Goal: Task Accomplishment & Management: Complete application form

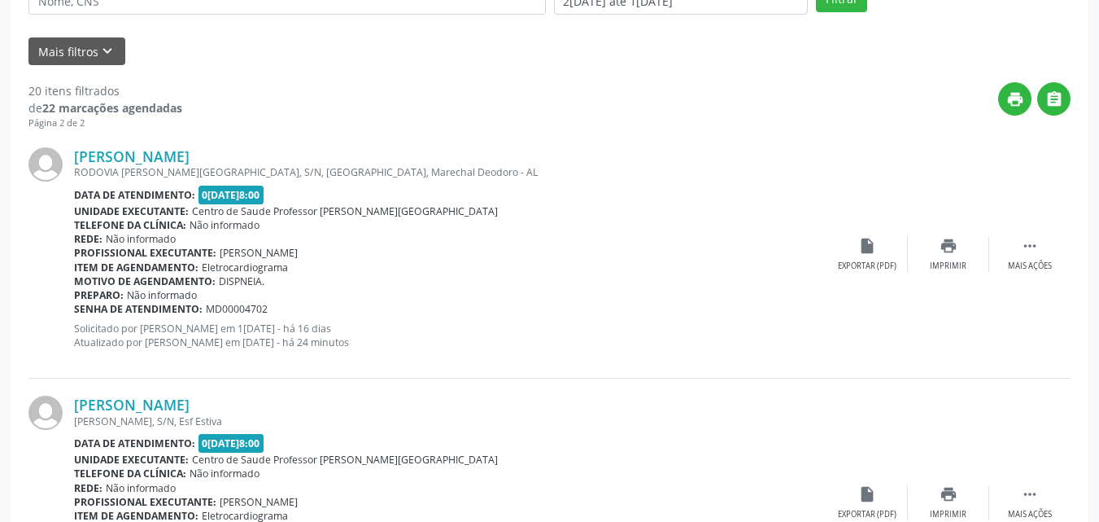
scroll to position [759, 0]
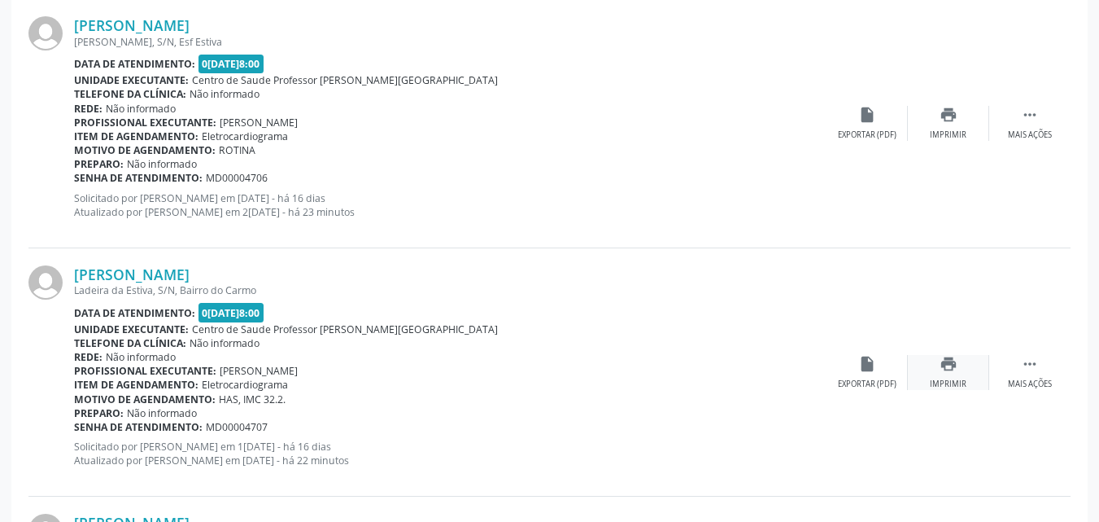
click at [956, 374] on div "print Imprimir" at bounding box center [948, 372] width 81 height 35
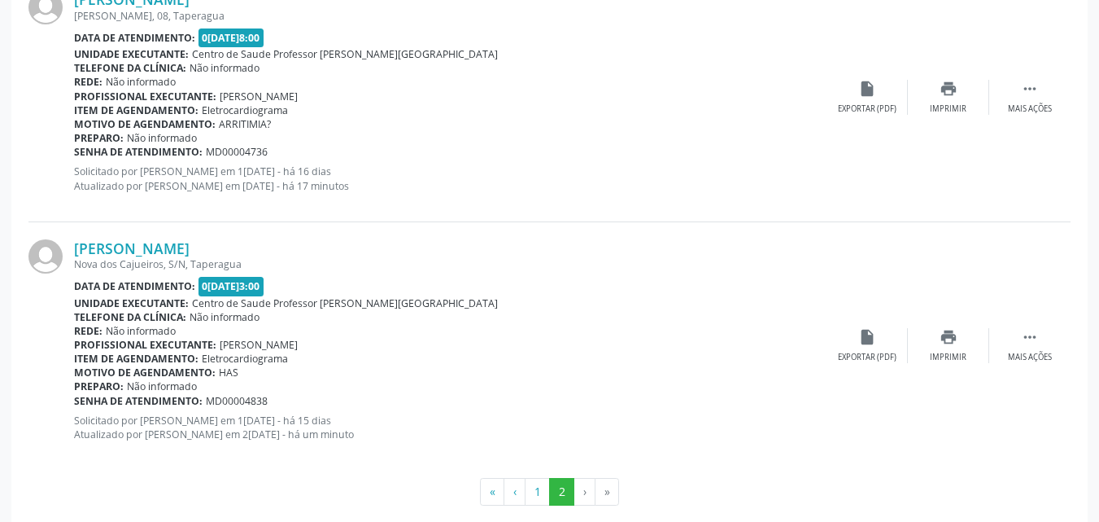
scroll to position [1286, 0]
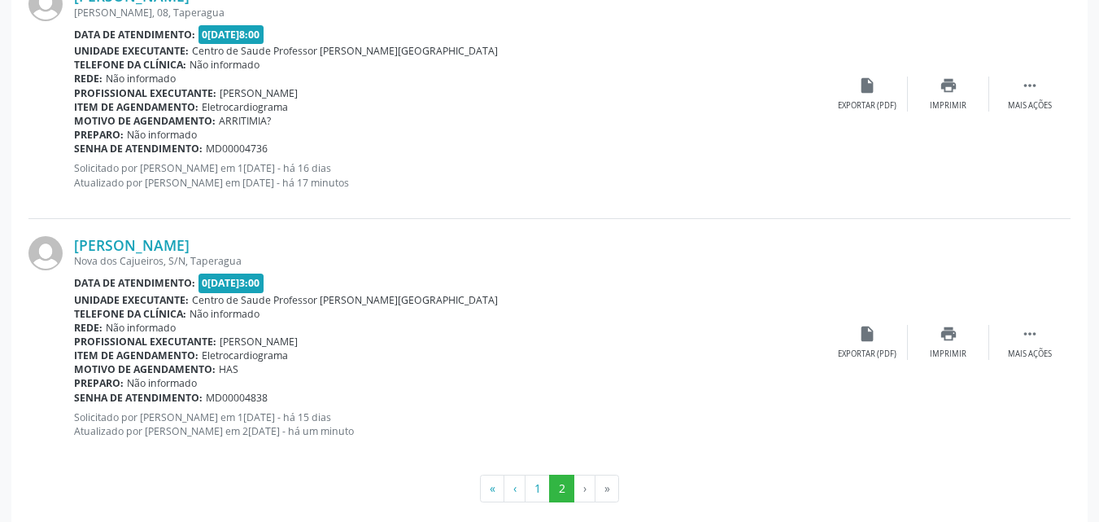
click at [583, 491] on li "›" at bounding box center [585, 488] width 21 height 28
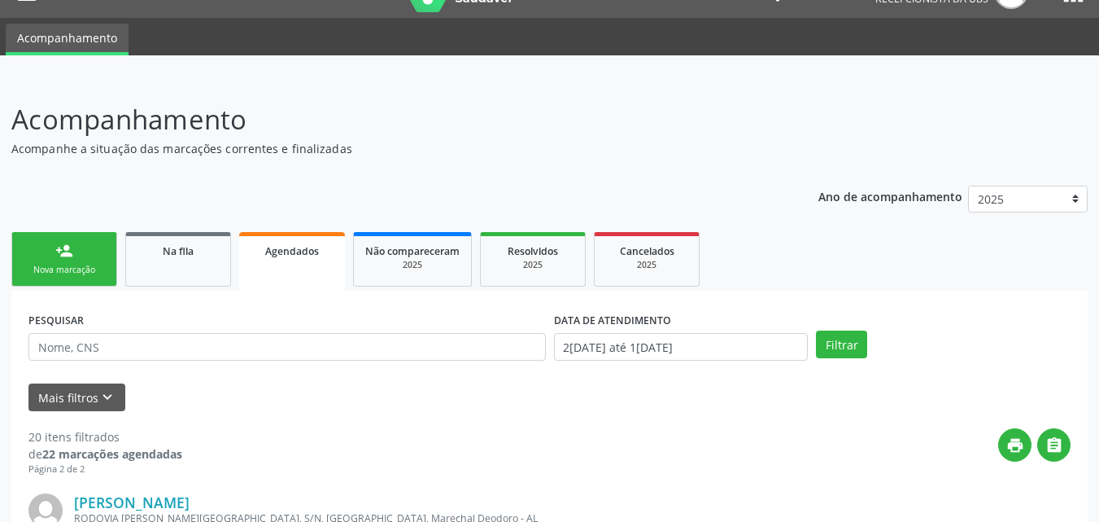
scroll to position [0, 0]
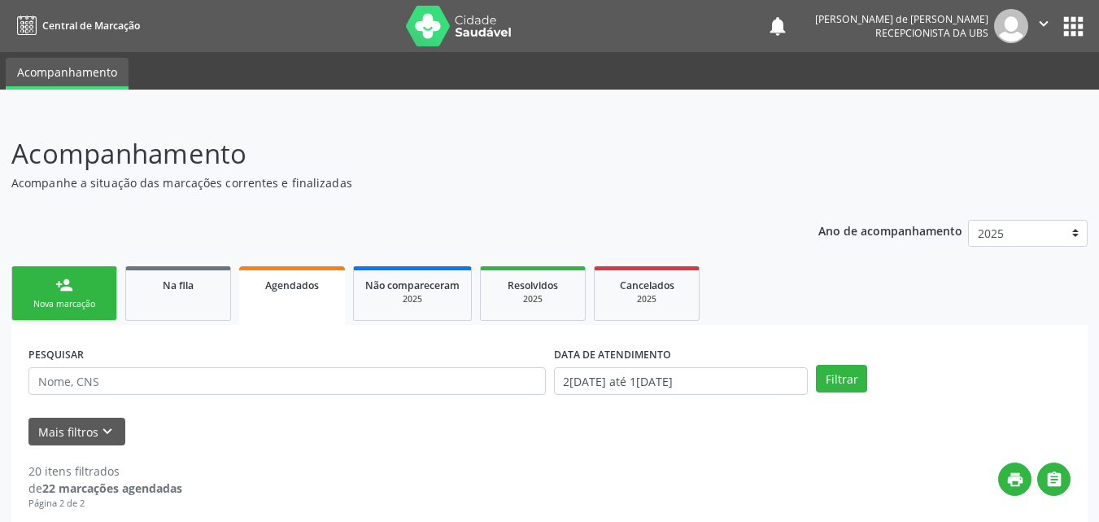
click at [95, 286] on link "person_add Nova marcação" at bounding box center [64, 293] width 106 height 55
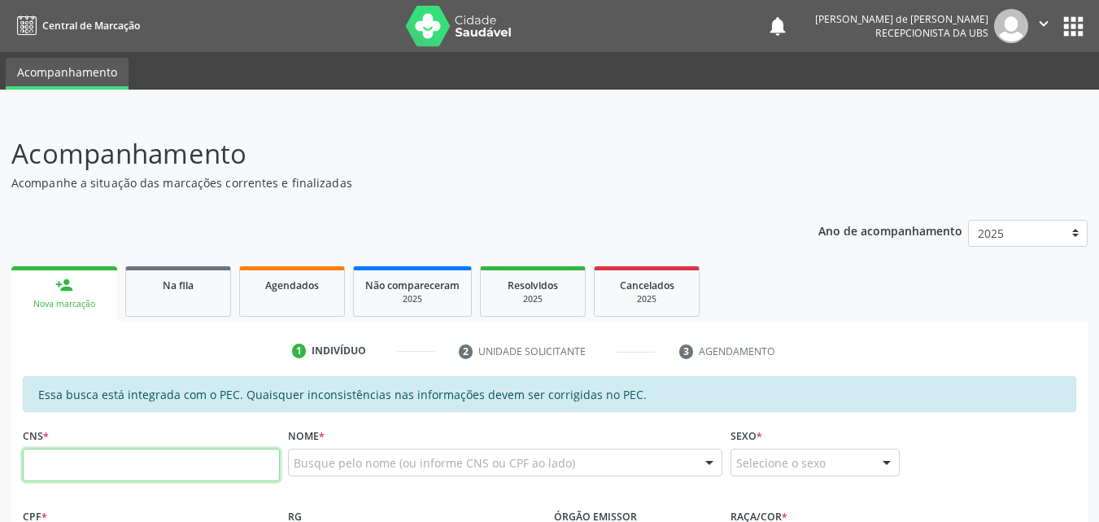
click at [74, 458] on input "text" at bounding box center [151, 464] width 257 height 33
paste input "704 8085 4707 0648"
type input "704 8085 4707 0648"
type input "106.069.852-80"
type input "[DATE]"
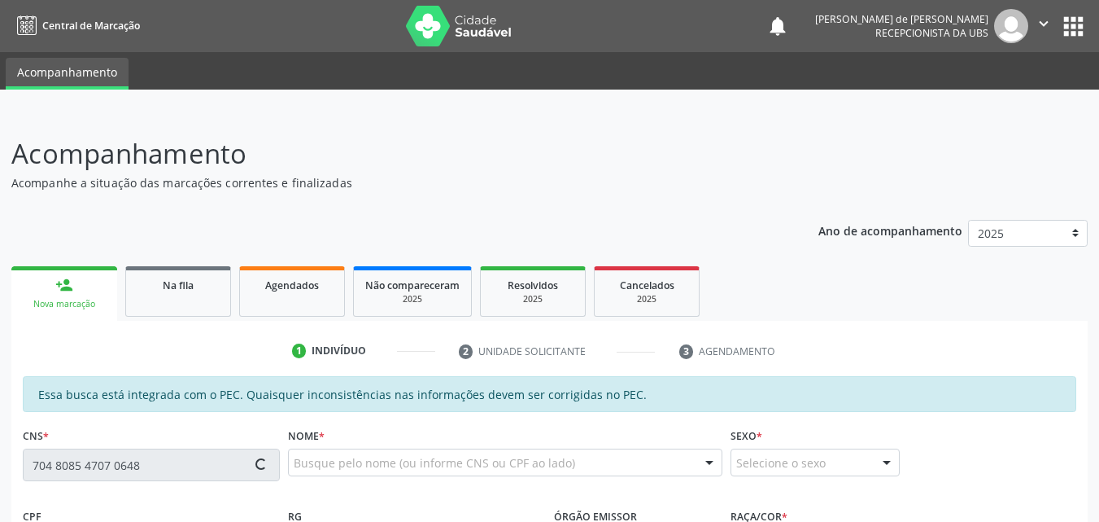
type input "[PERSON_NAME]"
type input "[PHONE_NUMBER]"
type input "S/N"
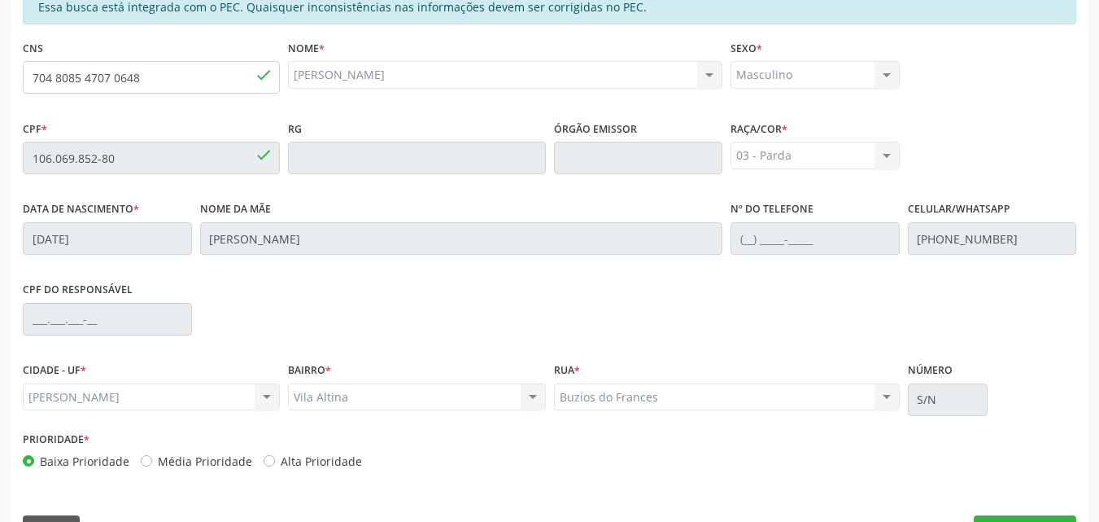
scroll to position [430, 0]
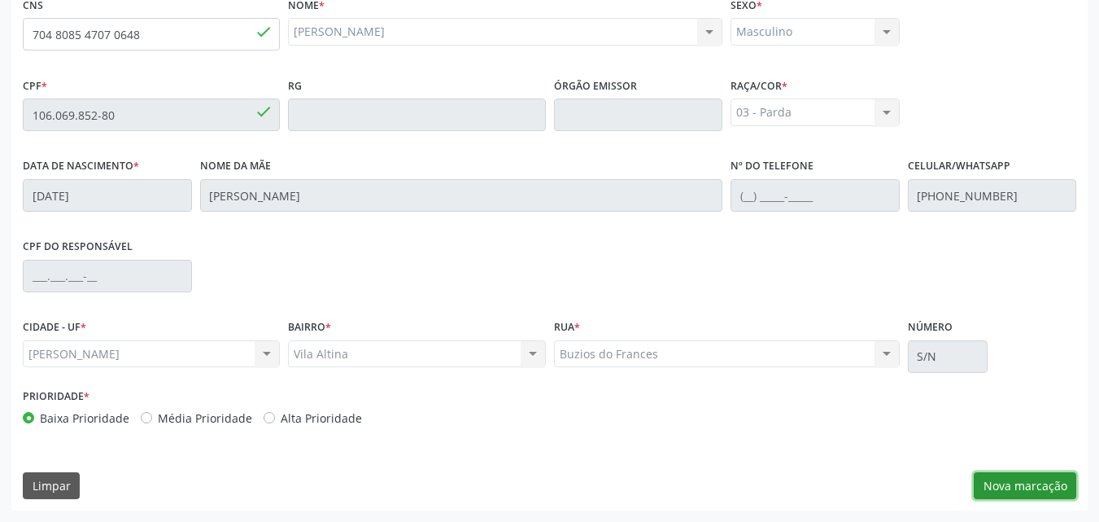
click at [1050, 478] on button "Nova marcação" at bounding box center [1025, 486] width 103 height 28
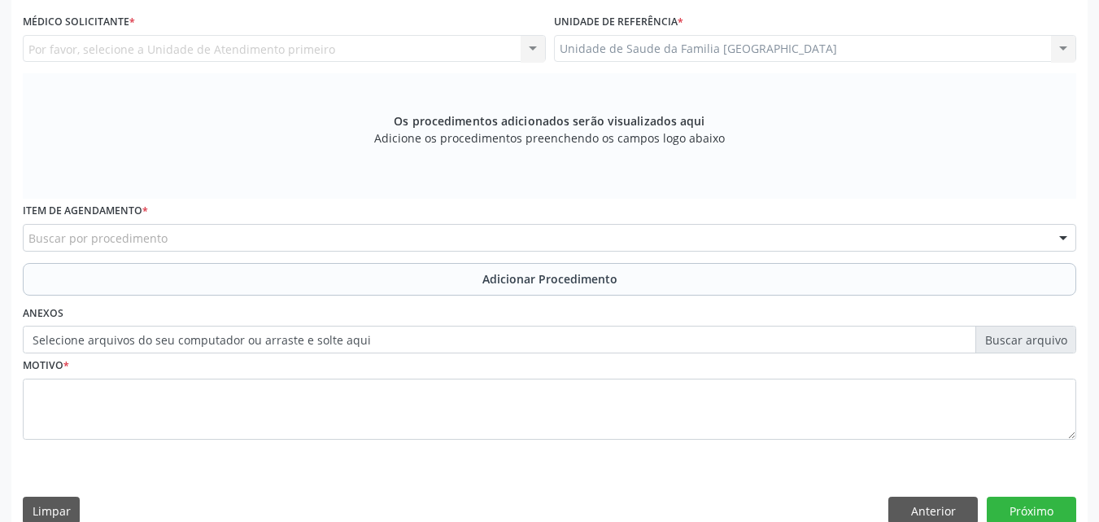
scroll to position [50, 0]
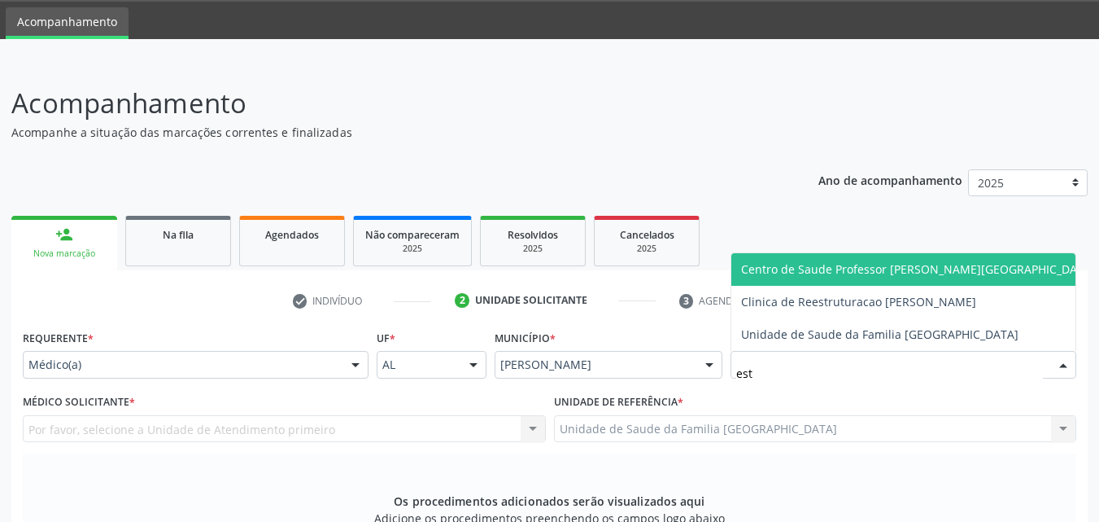
type input "esti"
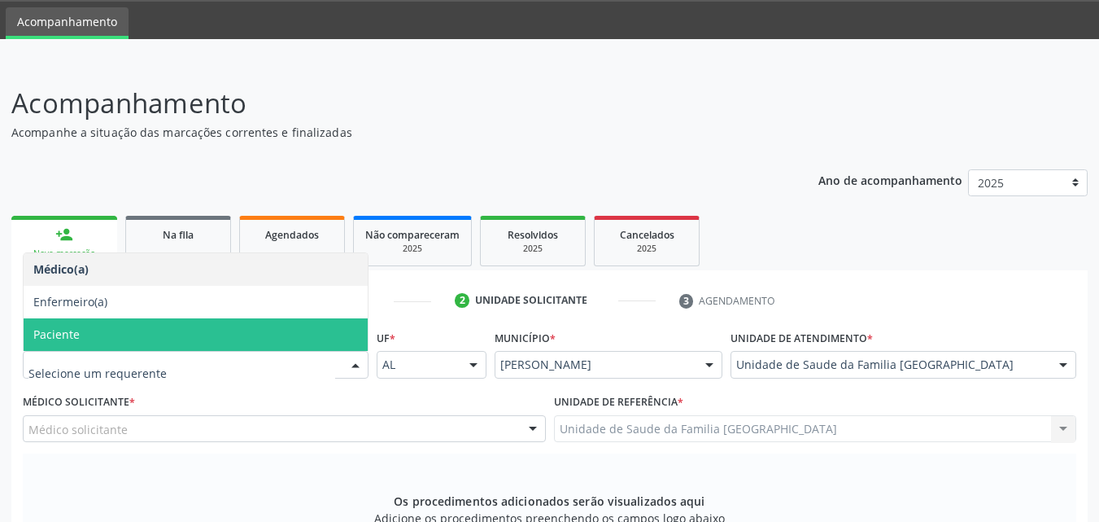
click at [87, 343] on span "Paciente" at bounding box center [196, 334] width 344 height 33
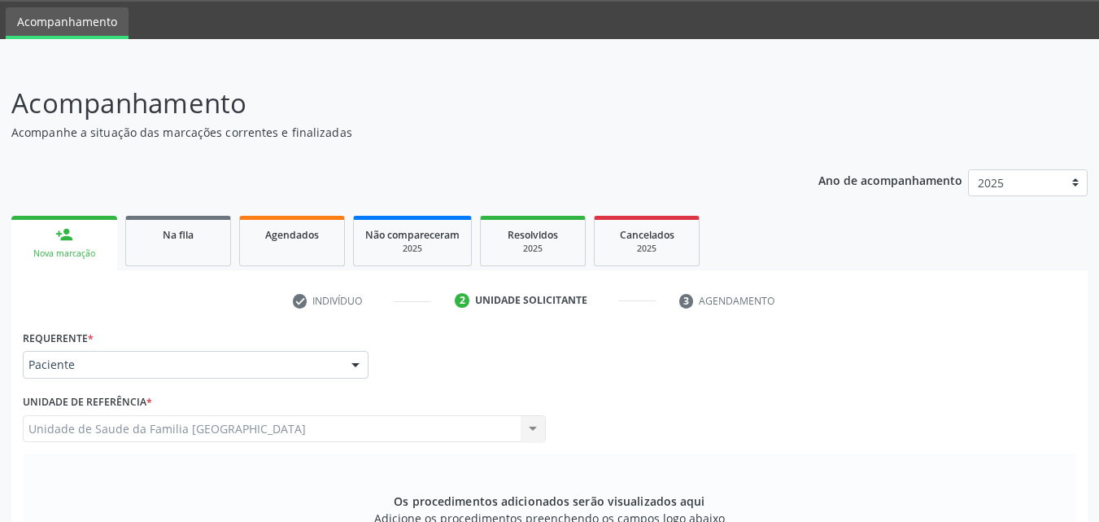
scroll to position [430, 0]
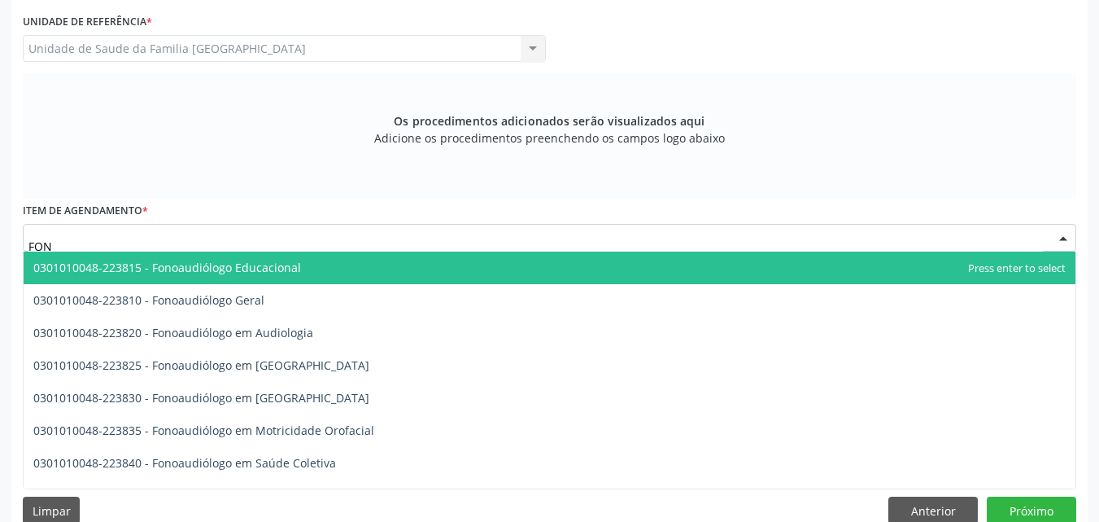
type input "FONO"
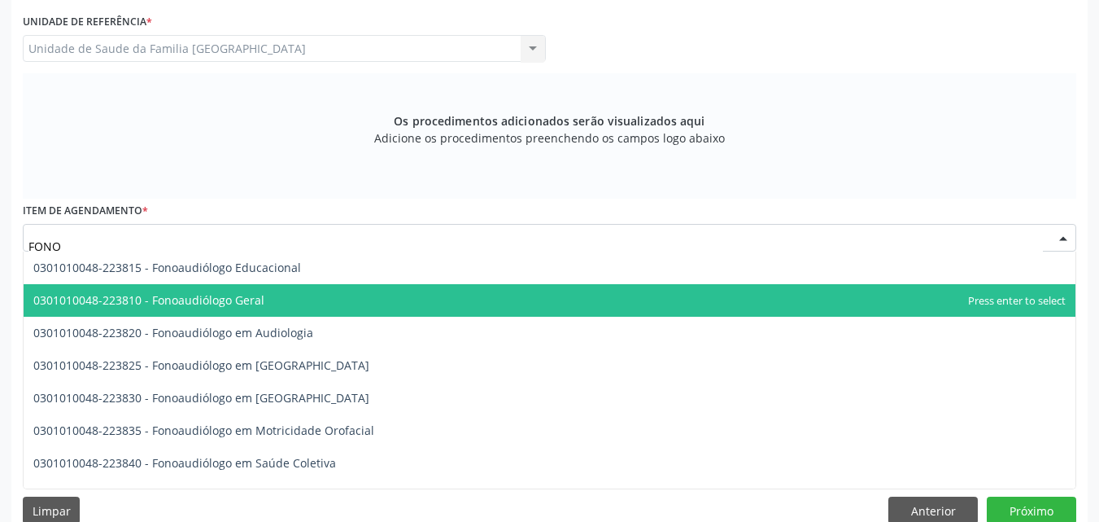
click at [164, 288] on span "0301010048-223810 - Fonoaudiólogo Geral" at bounding box center [550, 300] width 1052 height 33
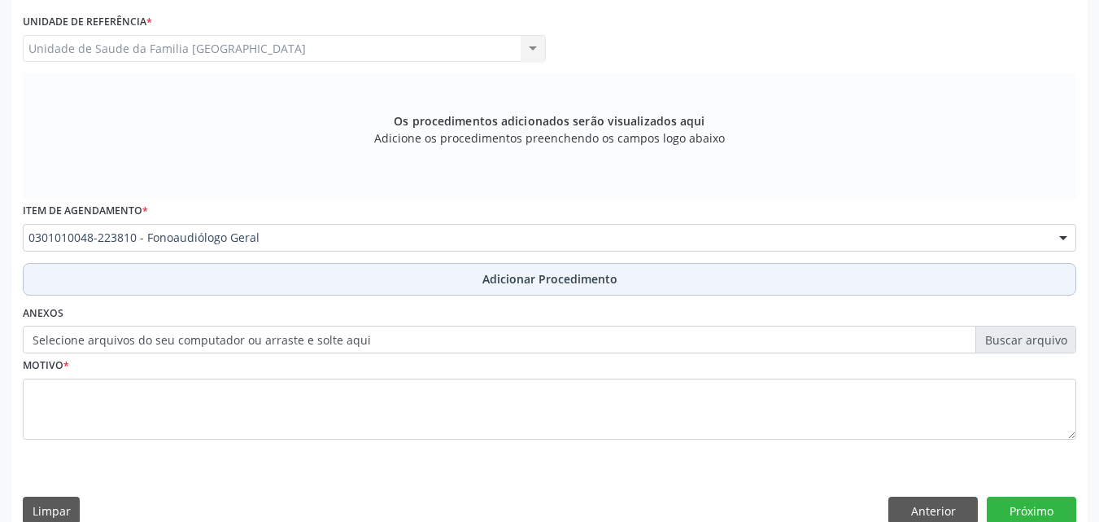
click at [192, 282] on button "Adicionar Procedimento" at bounding box center [550, 279] width 1054 height 33
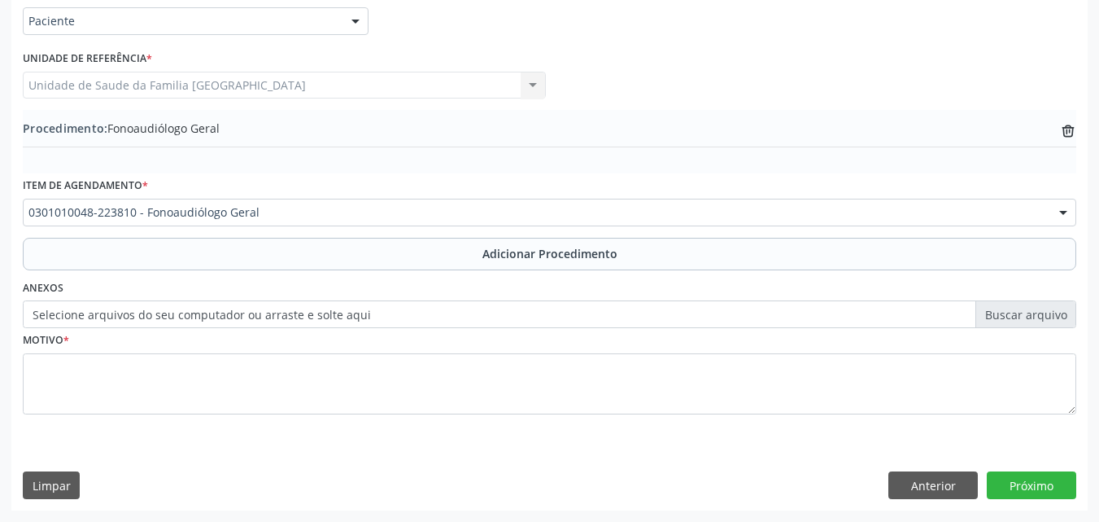
scroll to position [394, 0]
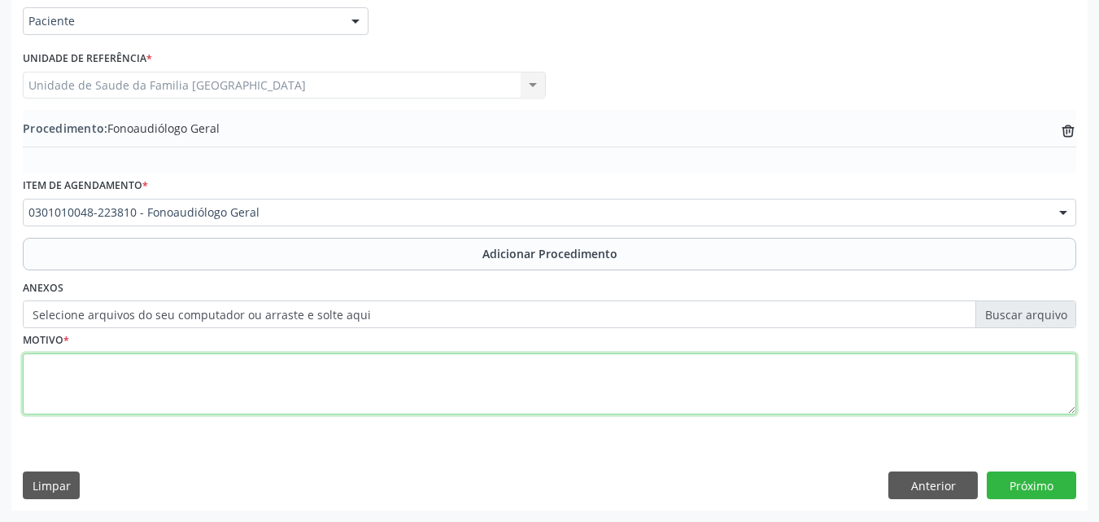
click at [193, 374] on textarea at bounding box center [550, 384] width 1054 height 62
type textarea "MENOR DE 3 ANOS, COM DIFICULDADE NA FALA, AVALIAÇÃO."
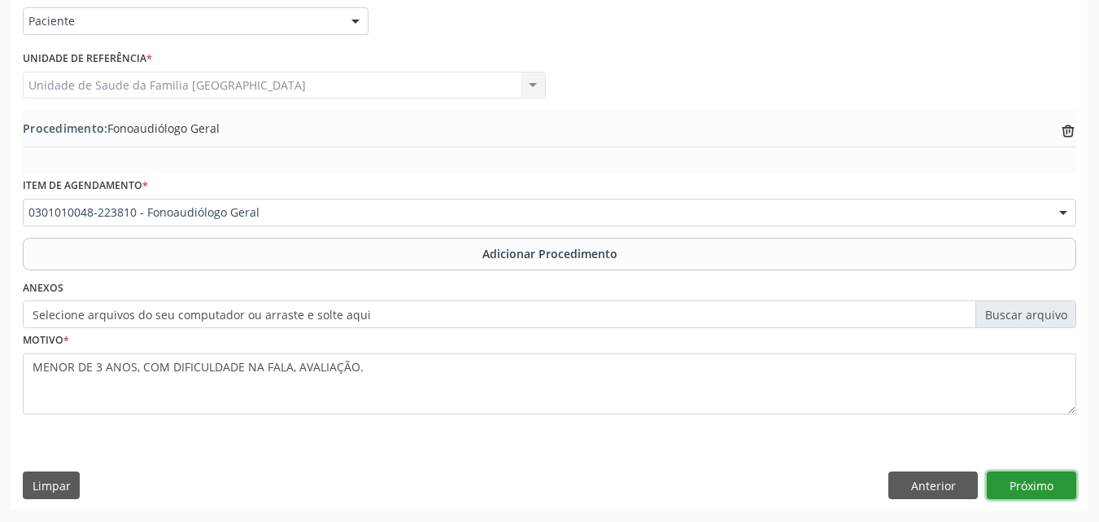
click at [1001, 479] on button "Próximo" at bounding box center [1032, 485] width 90 height 28
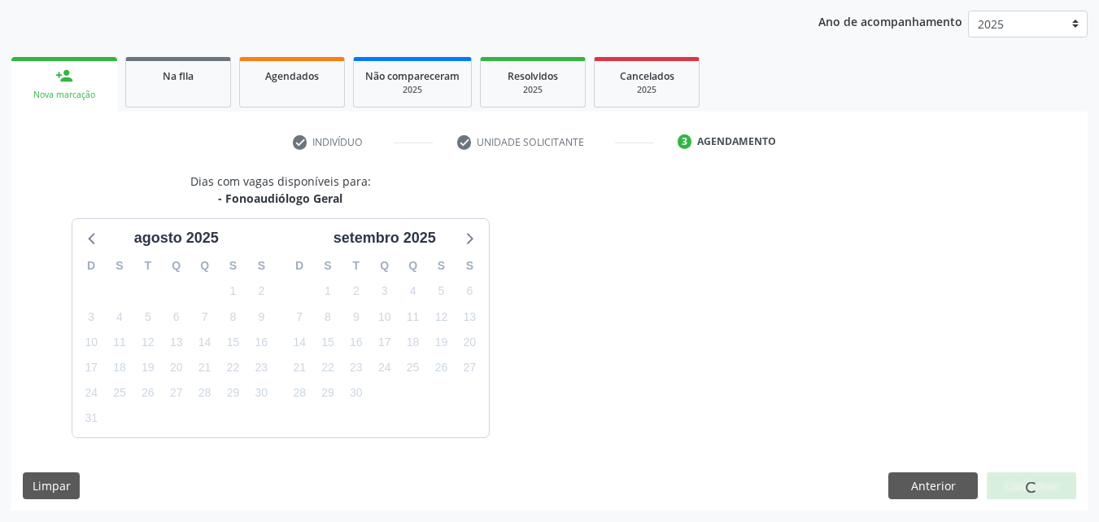
scroll to position [257, 0]
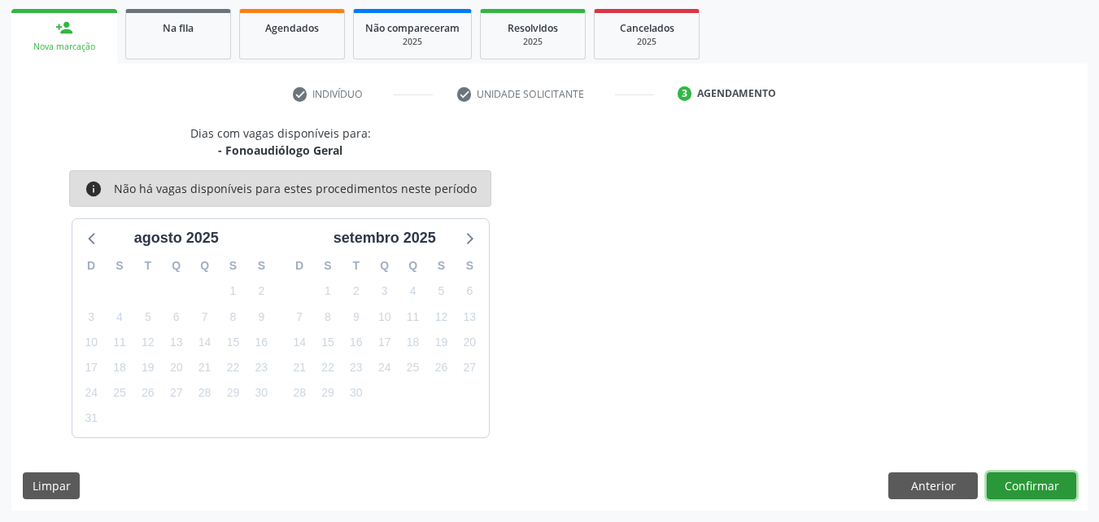
click at [1001, 479] on button "Confirmar" at bounding box center [1032, 486] width 90 height 28
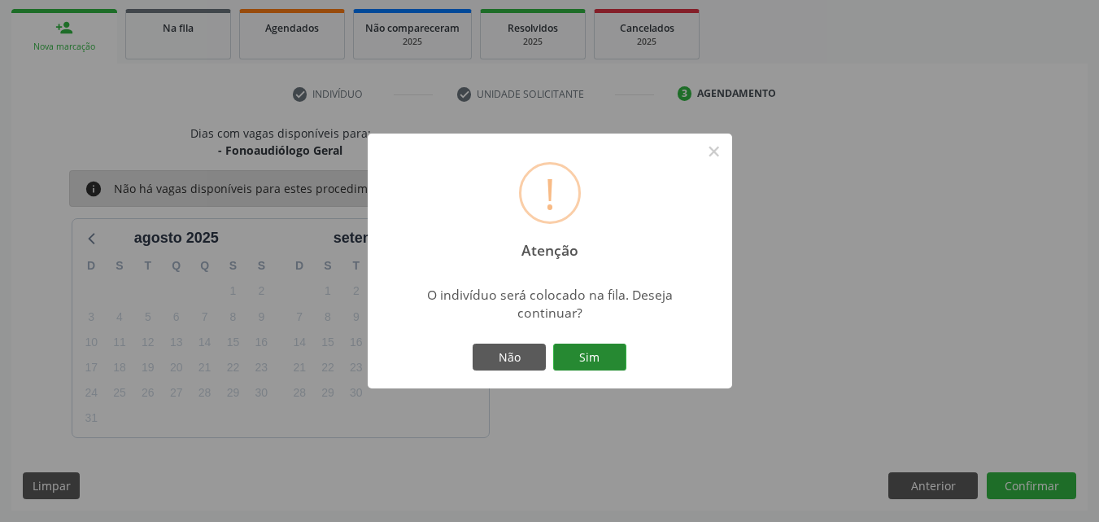
click at [562, 349] on button "Sim" at bounding box center [589, 357] width 73 height 28
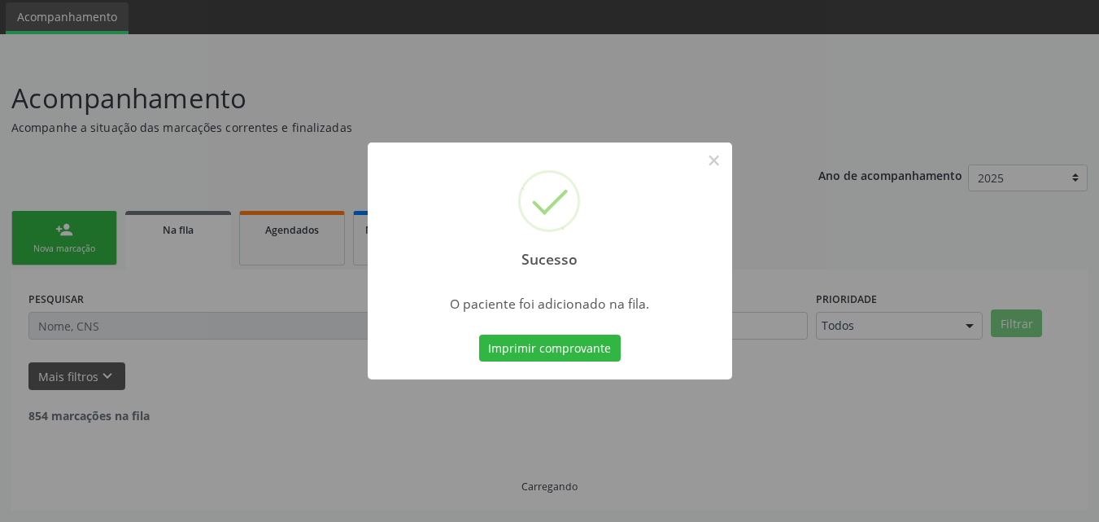
scroll to position [38, 0]
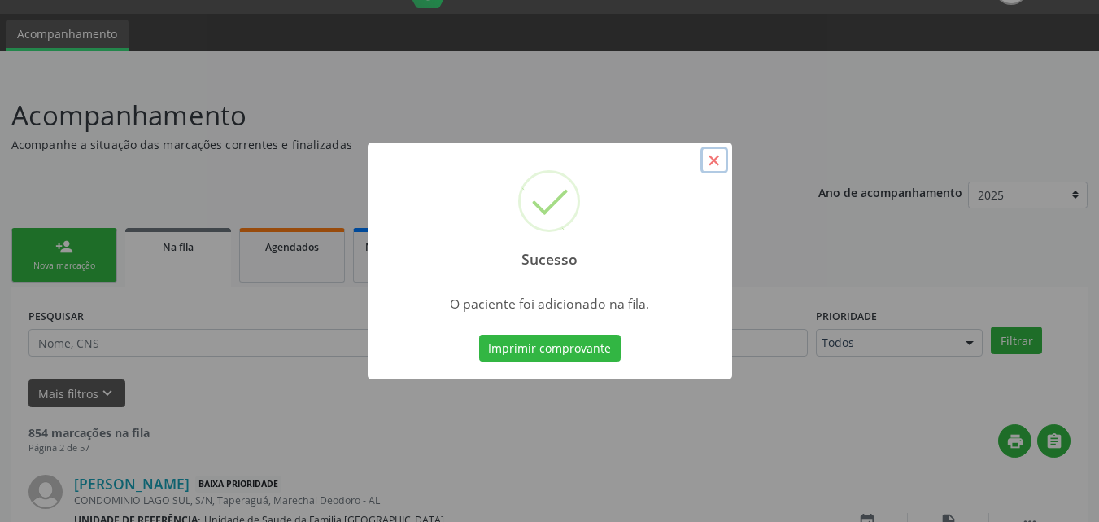
click at [719, 163] on button "×" at bounding box center [715, 160] width 28 height 28
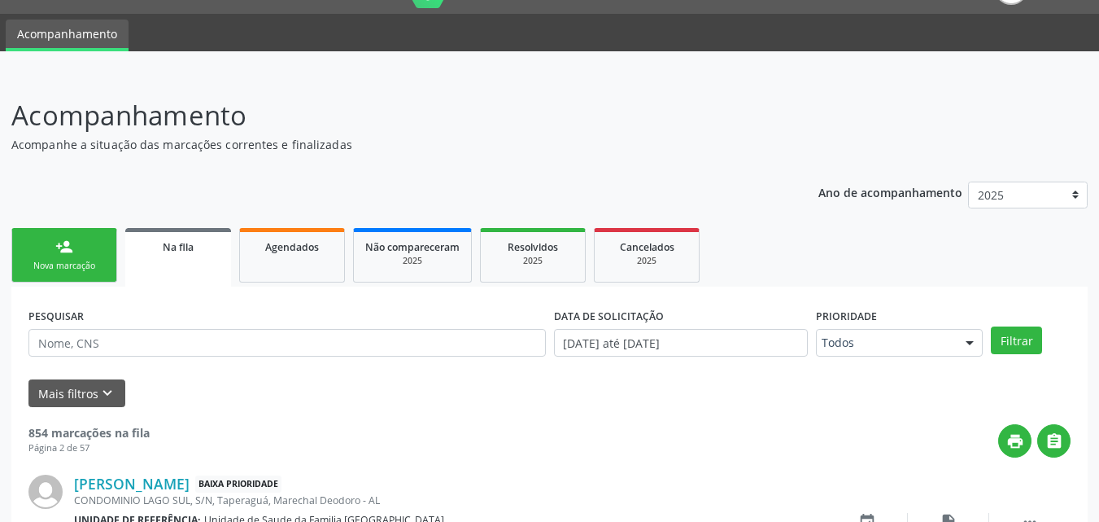
click at [48, 267] on div "Nova marcação" at bounding box center [64, 266] width 81 height 12
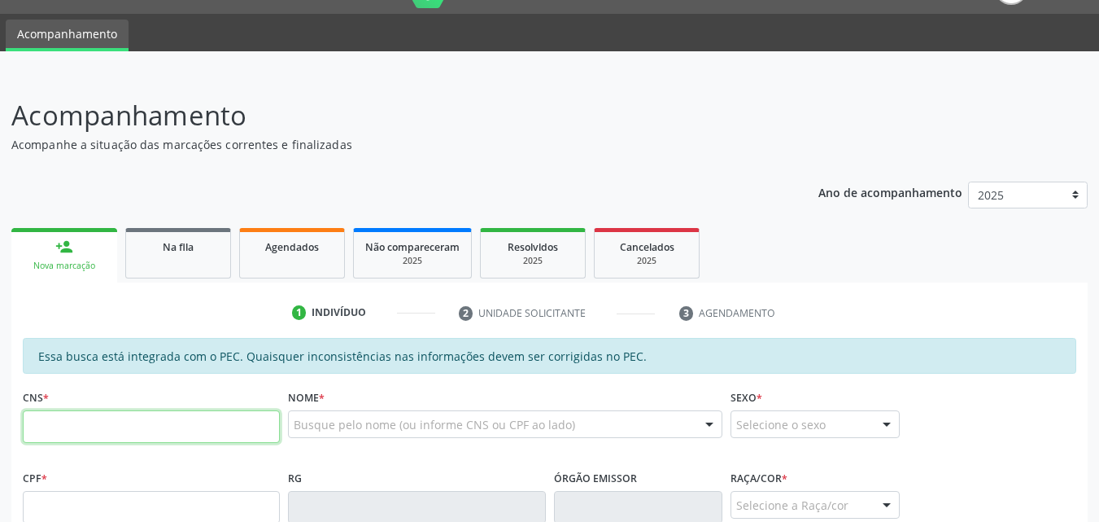
click at [59, 429] on input "text" at bounding box center [151, 426] width 257 height 33
paste input "704 8085 4707 0648"
type input "704 8085 4707 0648"
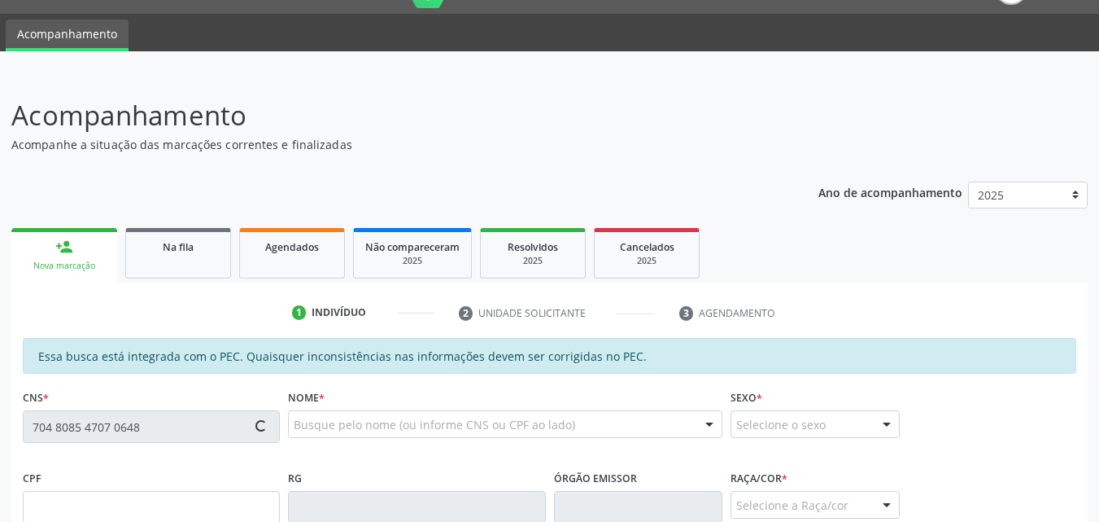
type input "106.069.852-80"
type input "[DATE]"
type input "[PERSON_NAME]"
type input "[PHONE_NUMBER]"
type input "S/N"
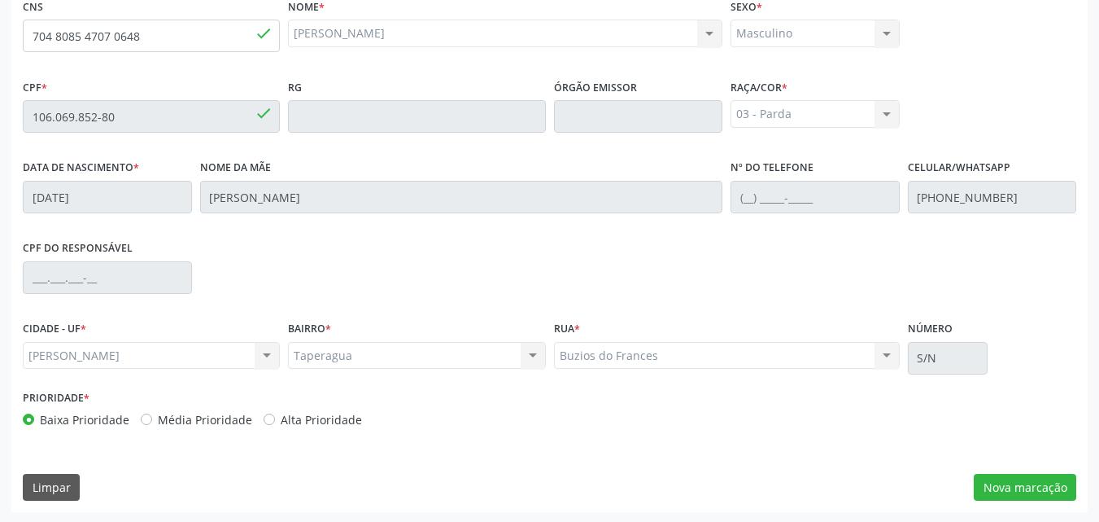
scroll to position [430, 0]
click at [995, 477] on button "Nova marcação" at bounding box center [1025, 486] width 103 height 28
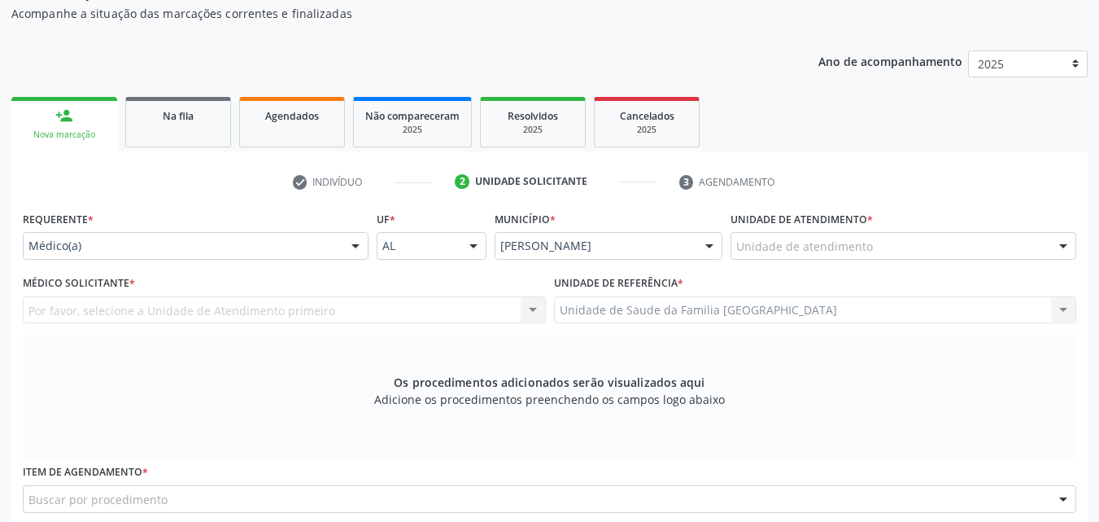
scroll to position [76, 0]
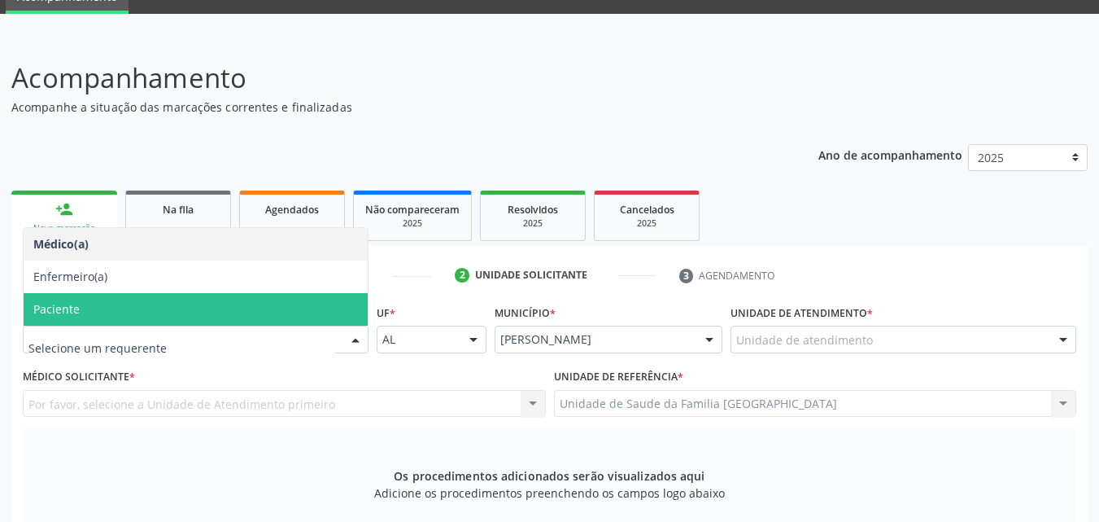
click at [52, 310] on span "Paciente" at bounding box center [56, 308] width 46 height 15
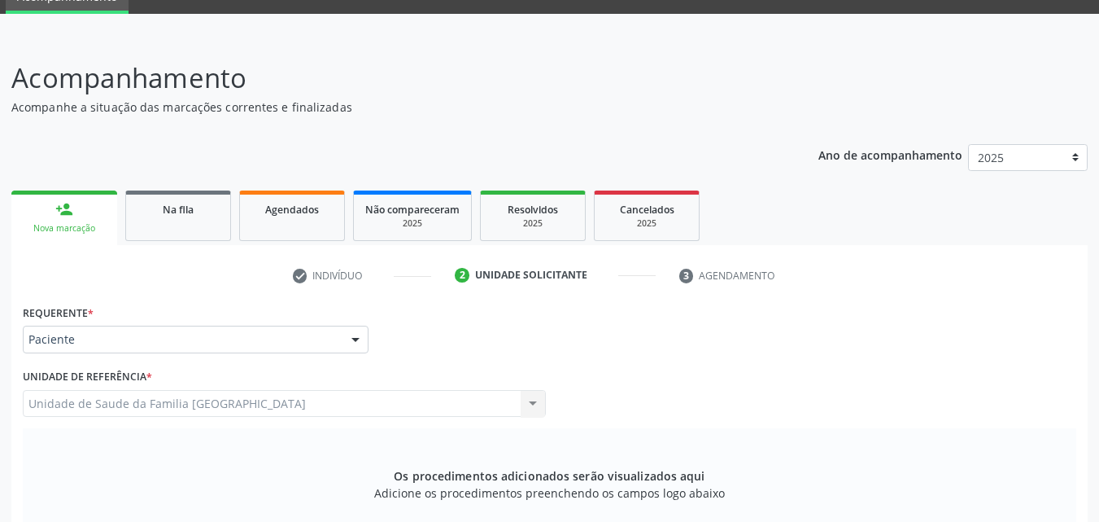
scroll to position [456, 0]
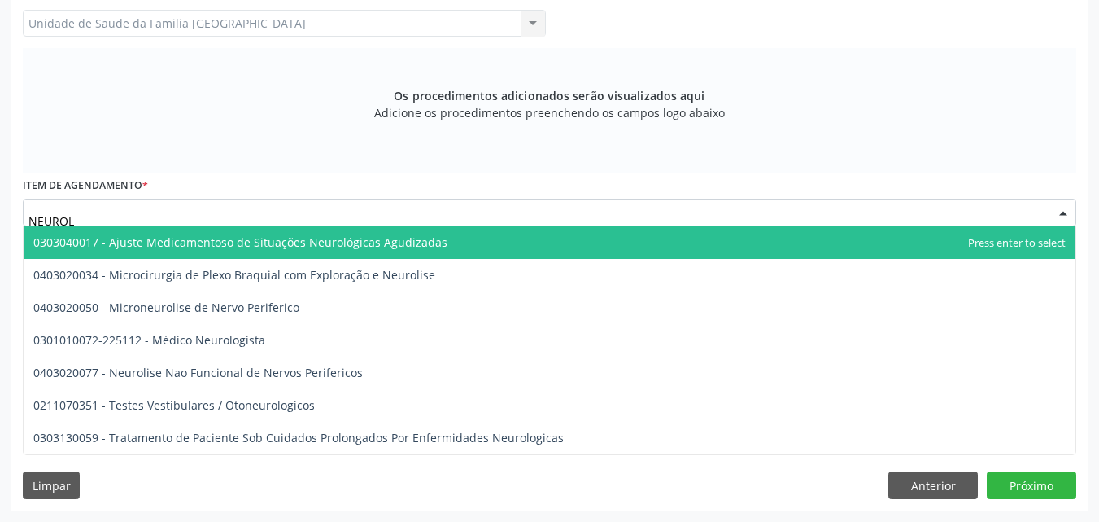
type input "NEUROLO"
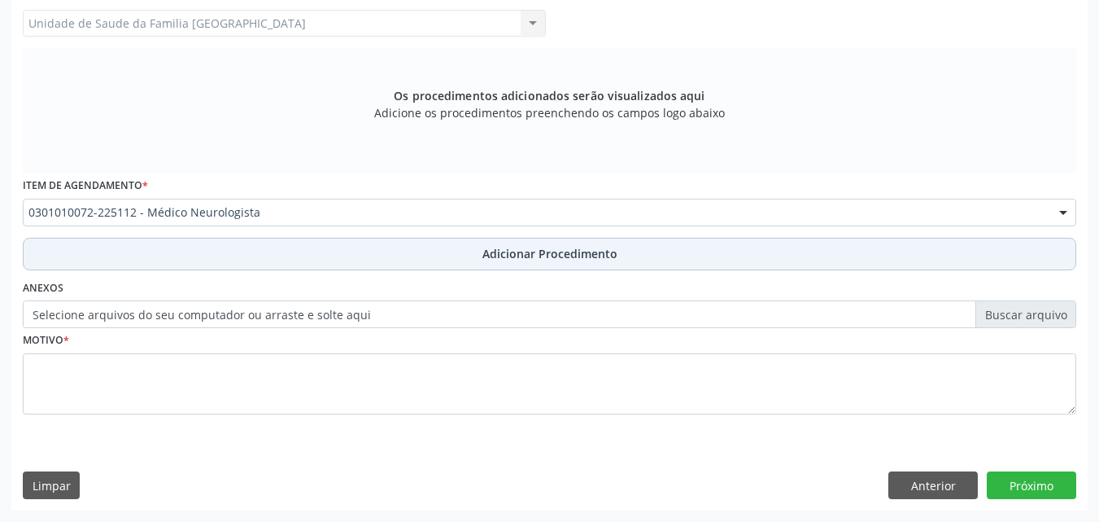
click at [133, 252] on button "Adicionar Procedimento" at bounding box center [550, 254] width 1054 height 33
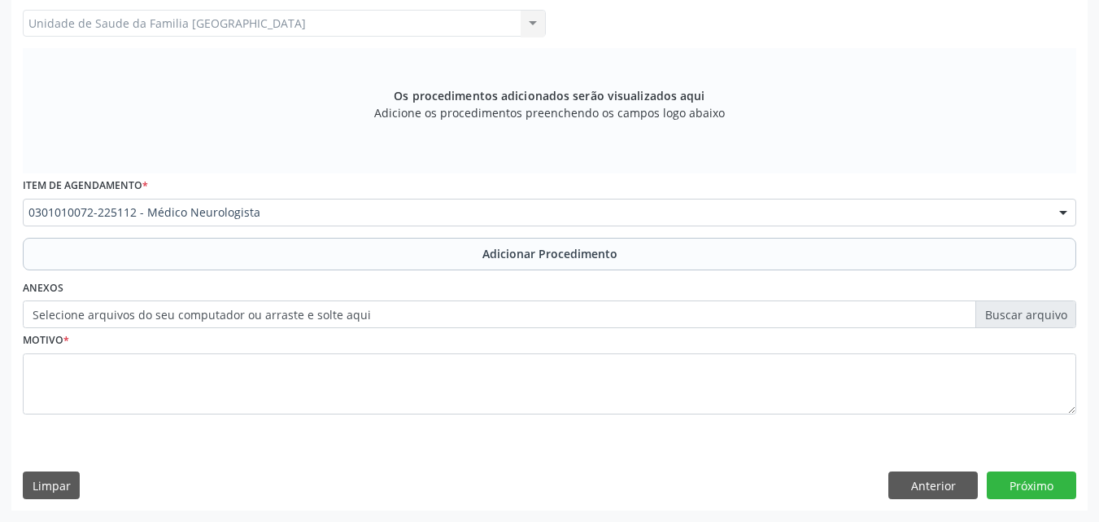
scroll to position [394, 0]
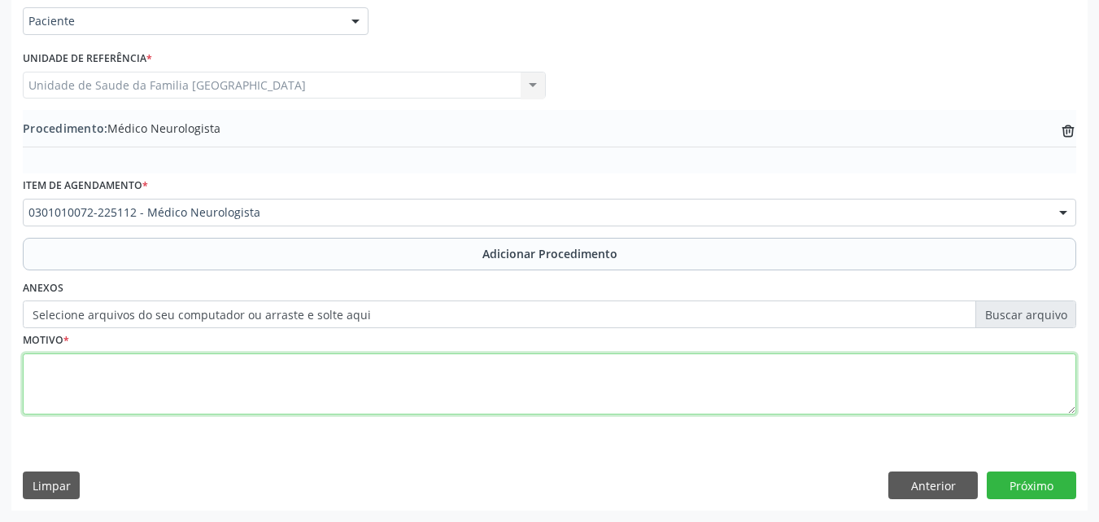
click at [142, 374] on textarea at bounding box center [550, 384] width 1054 height 62
type textarea "N"
type textarea "MENOR DE 3 ANOS, ENCAMINHADO PARA O NEUROPEDIATRA."
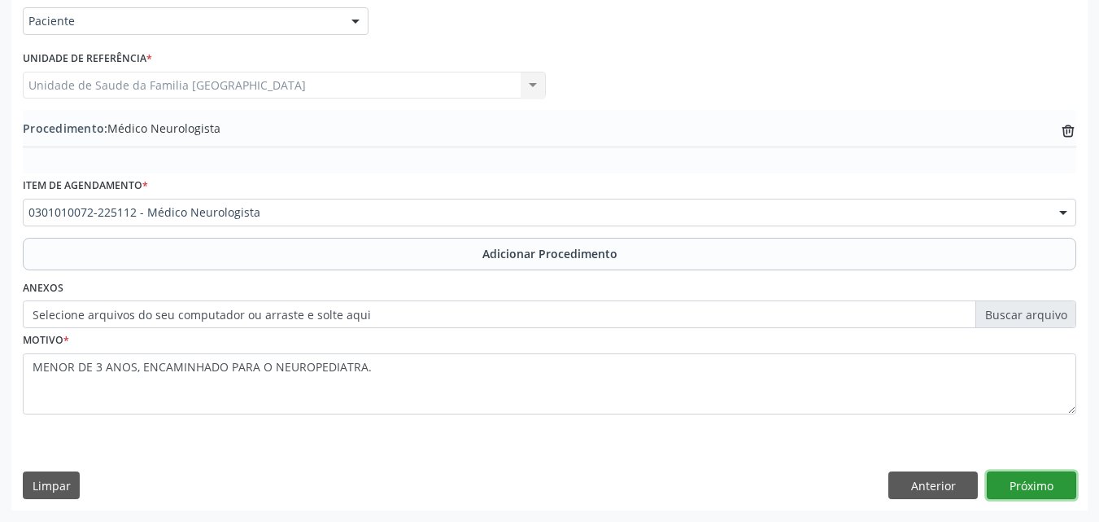
click at [1042, 477] on button "Próximo" at bounding box center [1032, 485] width 90 height 28
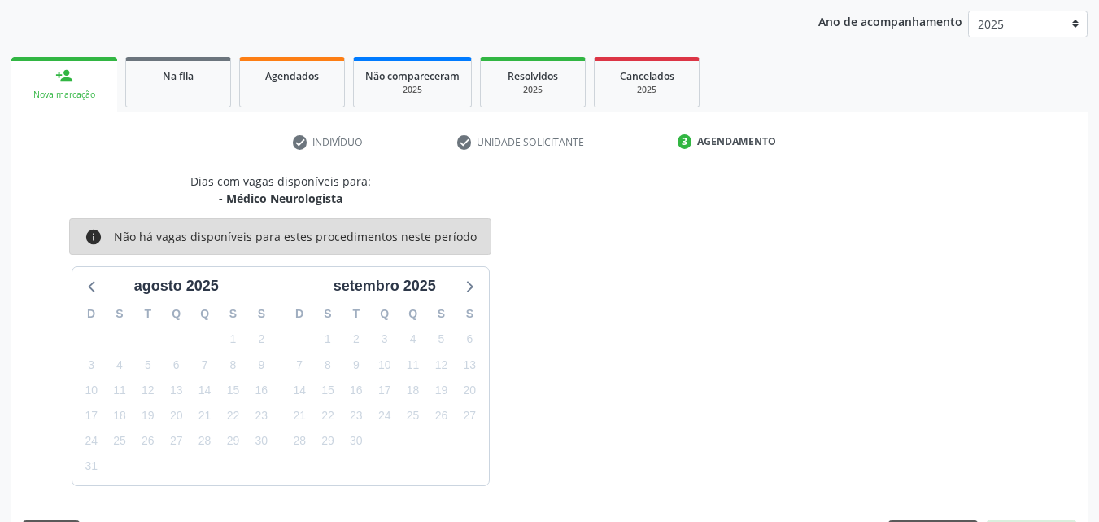
scroll to position [257, 0]
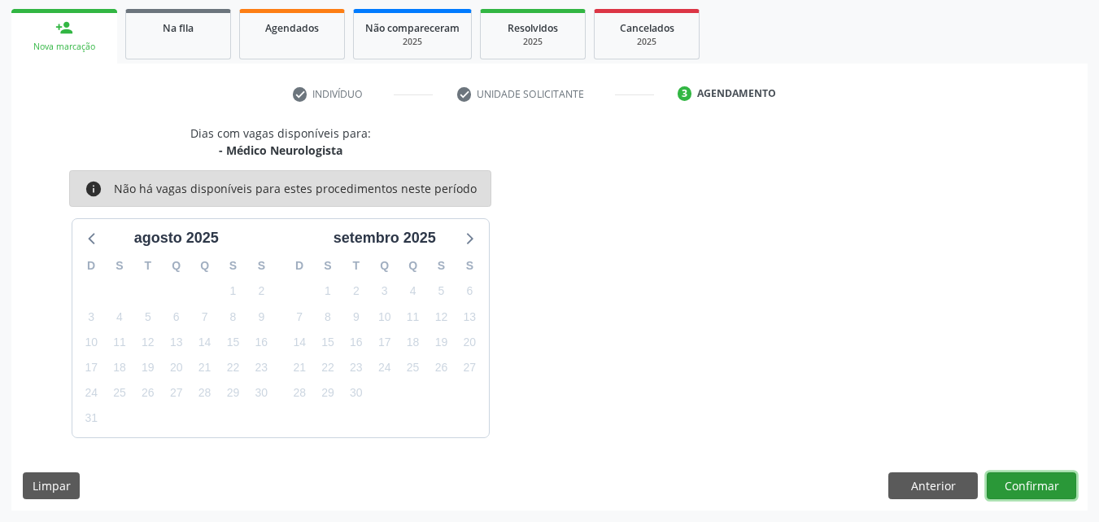
click at [996, 472] on button "Confirmar" at bounding box center [1032, 486] width 90 height 28
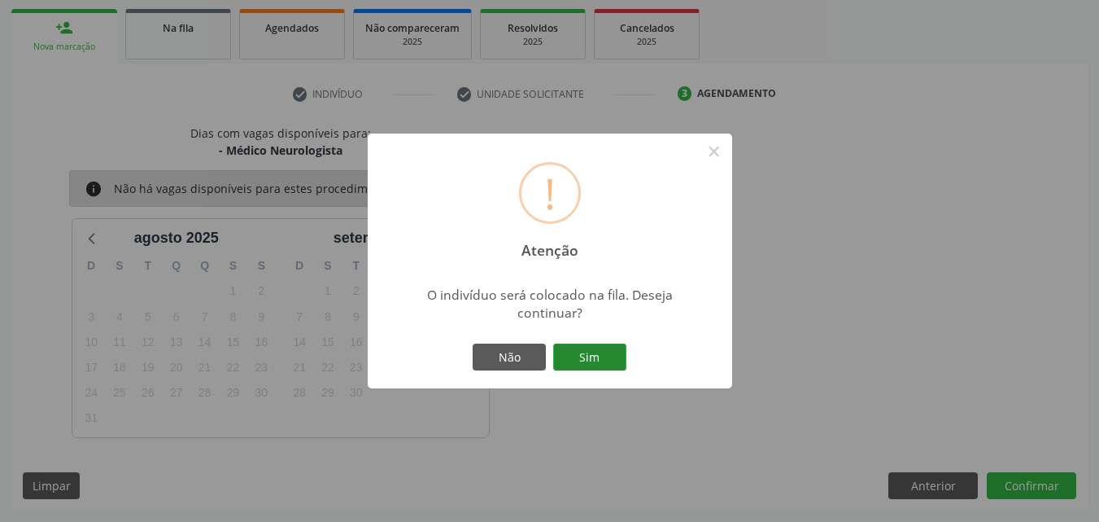
click at [610, 356] on button "Sim" at bounding box center [589, 357] width 73 height 28
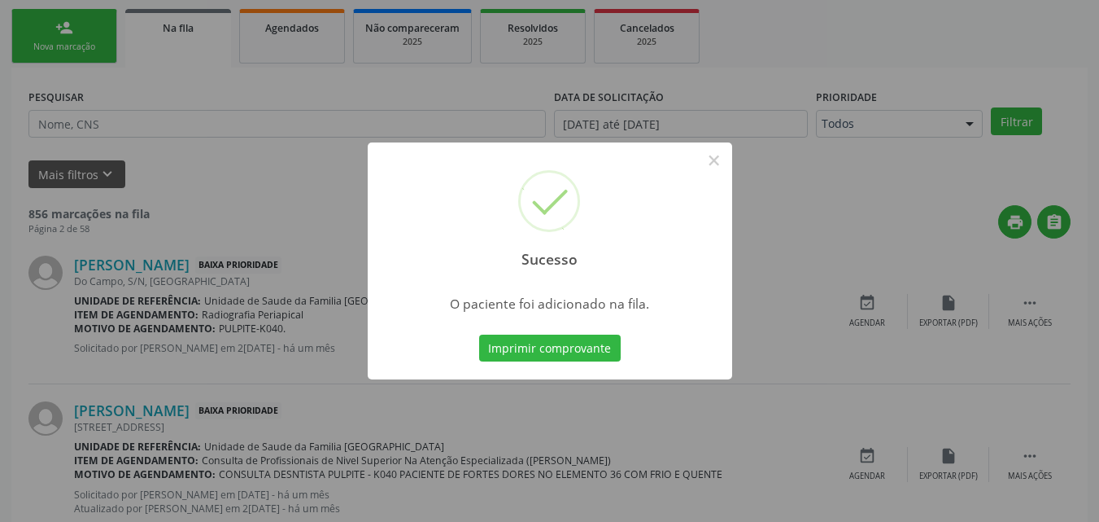
scroll to position [38, 0]
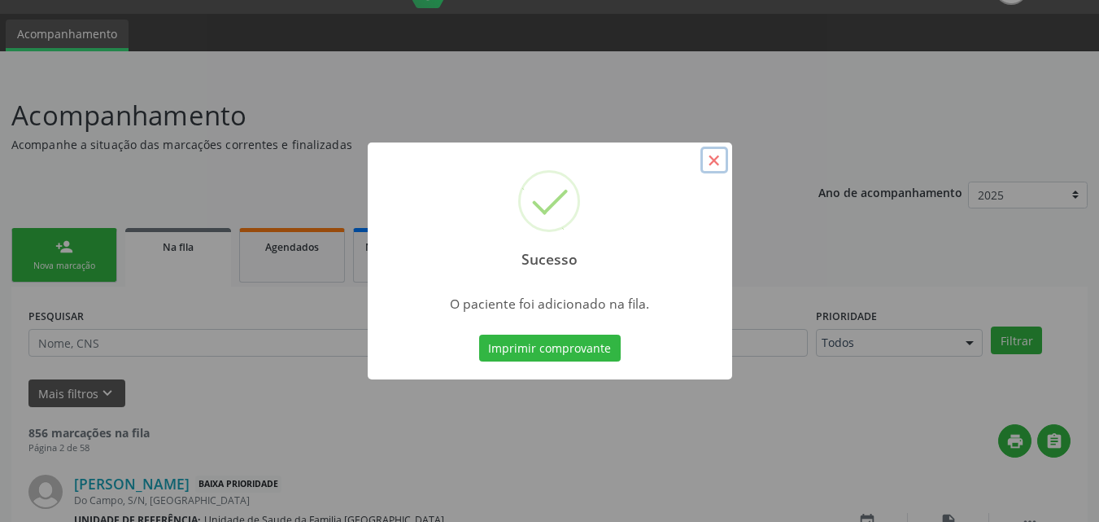
click at [710, 164] on button "×" at bounding box center [715, 160] width 28 height 28
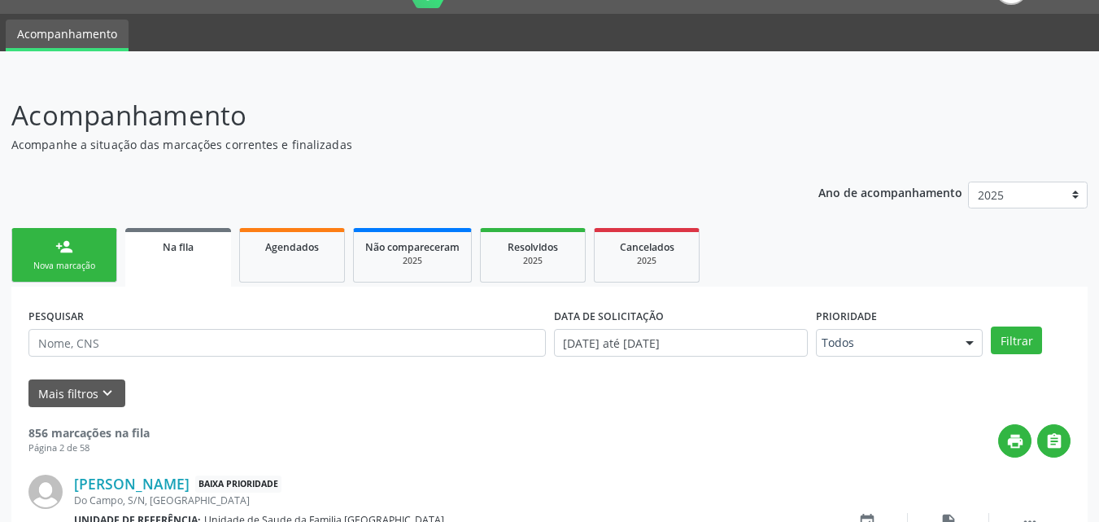
click at [76, 247] on link "person_add Nova marcação" at bounding box center [64, 255] width 106 height 55
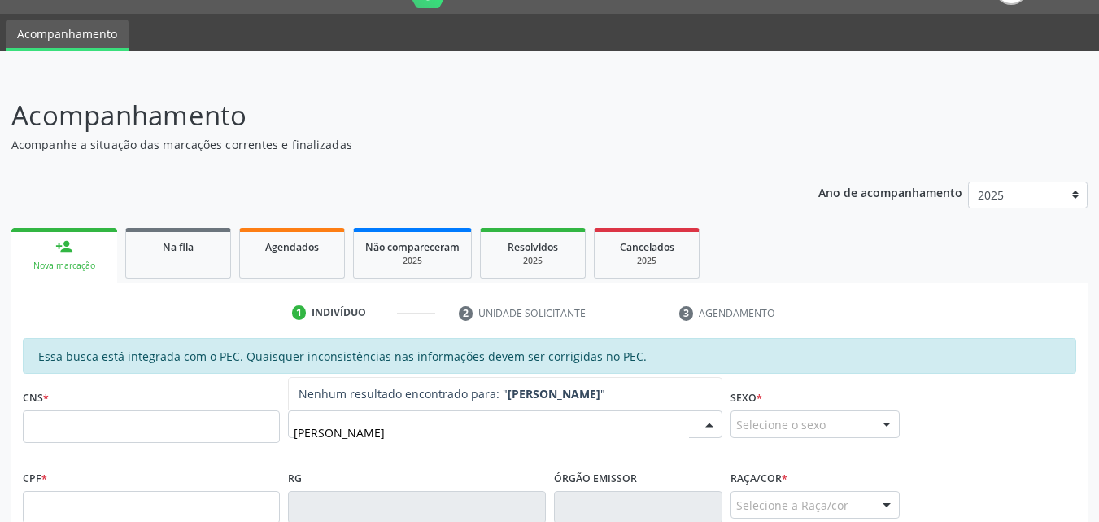
type input "ANGELINA SANTOS DA SILVA"
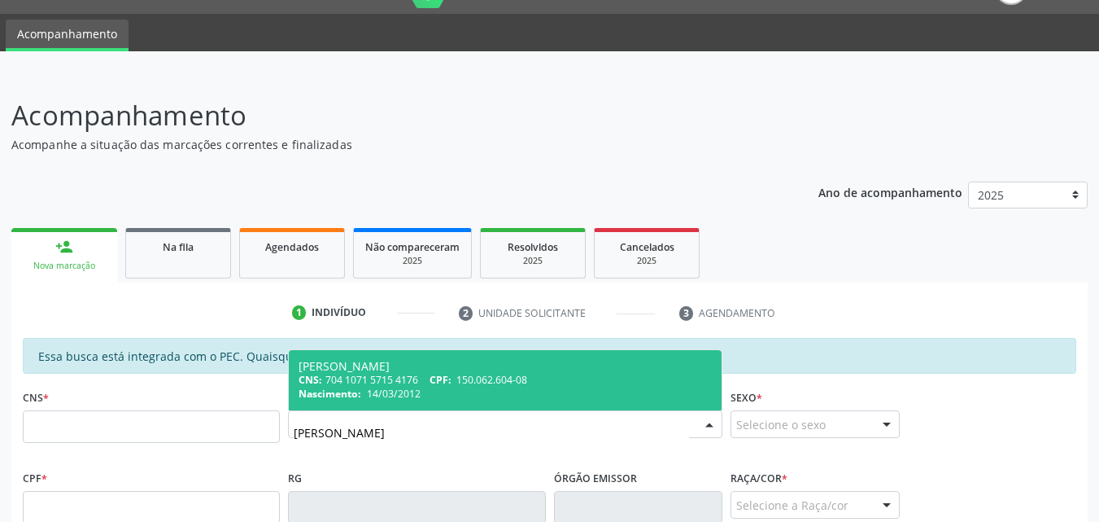
click at [527, 378] on span "150.062.604-08" at bounding box center [492, 380] width 71 height 14
type input "704 1071 5715 4176"
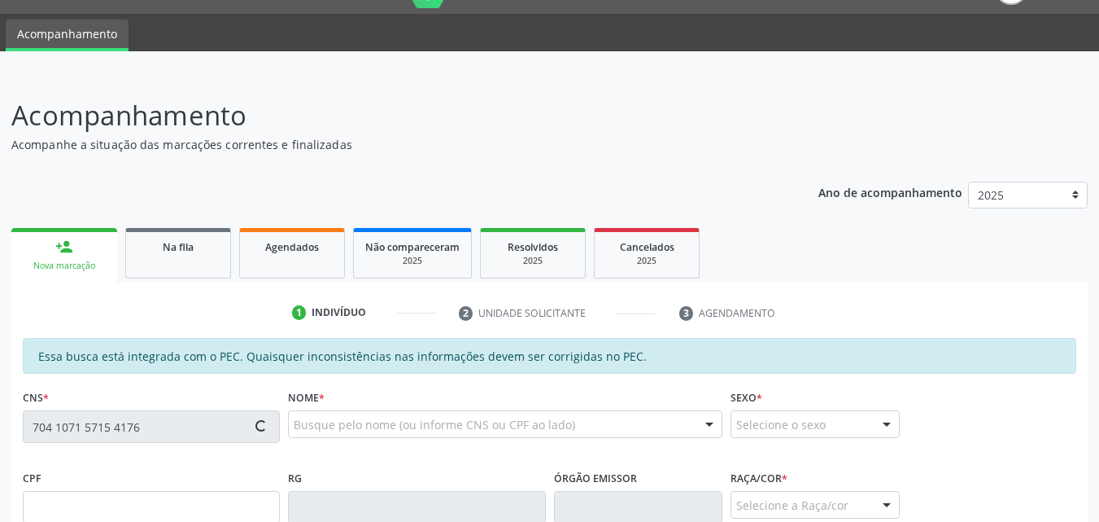
scroll to position [430, 0]
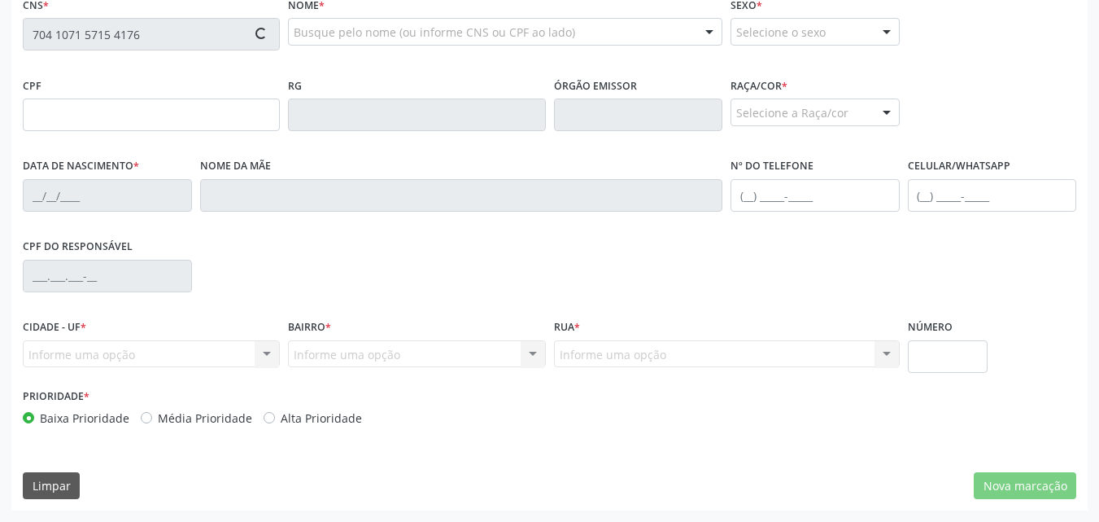
type input "150.062.604-08"
type input "14/03/2012"
type input "Ângela Maria Santos da Silva"
type input "(82) 99885-1254"
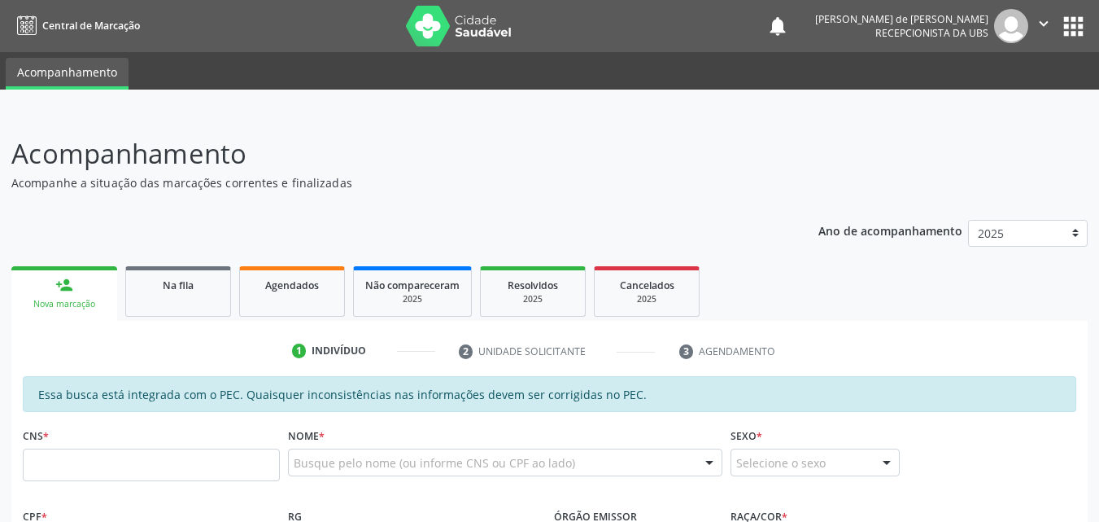
scroll to position [430, 0]
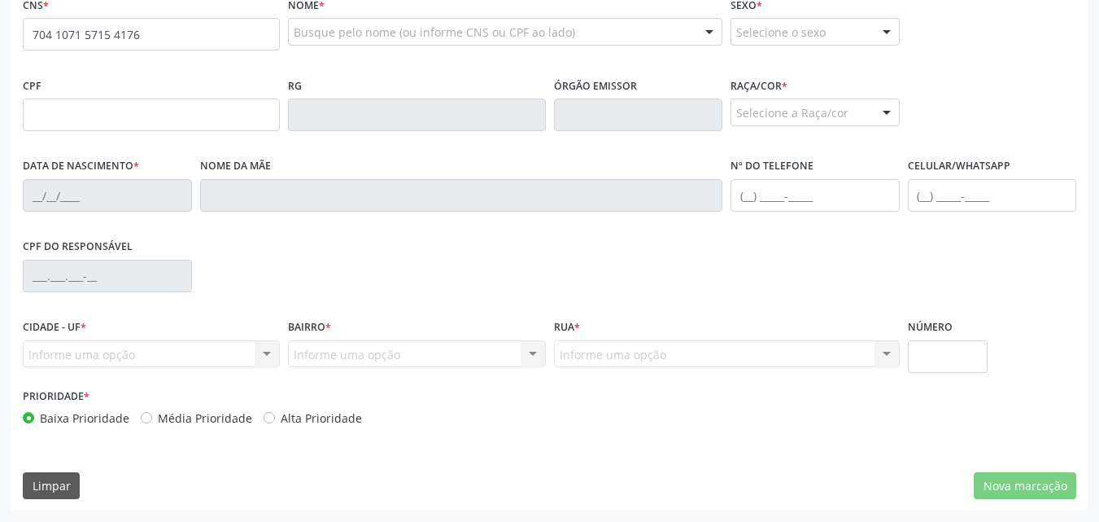
type input "704 1071 5715 4176"
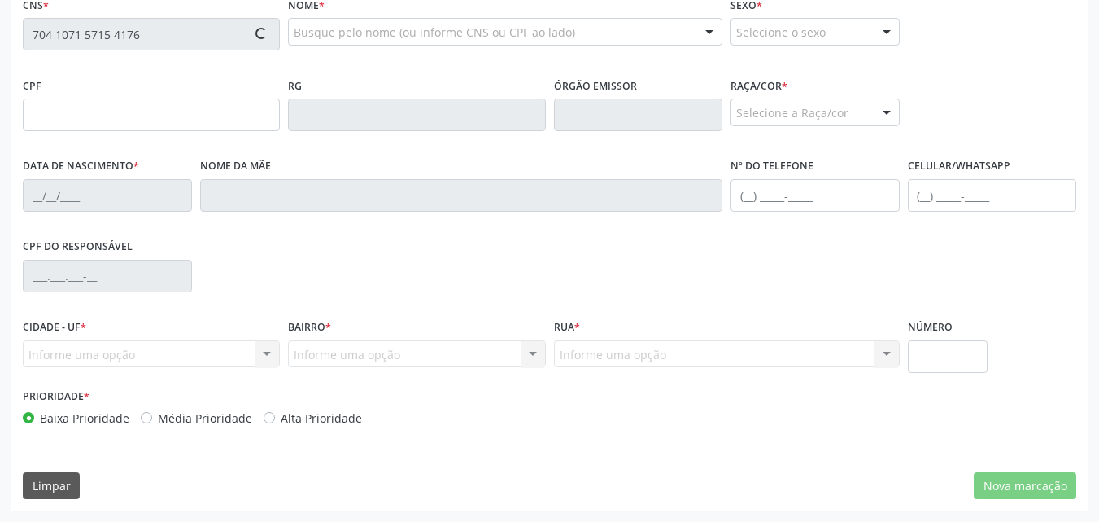
type input "150.062.604-08"
type input "[DATE]"
type input "[PERSON_NAME]"
type input "[PHONE_NUMBER]"
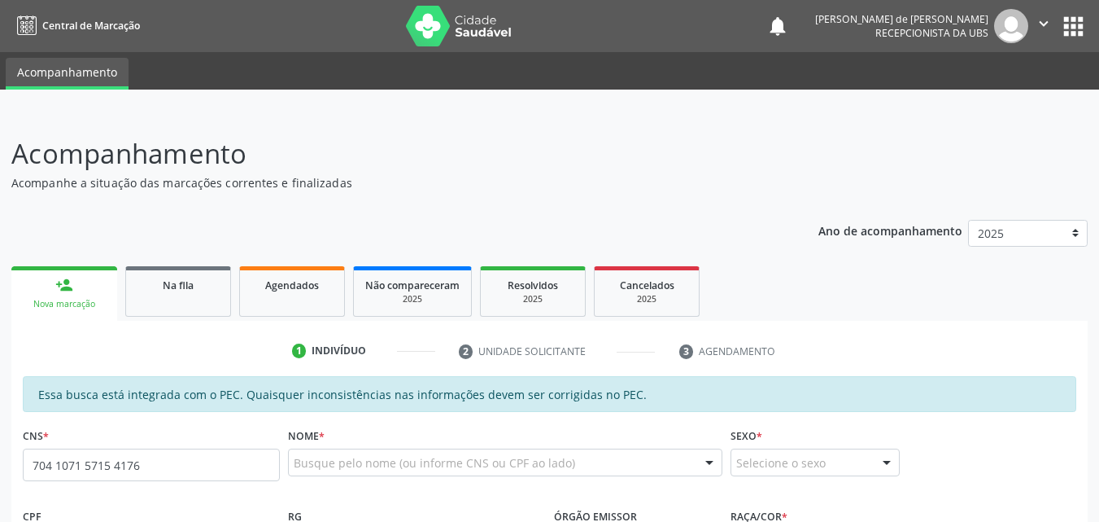
type input "704 1071 5715 4176"
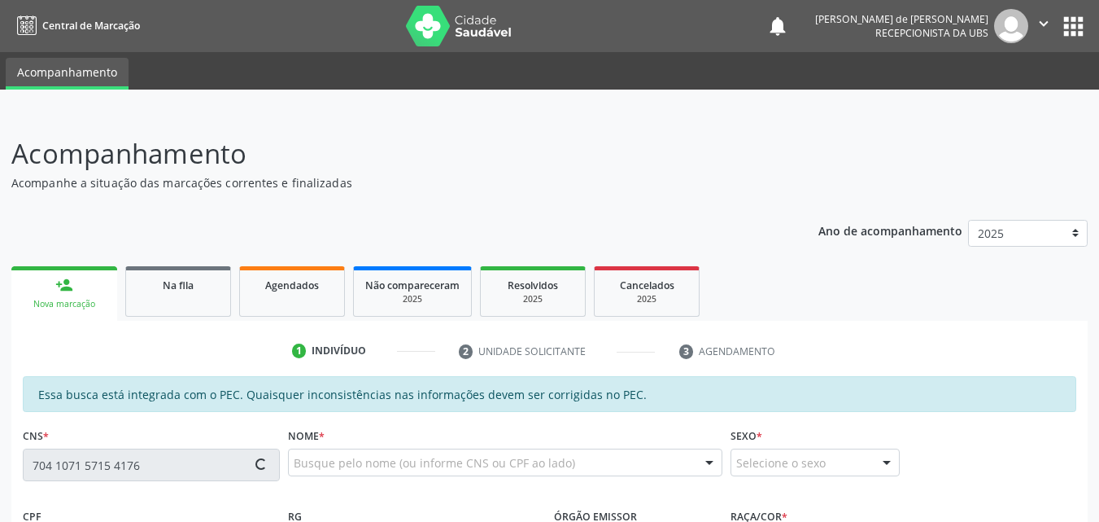
type input "150.062.604-08"
type input "[DATE]"
type input "[PERSON_NAME]"
type input "[PHONE_NUMBER]"
type input "S/N"
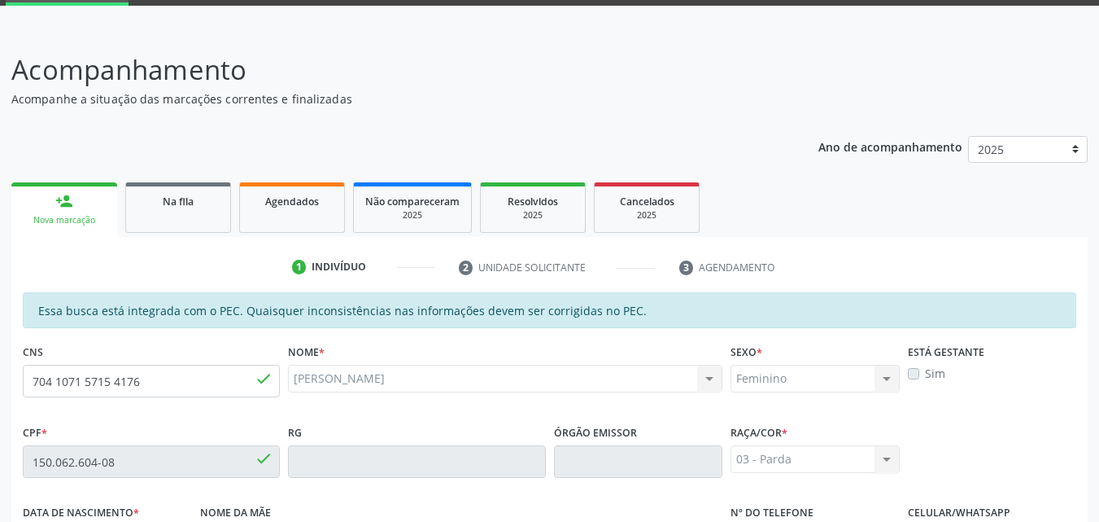
scroll to position [430, 0]
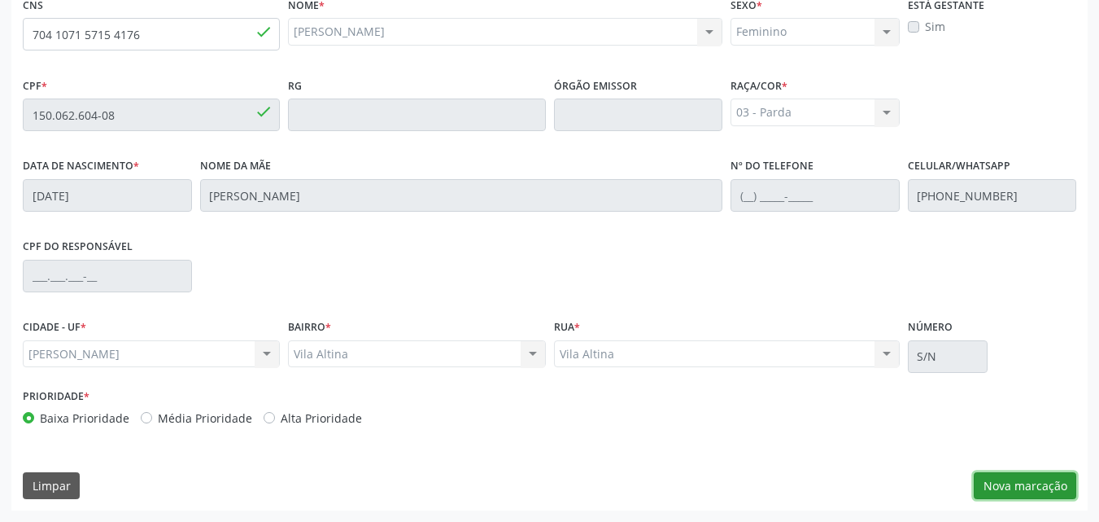
click at [1038, 479] on button "Nova marcação" at bounding box center [1025, 486] width 103 height 28
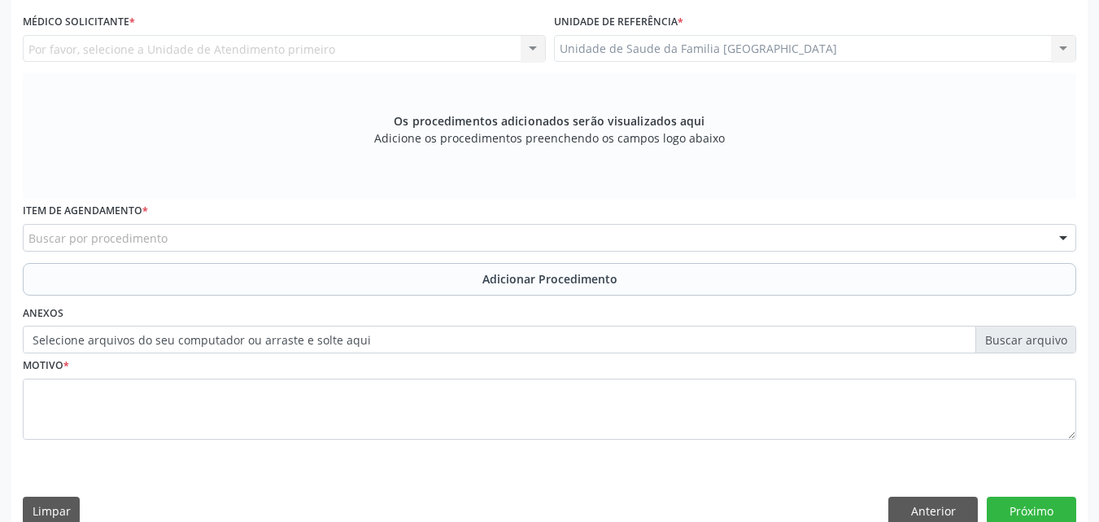
click at [608, 51] on div "Unidade de Saude da Familia Rua da Estiva Unidade de Saude da Familia Rua da Es…" at bounding box center [815, 49] width 523 height 28
click at [104, 55] on div "Por favor, selecione a Unidade de Atendimento primeiro Nenhum resultado encontr…" at bounding box center [284, 49] width 523 height 28
click at [107, 42] on div "Por favor, selecione a Unidade de Atendimento primeiro Nenhum resultado encontr…" at bounding box center [284, 49] width 523 height 28
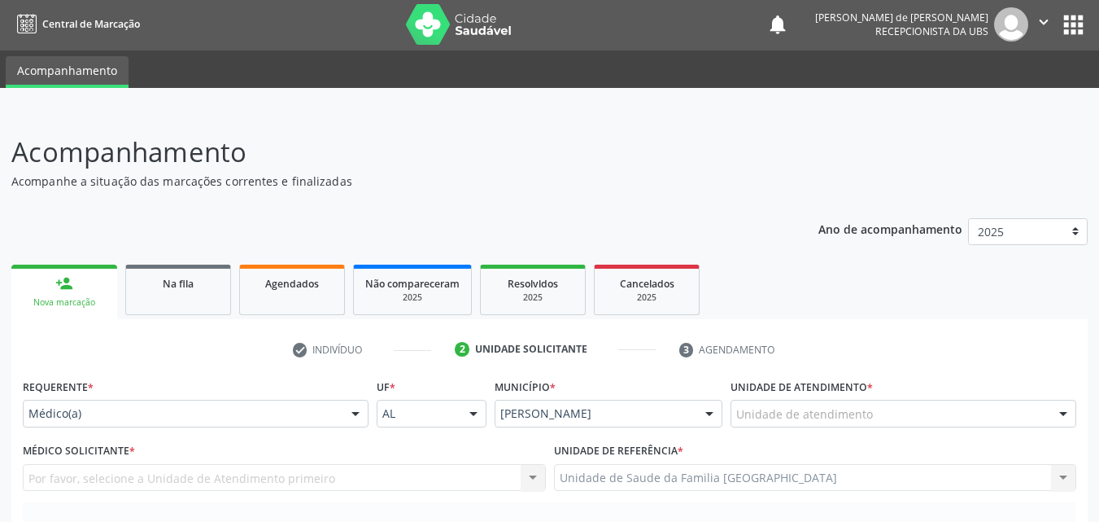
scroll to position [0, 0]
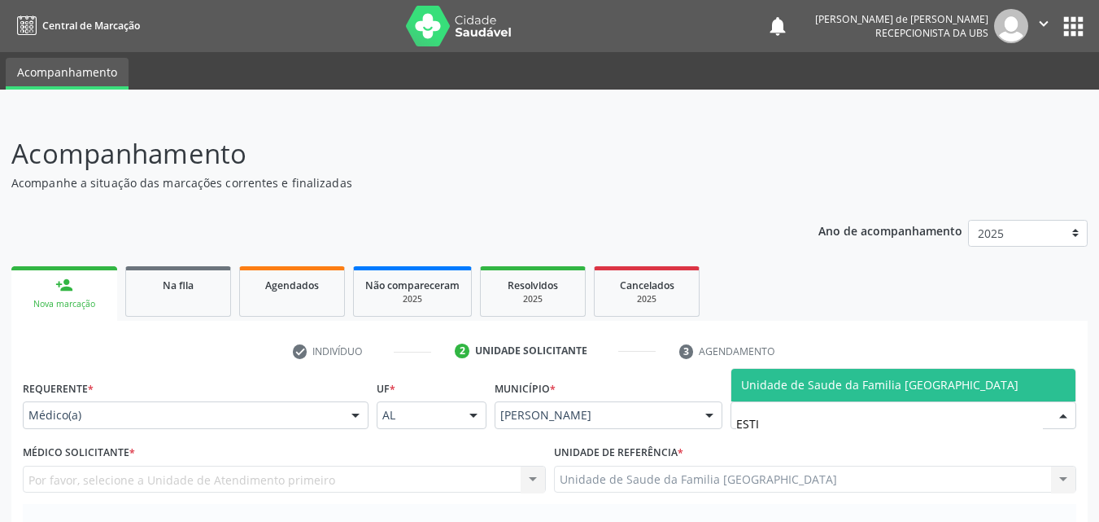
type input "ESTIV"
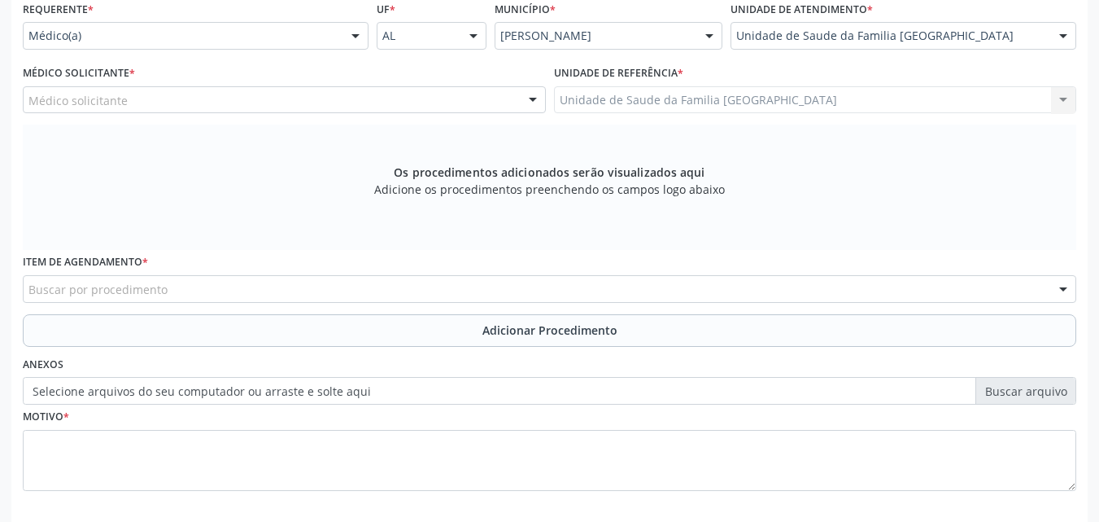
scroll to position [380, 0]
click at [138, 100] on div "Médico solicitante" at bounding box center [284, 99] width 523 height 28
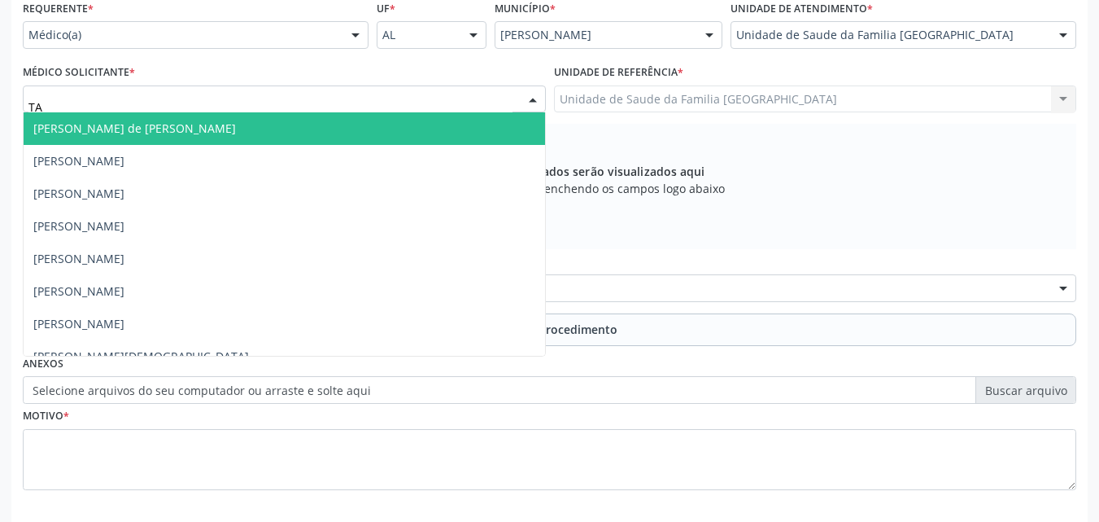
type input "TAC"
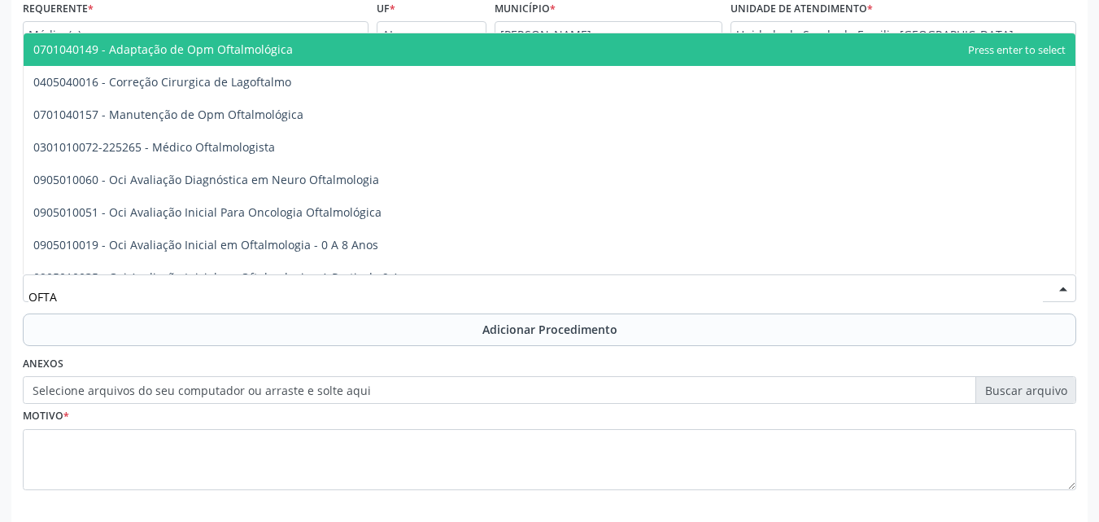
type input "OFTAL"
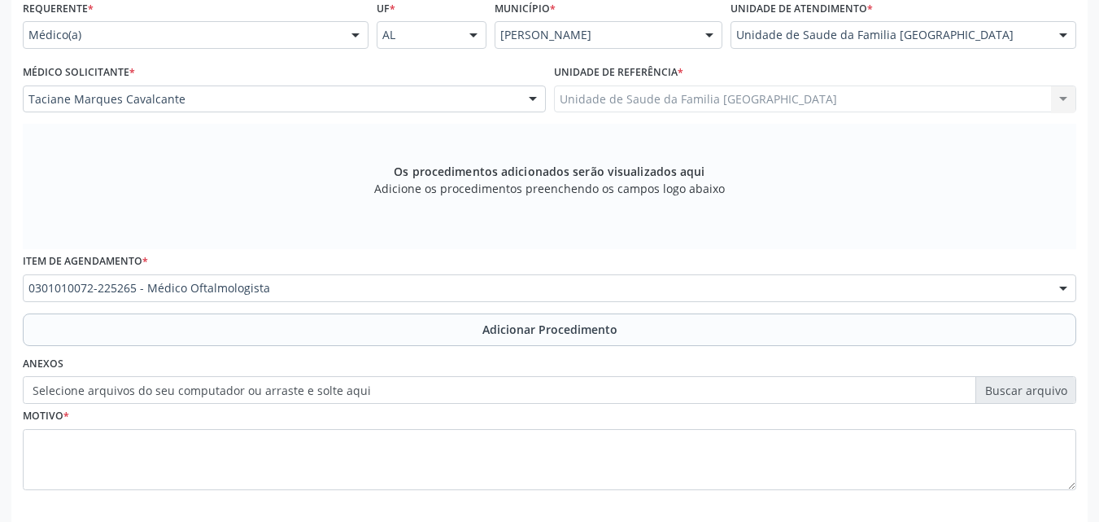
click at [102, 326] on button "Adicionar Procedimento" at bounding box center [550, 329] width 1054 height 33
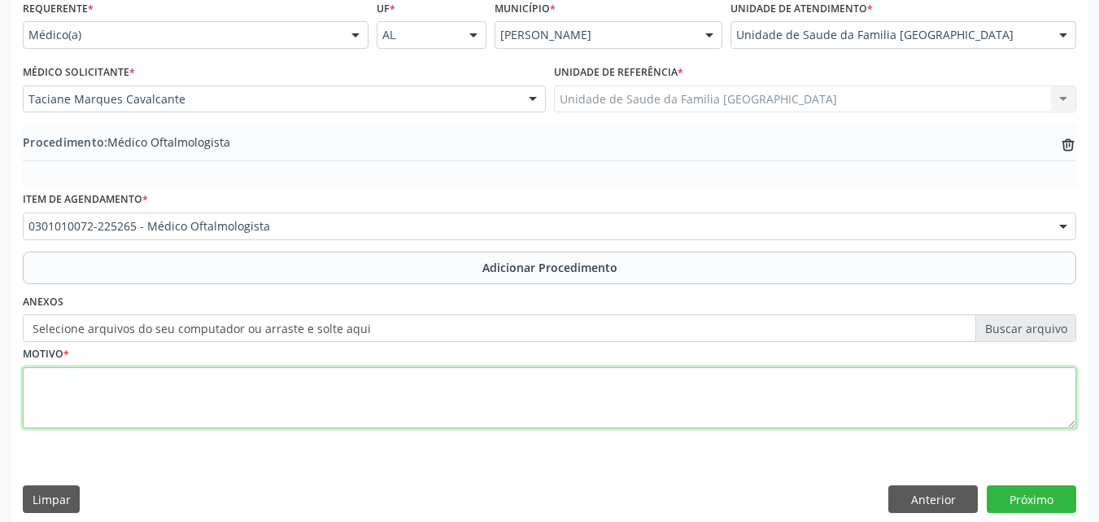
click at [128, 391] on textarea at bounding box center [550, 398] width 1054 height 62
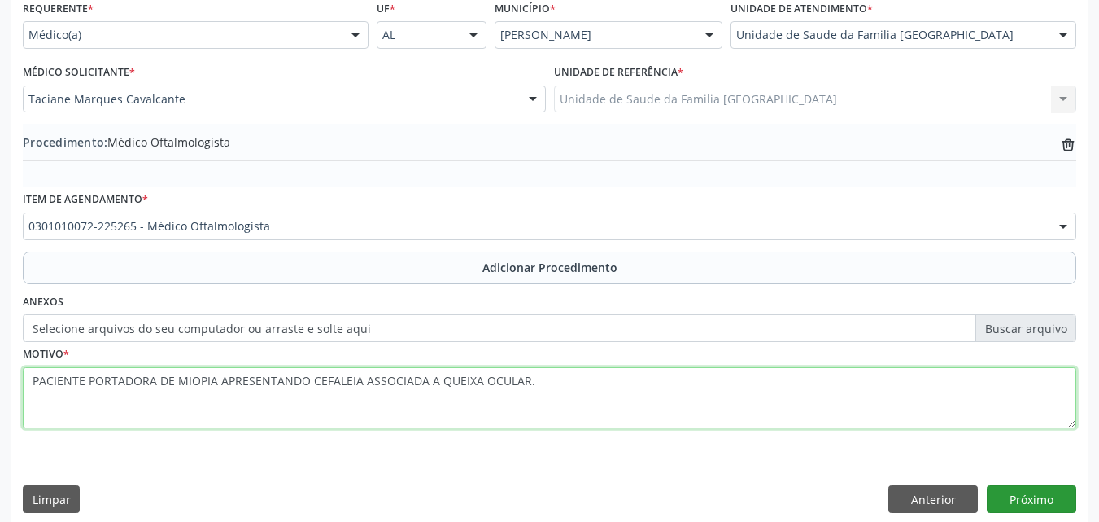
type textarea "PACIENTE PORTADORA DE MIOPIA APRESENTANDO CEFALEIA ASSOCIADA A QUEIXA OCULAR."
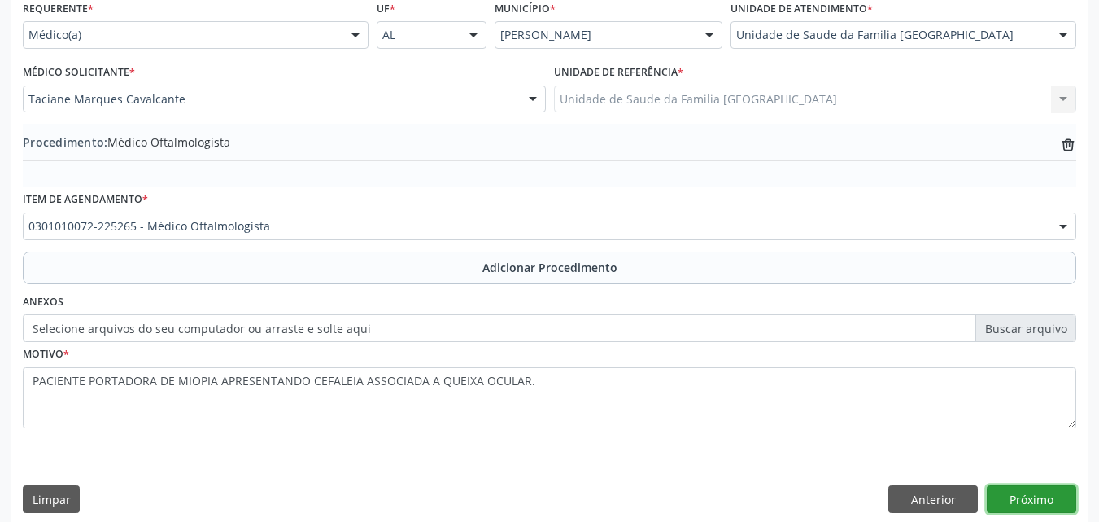
click at [1009, 496] on button "Próximo" at bounding box center [1032, 499] width 90 height 28
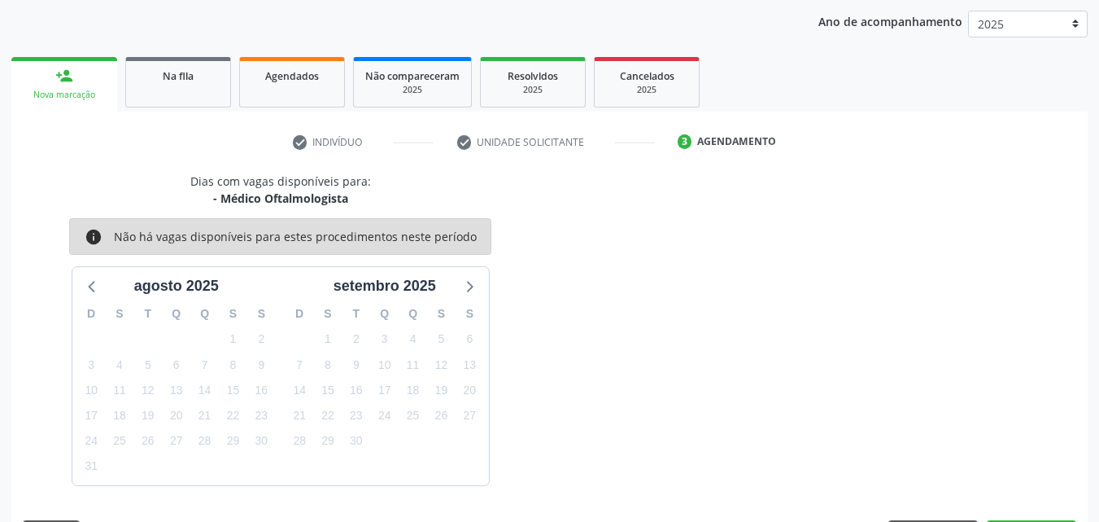
scroll to position [257, 0]
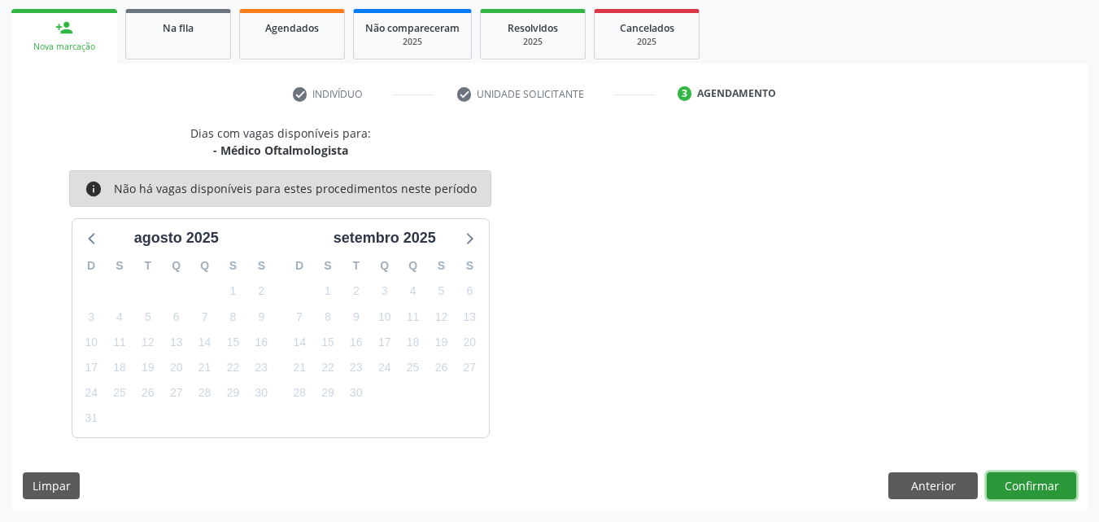
click at [1009, 487] on button "Confirmar" at bounding box center [1032, 486] width 90 height 28
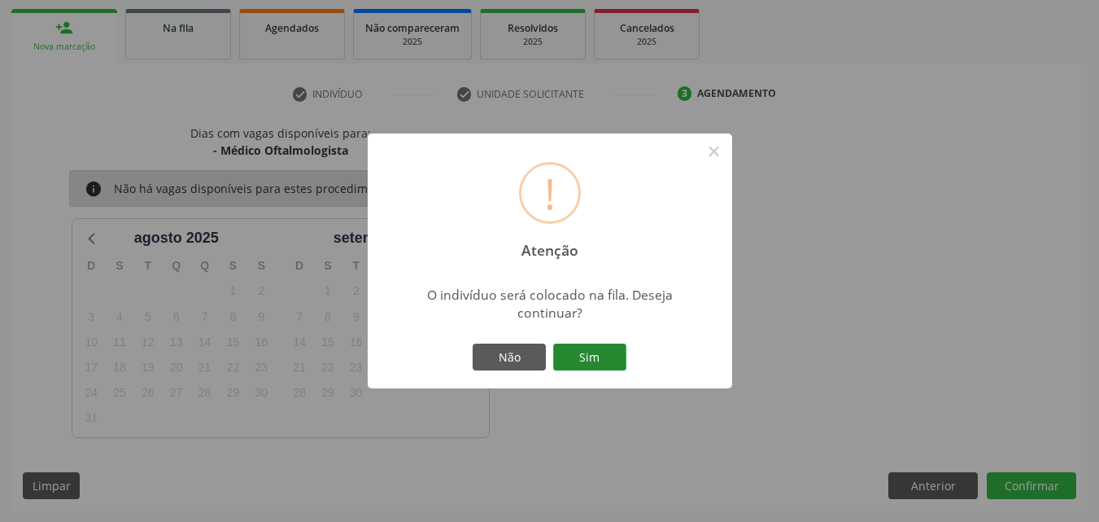
click at [579, 357] on button "Sim" at bounding box center [589, 357] width 73 height 28
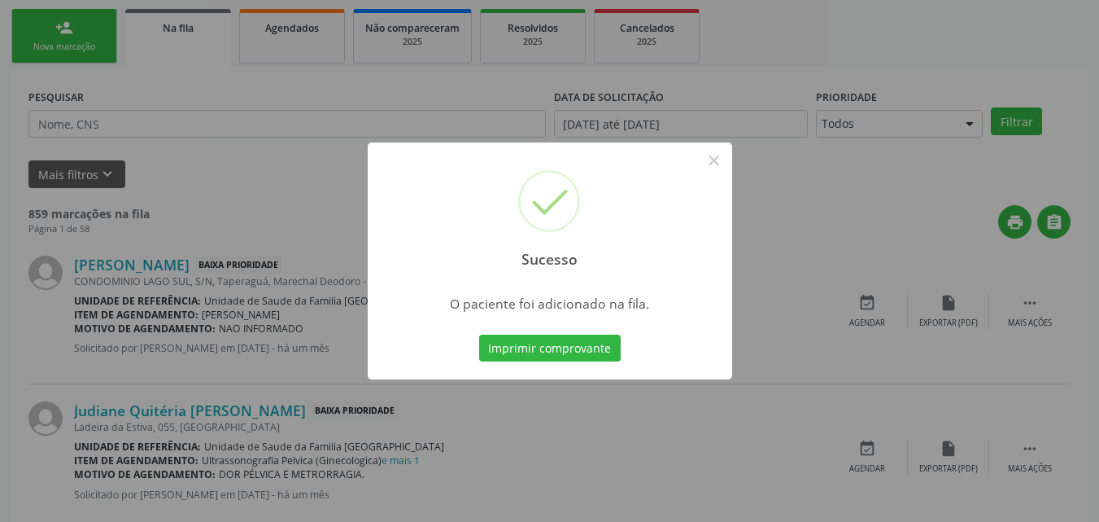
scroll to position [38, 0]
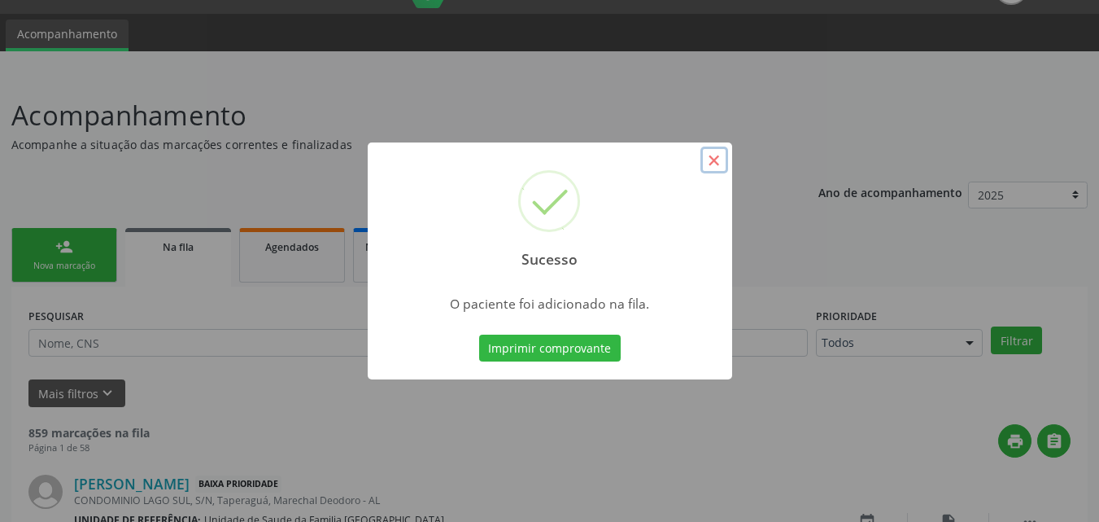
click at [713, 155] on button "×" at bounding box center [715, 160] width 28 height 28
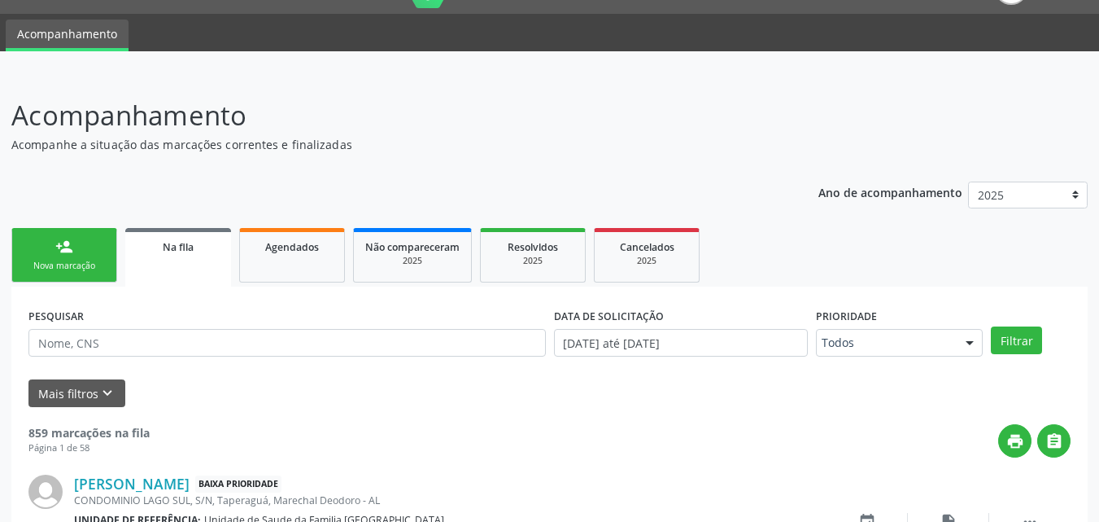
click at [59, 247] on div "person_add" at bounding box center [64, 247] width 18 height 18
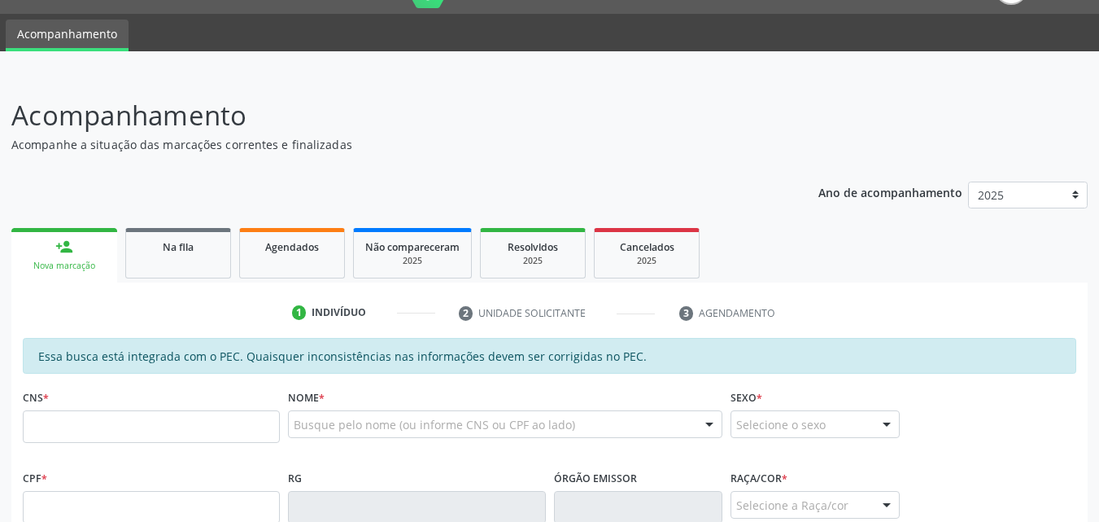
scroll to position [417, 0]
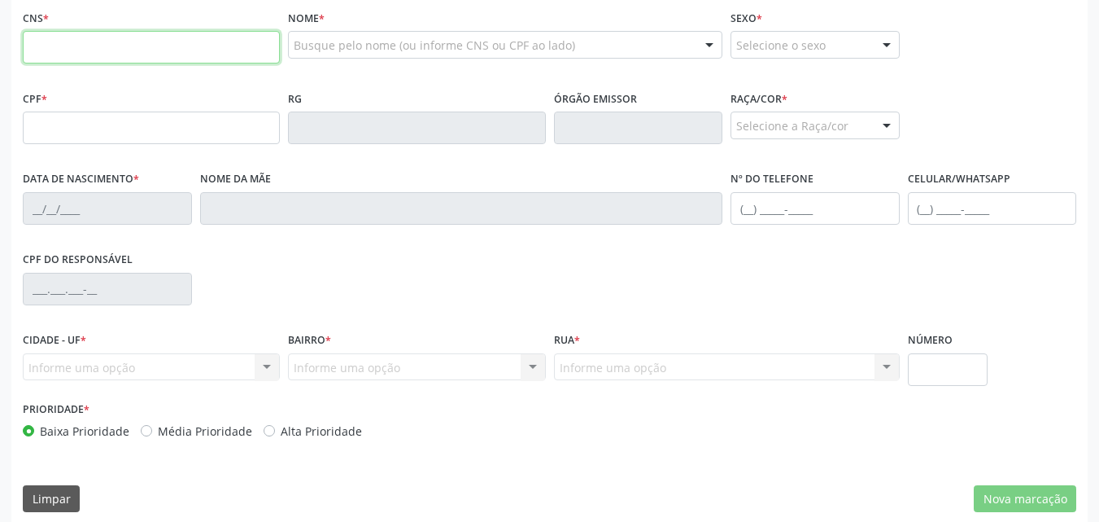
click at [62, 39] on input "text" at bounding box center [151, 47] width 257 height 33
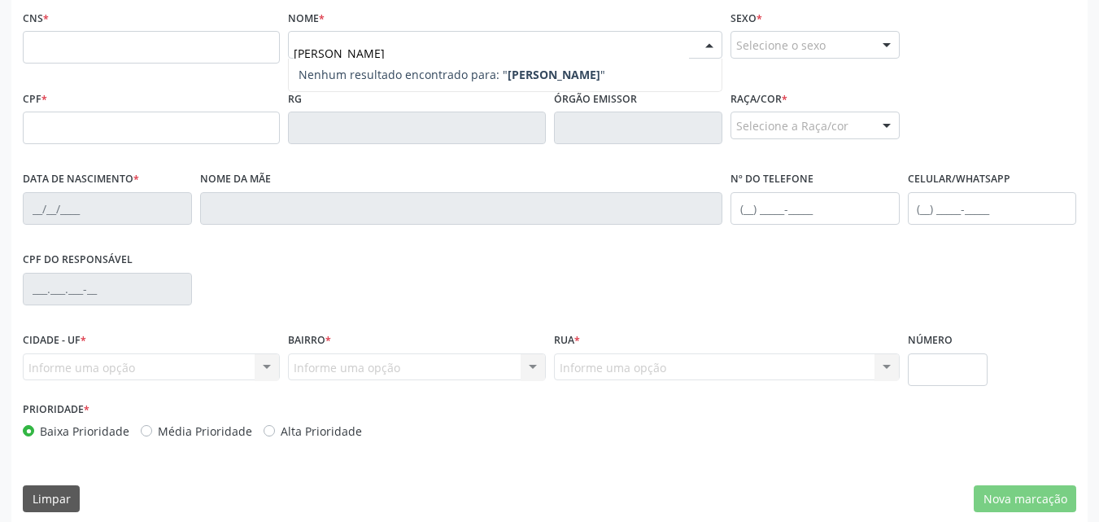
type input "JOSÉ PEDRO DAMIÃO"
drag, startPoint x: 430, startPoint y: 50, endPoint x: 216, endPoint y: 82, distance: 216.4
click at [216, 82] on div "CNS * Nome * JOSÉ PEDRO DAMIÃO Nenhum resultado encontrado para: " JOSÉ PEDRO D…" at bounding box center [550, 46] width 1062 height 81
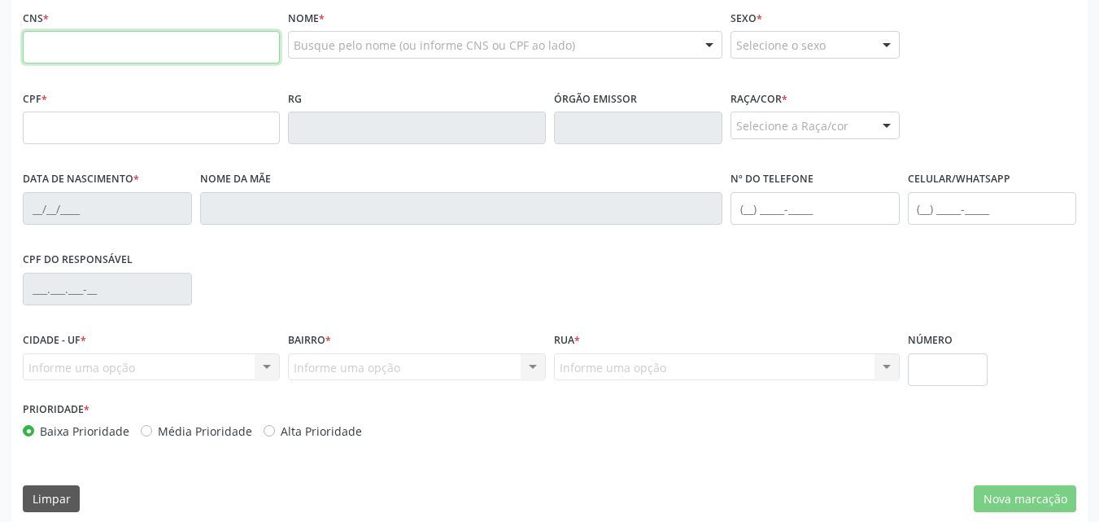
click at [114, 56] on input "text" at bounding box center [151, 47] width 257 height 33
type input "704 6091 7721 2721"
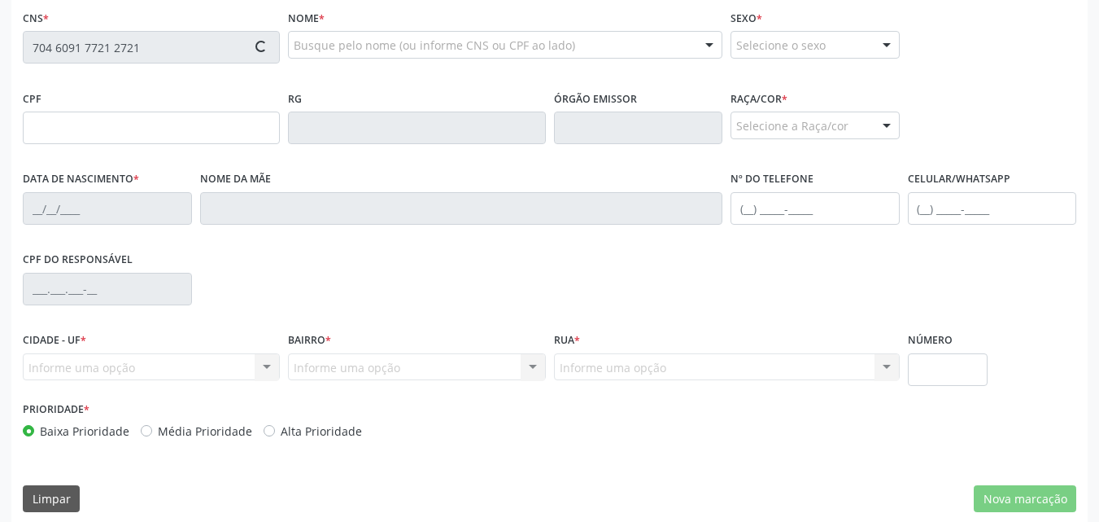
type input "019.947.424-96"
type input "03/05/1966"
type input "Esmenia Laurindo"
type input "(82) 99381-1306"
type input "12"
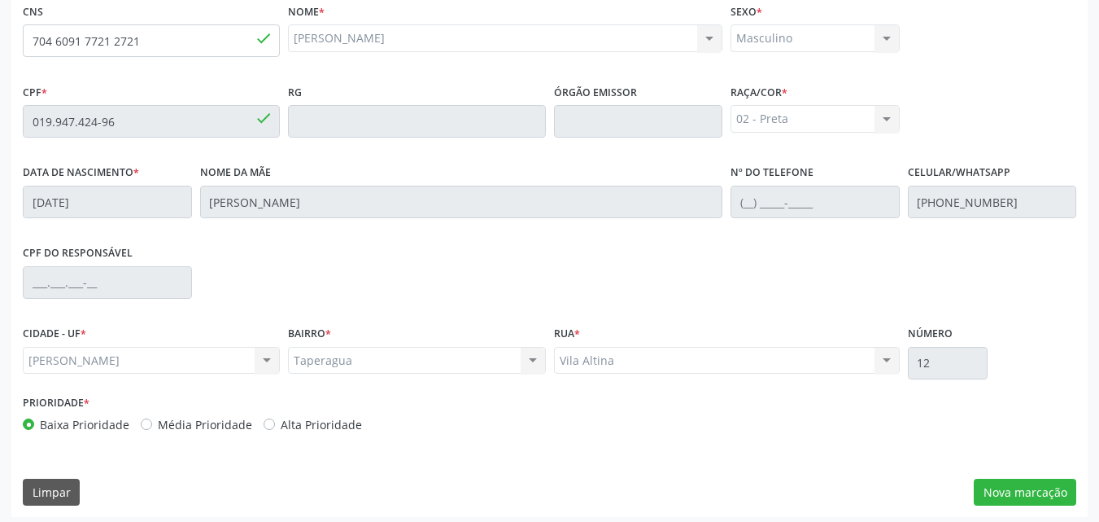
scroll to position [430, 0]
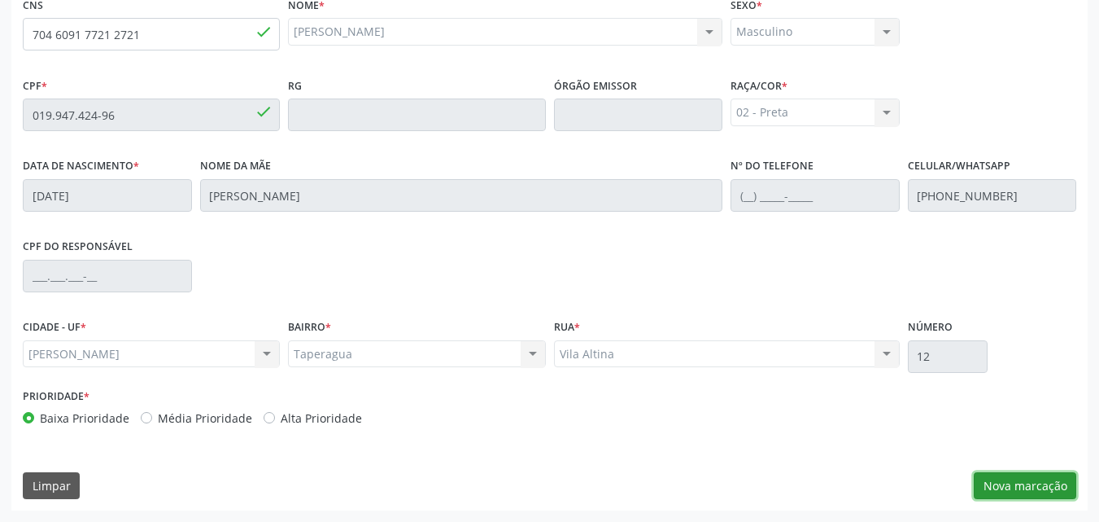
click at [989, 482] on button "Nova marcação" at bounding box center [1025, 486] width 103 height 28
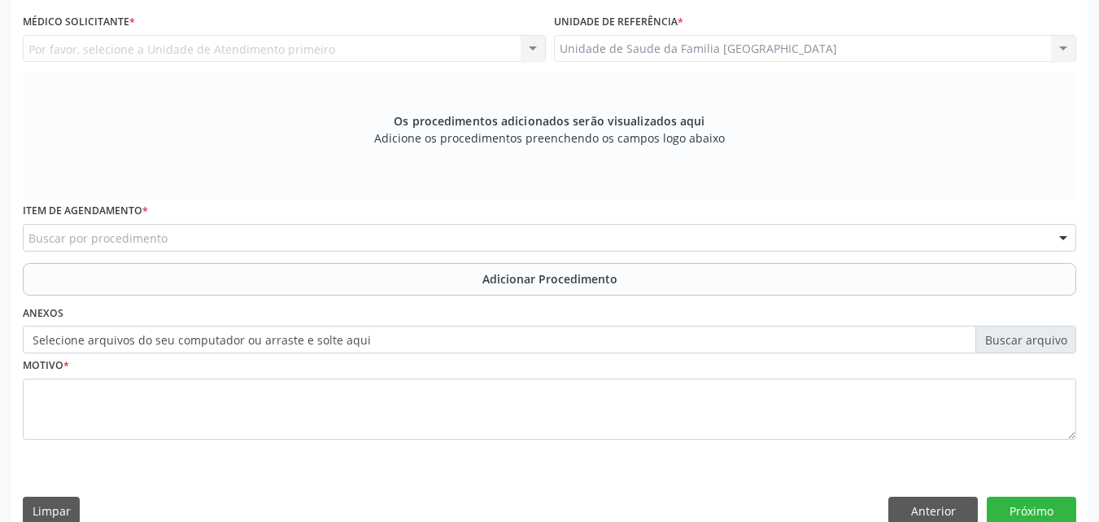
click at [68, 43] on div "Por favor, selecione a Unidade de Atendimento primeiro Nenhum resultado encontr…" at bounding box center [284, 49] width 523 height 28
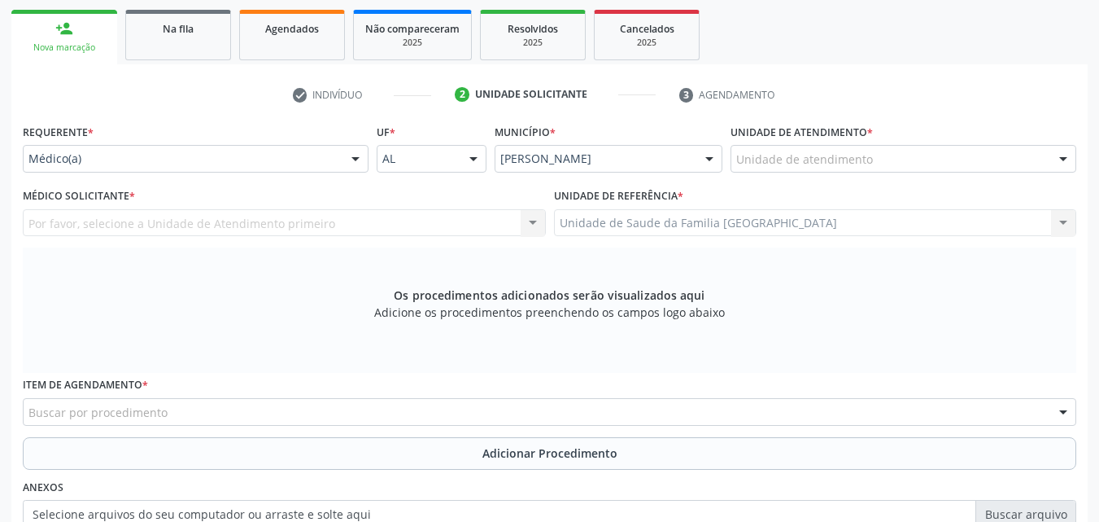
scroll to position [0, 0]
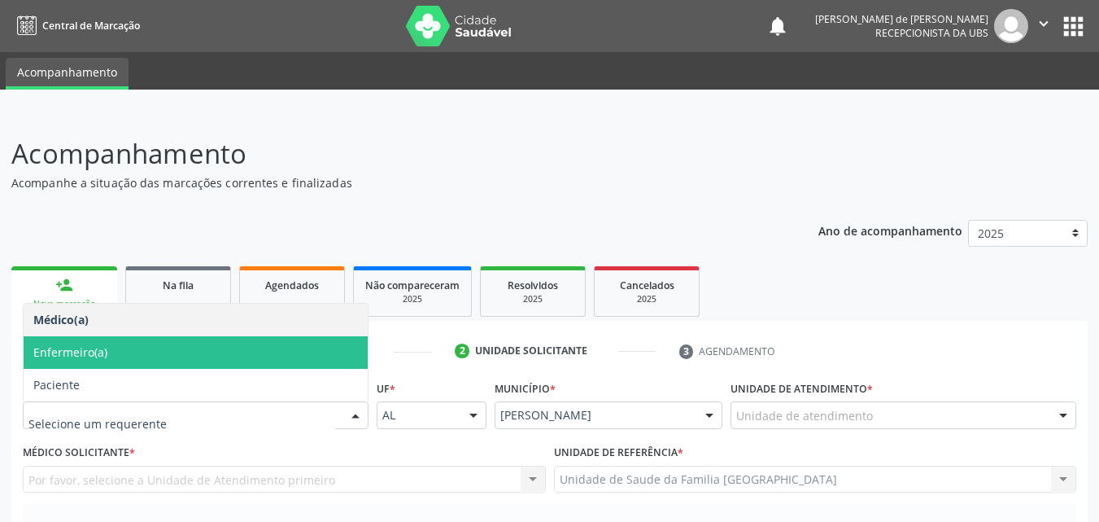
click at [88, 367] on span "Enfermeiro(a)" at bounding box center [196, 352] width 344 height 33
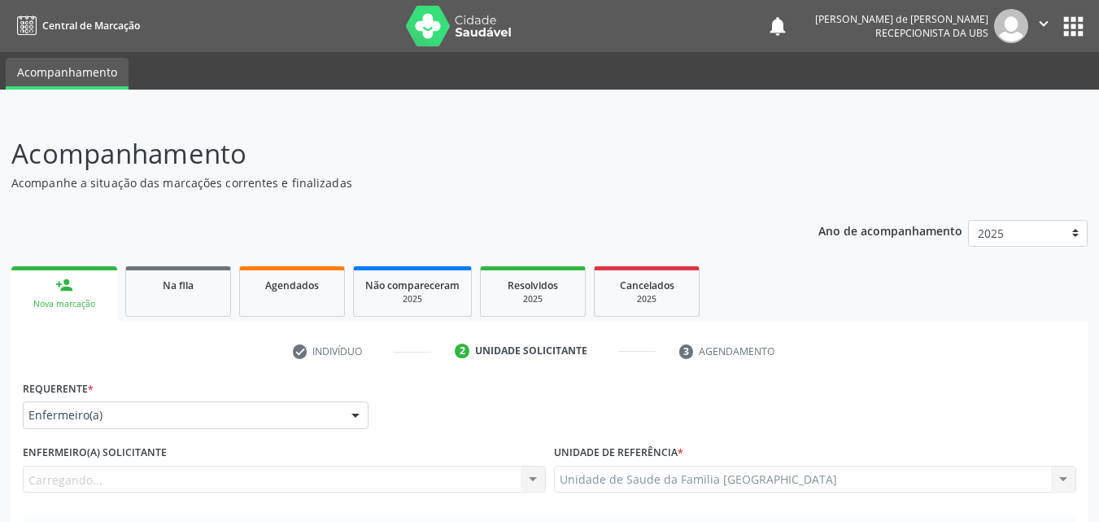
click at [87, 404] on div "Enfermeiro(a)" at bounding box center [196, 415] width 346 height 28
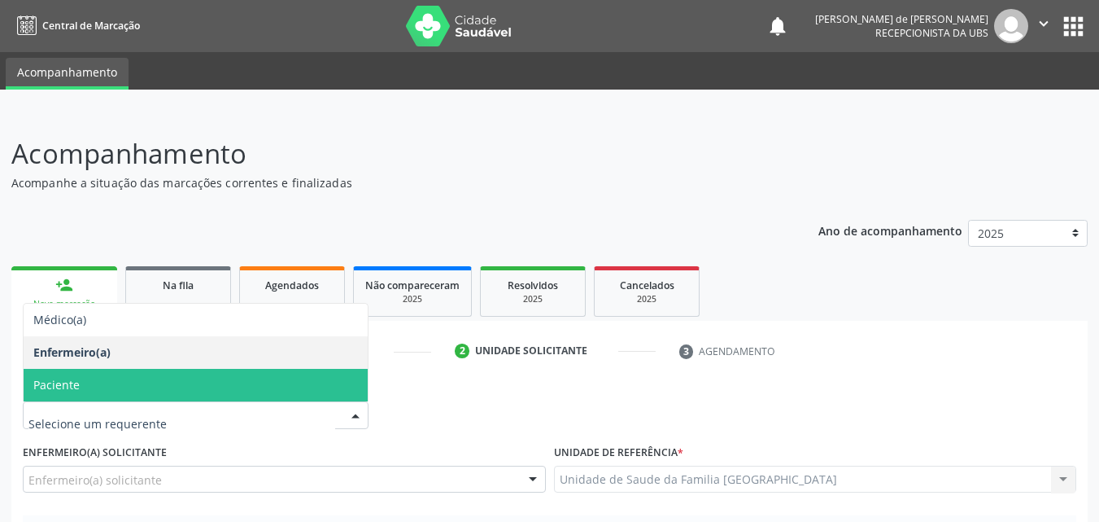
click at [86, 384] on span "Paciente" at bounding box center [196, 385] width 344 height 33
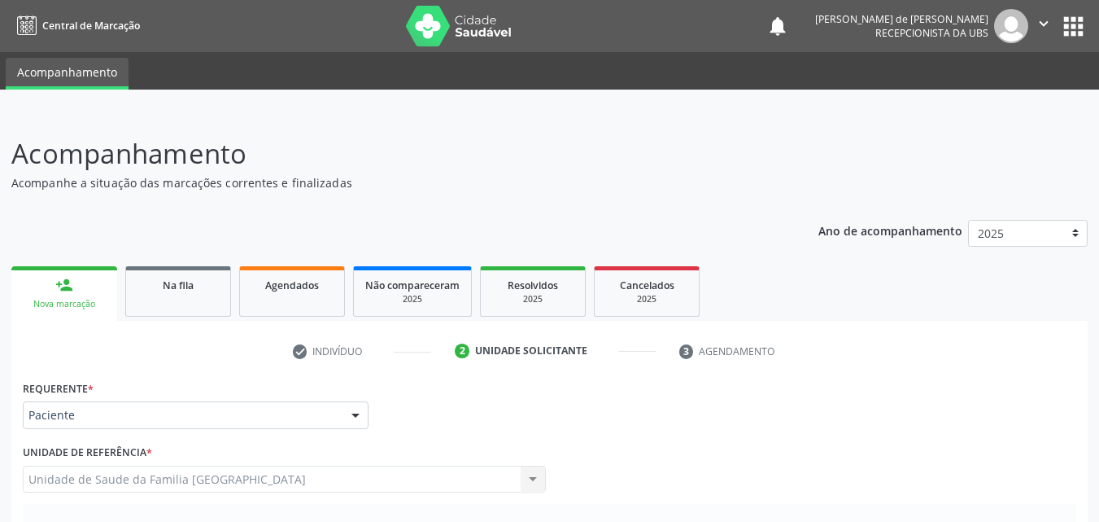
scroll to position [380, 0]
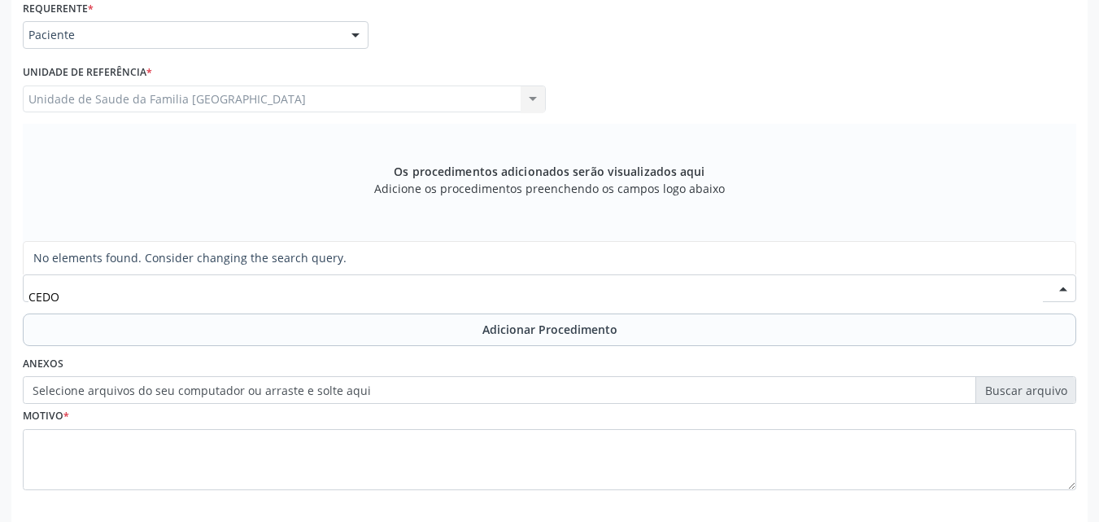
click at [180, 262] on span "No elements found. Consider changing the search query." at bounding box center [550, 258] width 1052 height 33
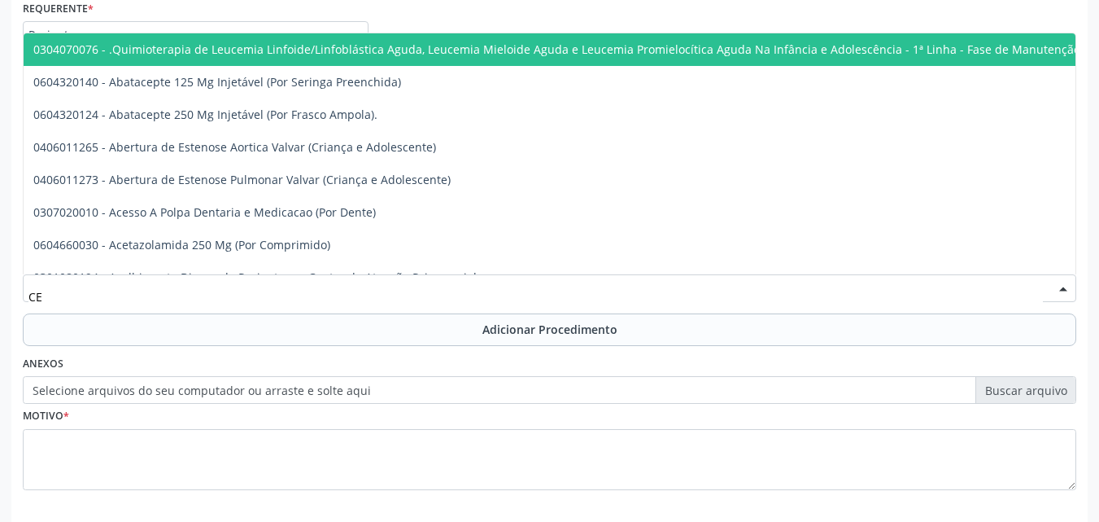
type input "C"
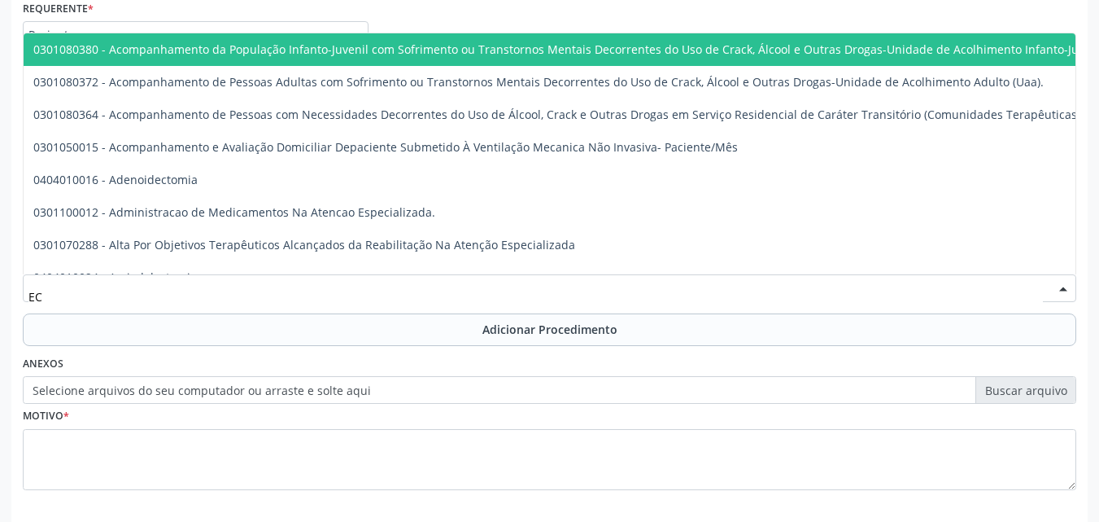
type input "E"
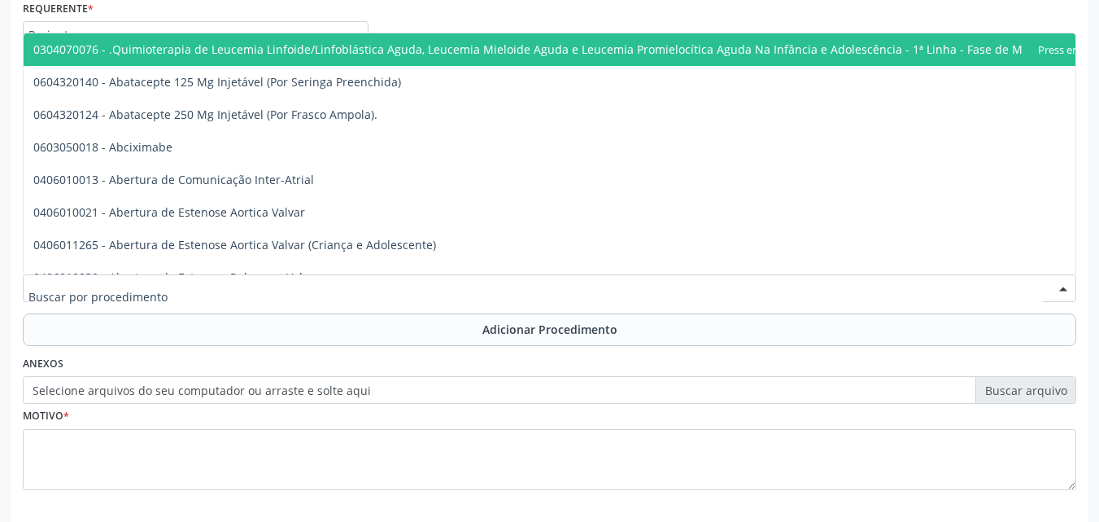
scroll to position [0, 0]
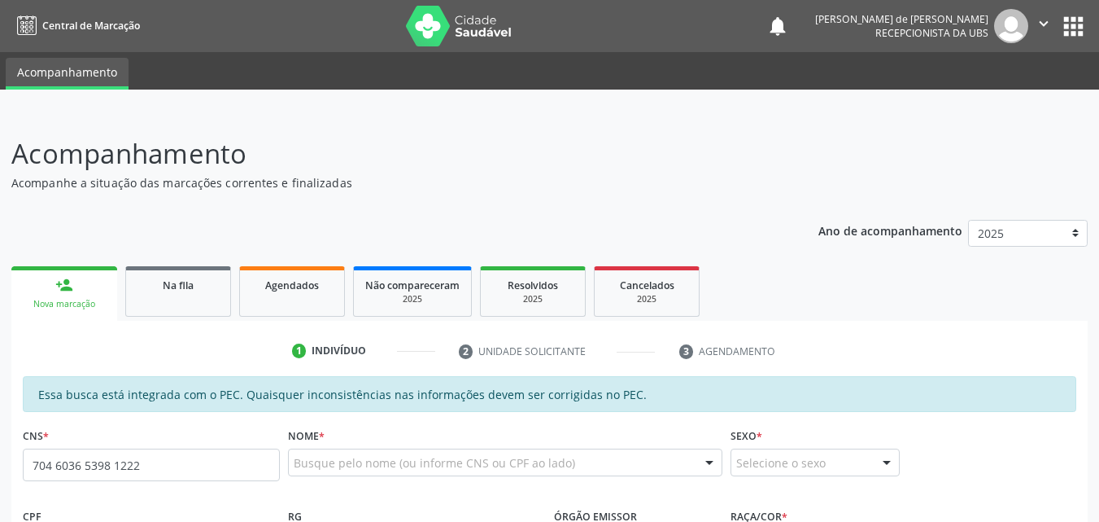
type input "704 6036 5398 1222"
type input "131.952.364-19"
type input "[DATE]"
type input "[PERSON_NAME]"
type input "[PHONE_NUMBER]"
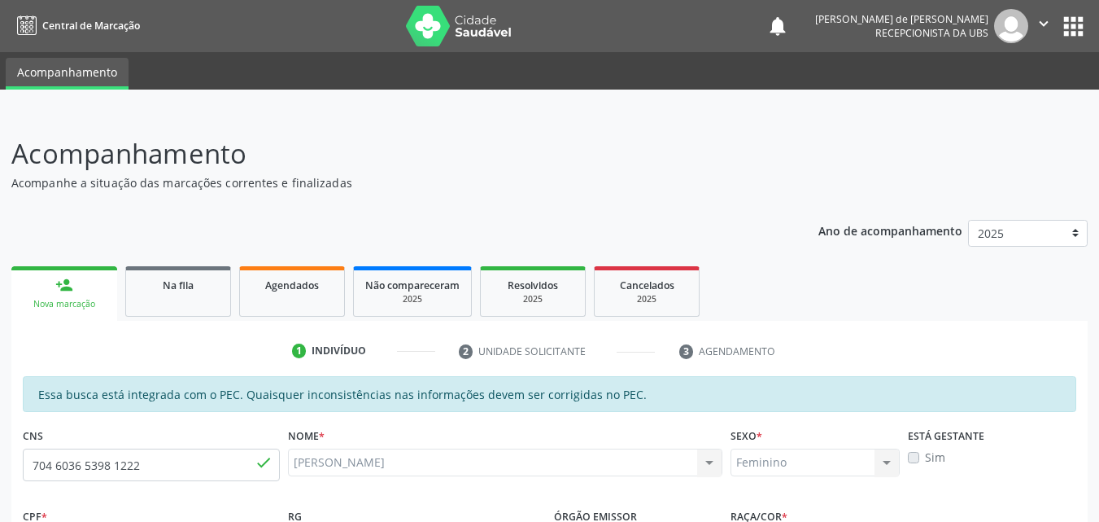
type input "S/N"
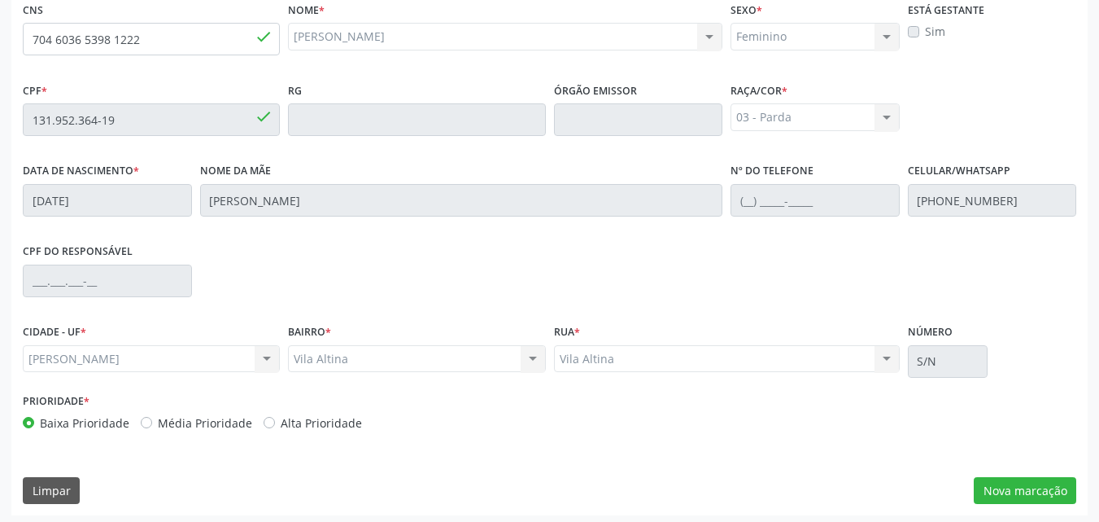
scroll to position [430, 0]
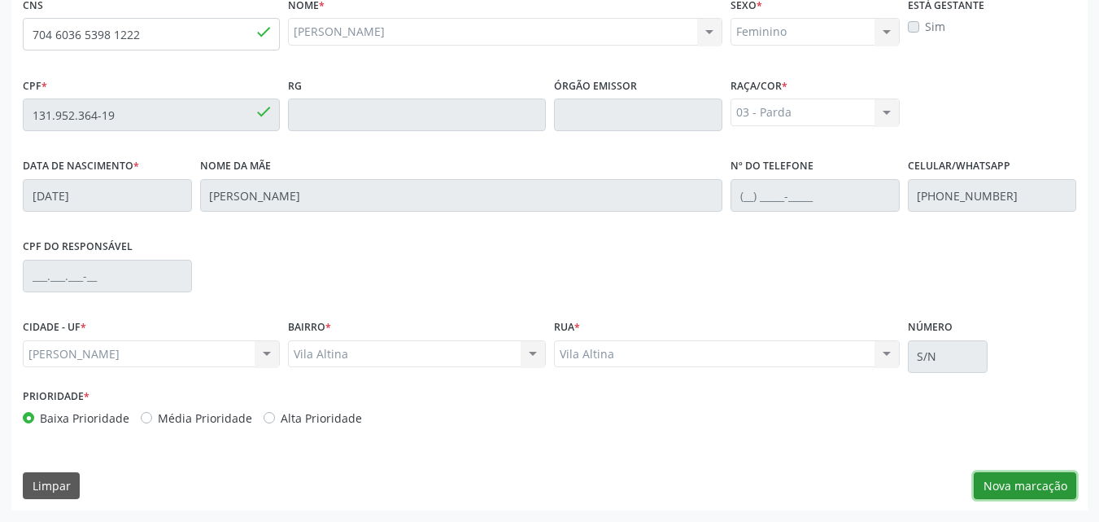
click at [1019, 489] on button "Nova marcação" at bounding box center [1025, 486] width 103 height 28
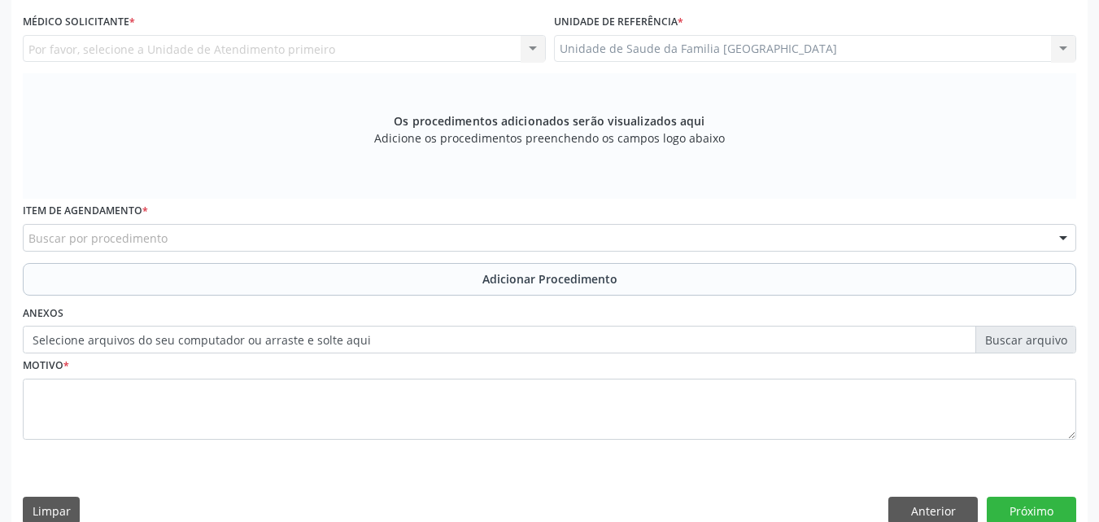
scroll to position [0, 0]
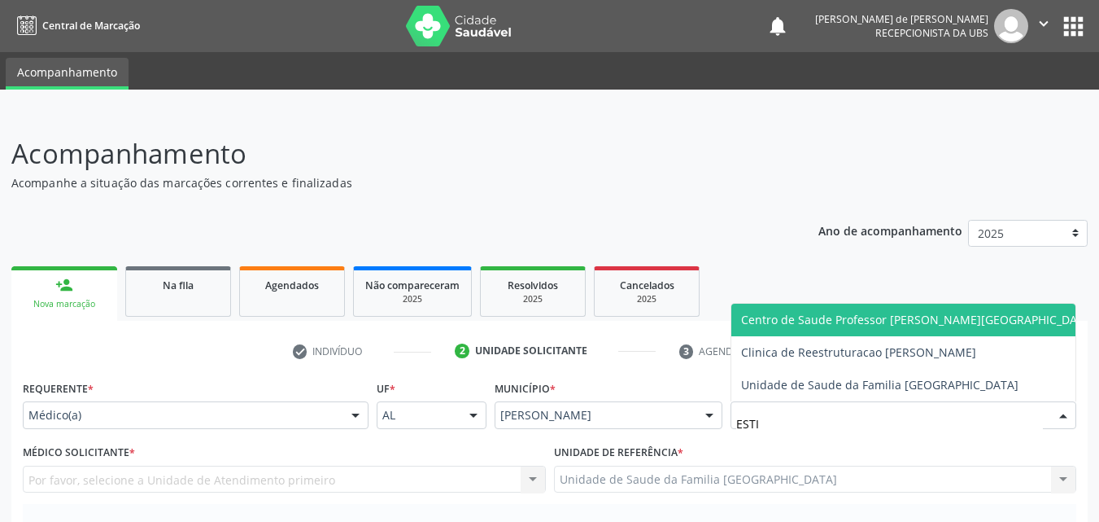
type input "ESTIV"
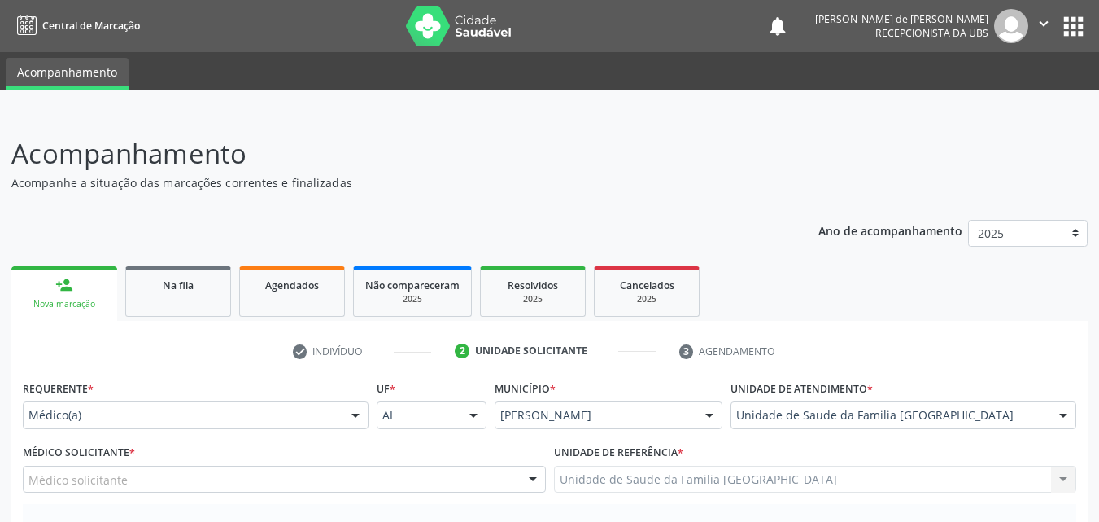
click at [195, 477] on div "Médico solicitante" at bounding box center [284, 479] width 523 height 28
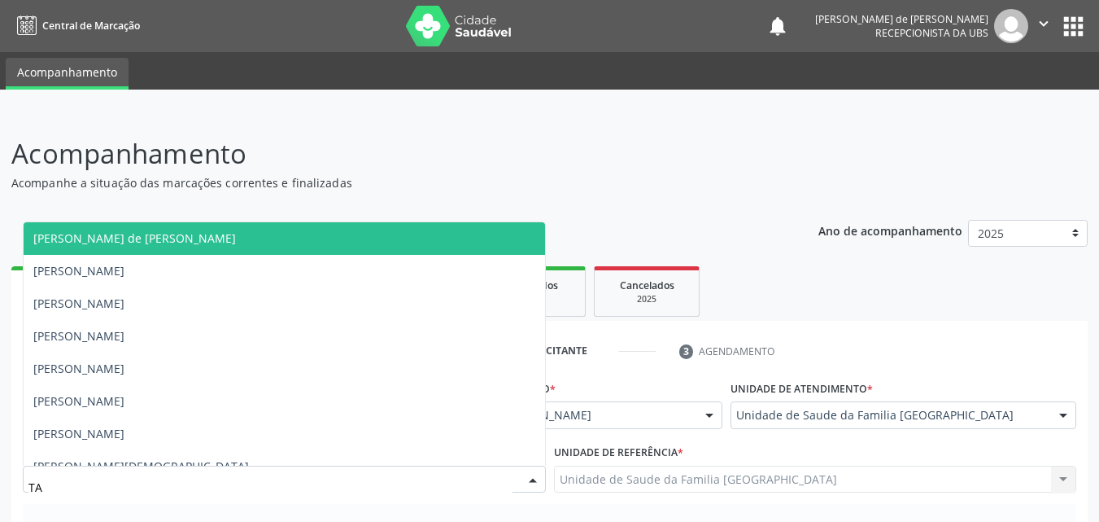
type input "TAC"
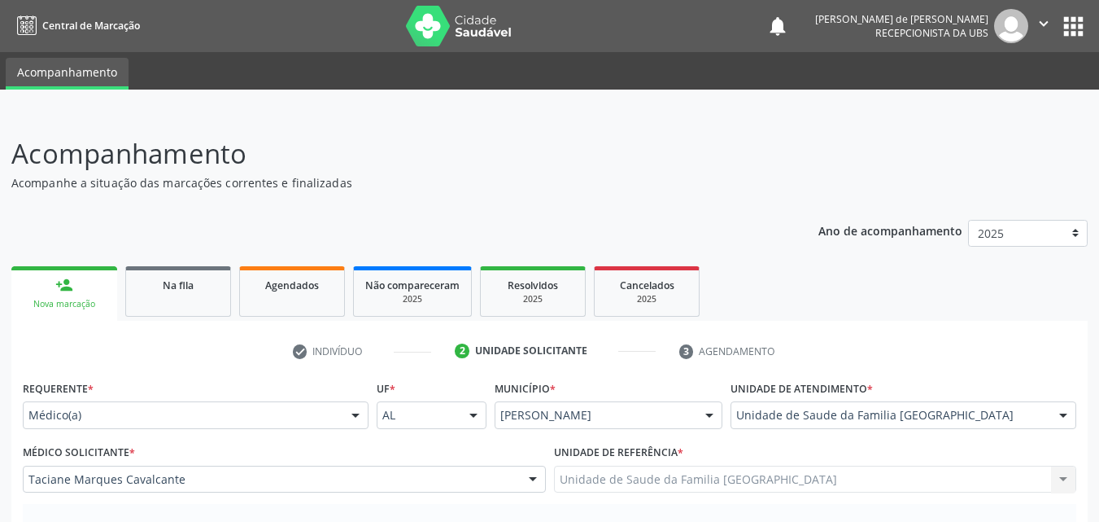
scroll to position [380, 0]
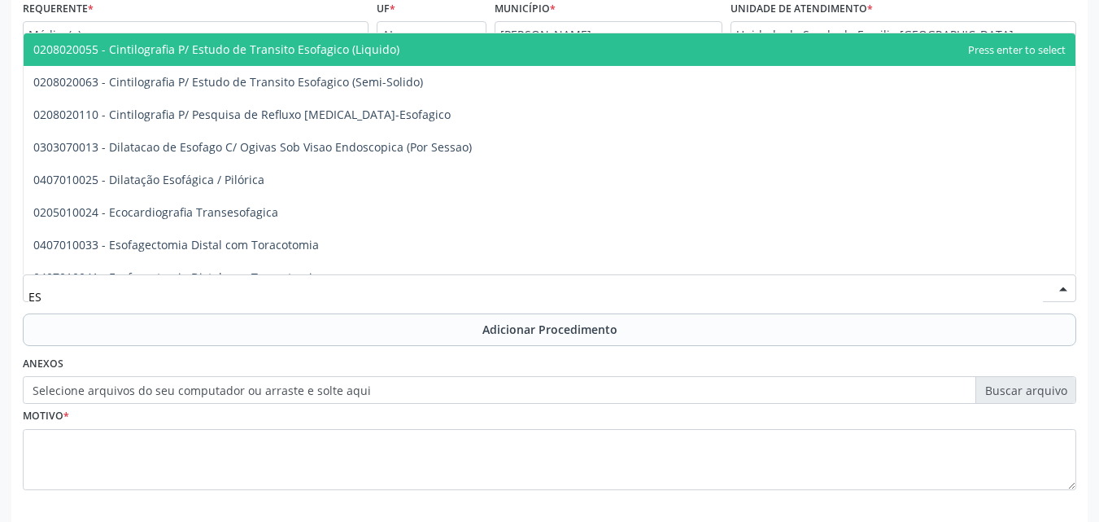
type input "E"
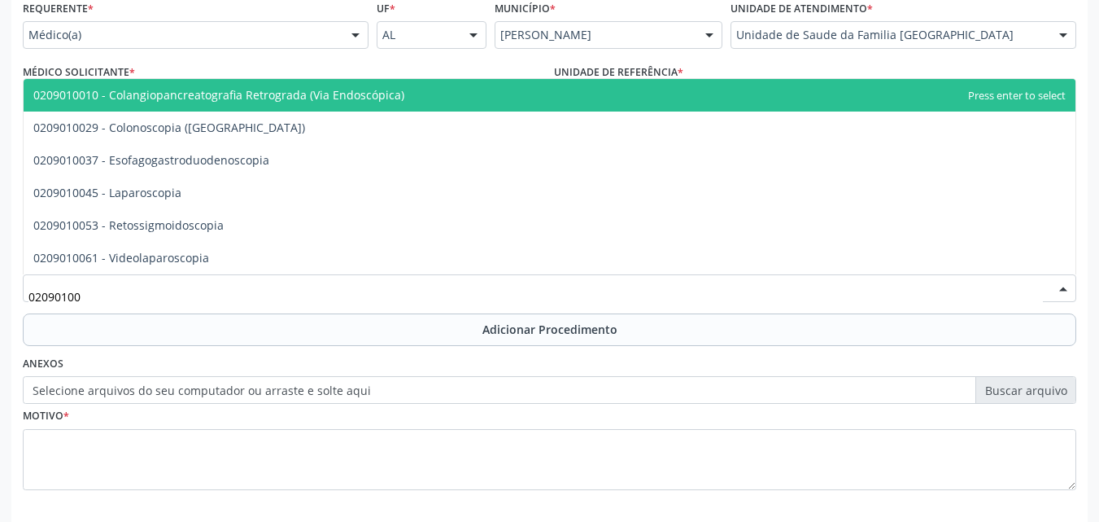
type input "020901003"
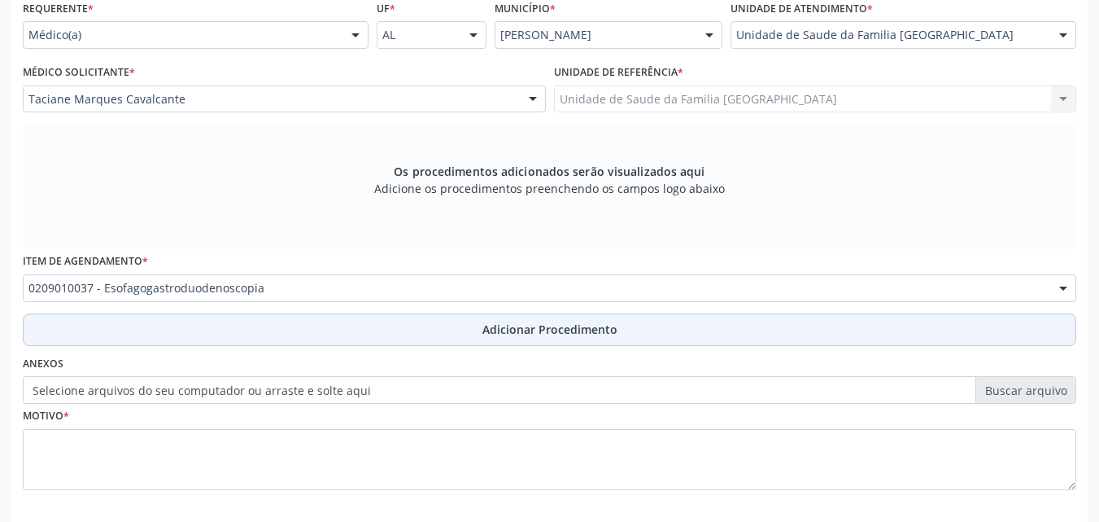
click at [93, 339] on button "Adicionar Procedimento" at bounding box center [550, 329] width 1054 height 33
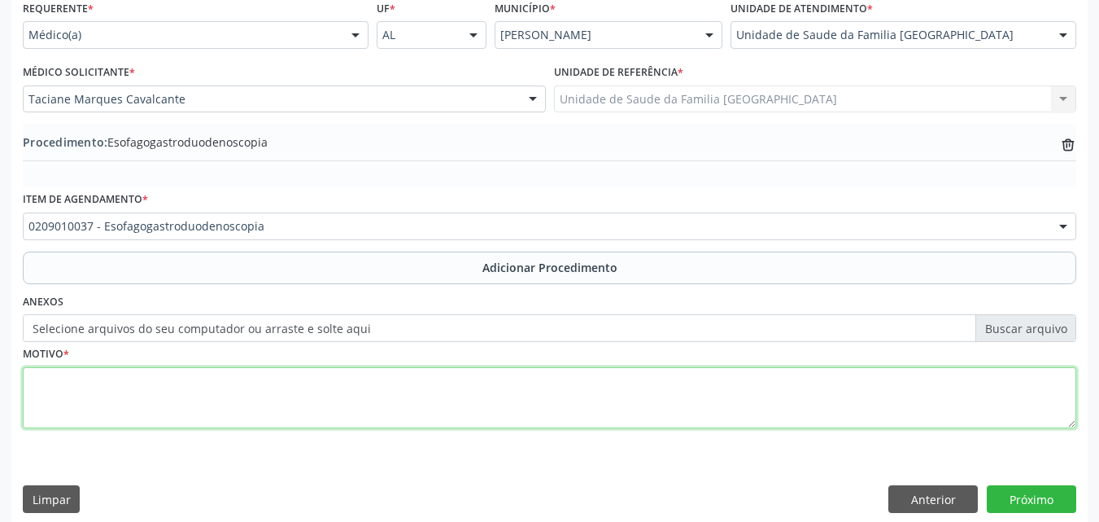
click at [111, 403] on textarea at bounding box center [550, 398] width 1054 height 62
type textarea "DOR EM ABDOMEM SUPERIOR, ENJO, DISPEPSIA, PLENITUDE GÁSTRICA."
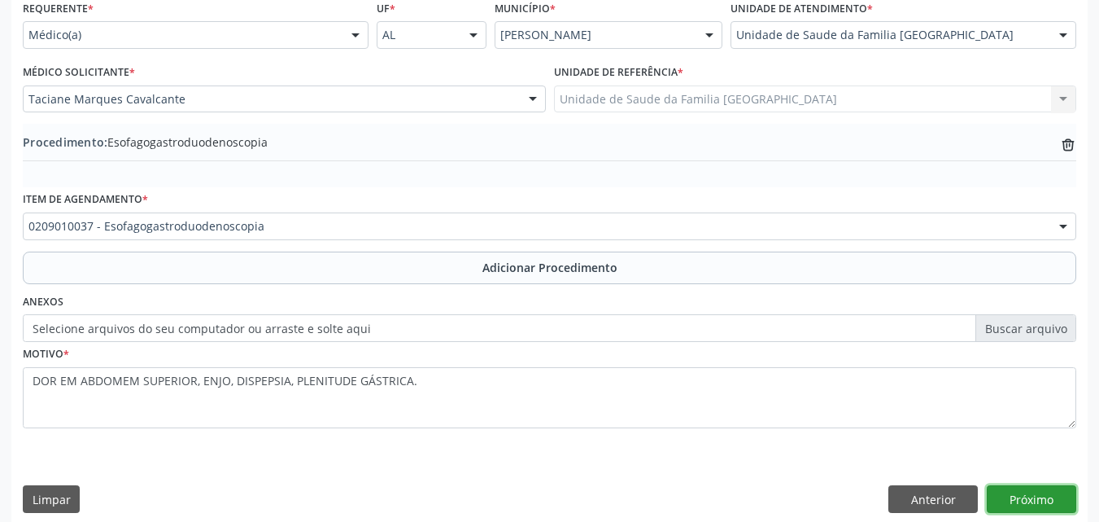
click at [1022, 492] on button "Próximo" at bounding box center [1032, 499] width 90 height 28
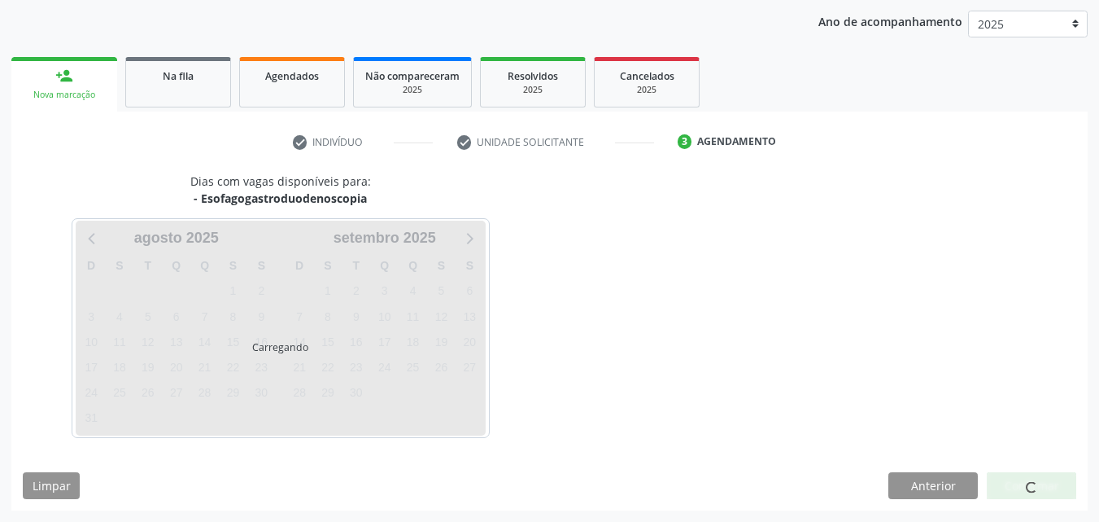
scroll to position [257, 0]
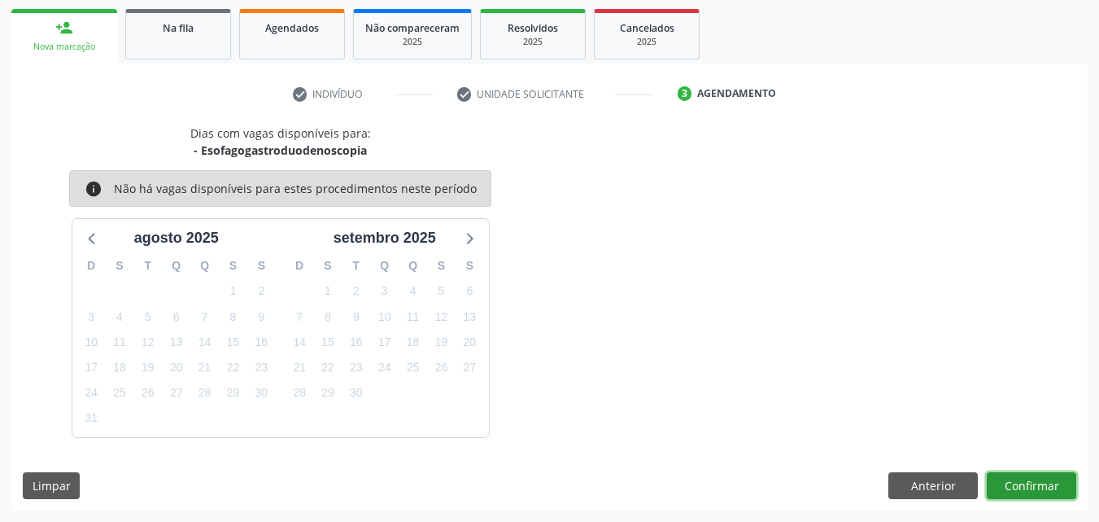
click at [1023, 488] on button "Confirmar" at bounding box center [1032, 486] width 90 height 28
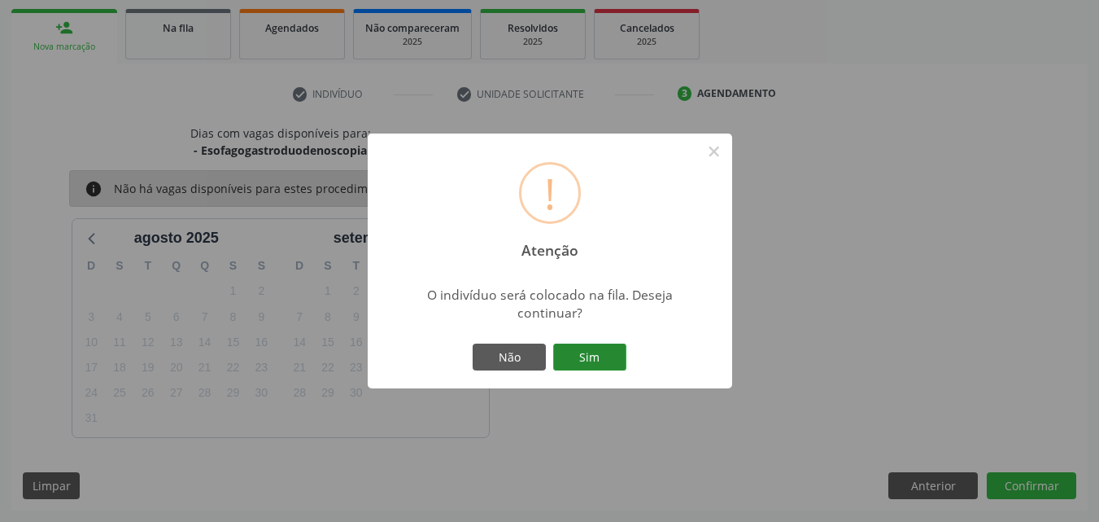
click at [565, 352] on button "Sim" at bounding box center [589, 357] width 73 height 28
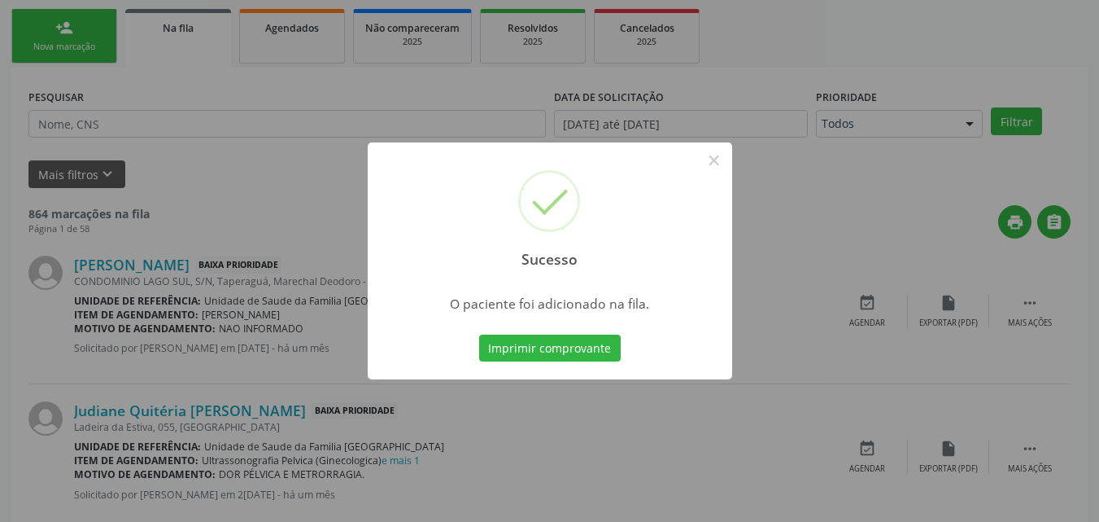
scroll to position [38, 0]
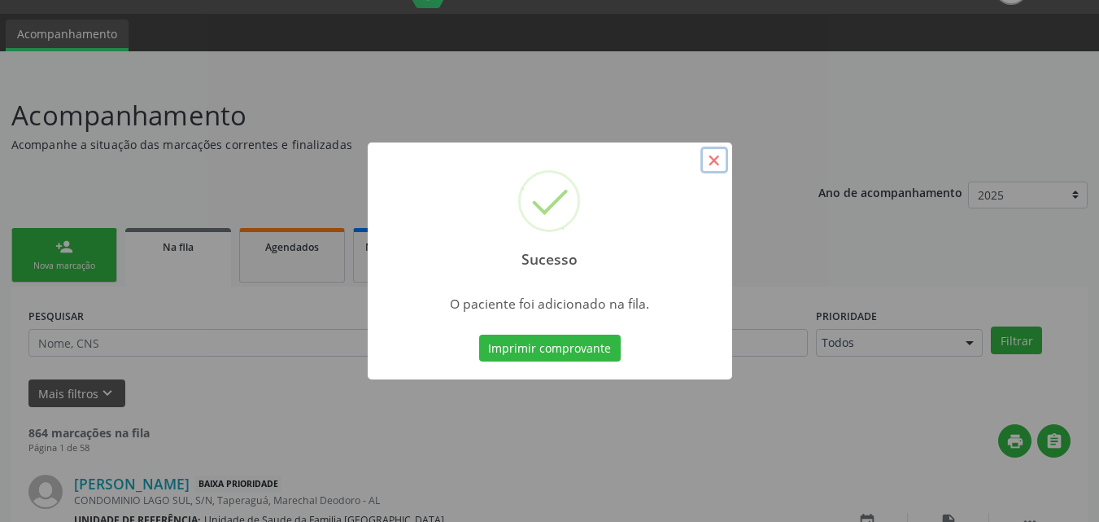
click at [720, 162] on button "×" at bounding box center [715, 160] width 28 height 28
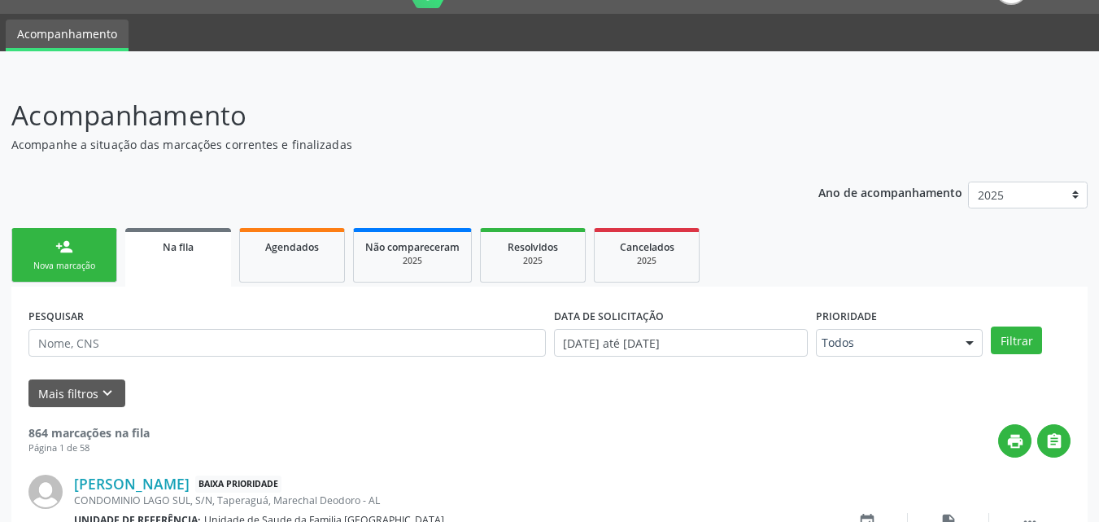
drag, startPoint x: 91, startPoint y: 248, endPoint x: 77, endPoint y: 258, distance: 16.9
click at [90, 248] on link "person_add Nova marcação" at bounding box center [64, 255] width 106 height 55
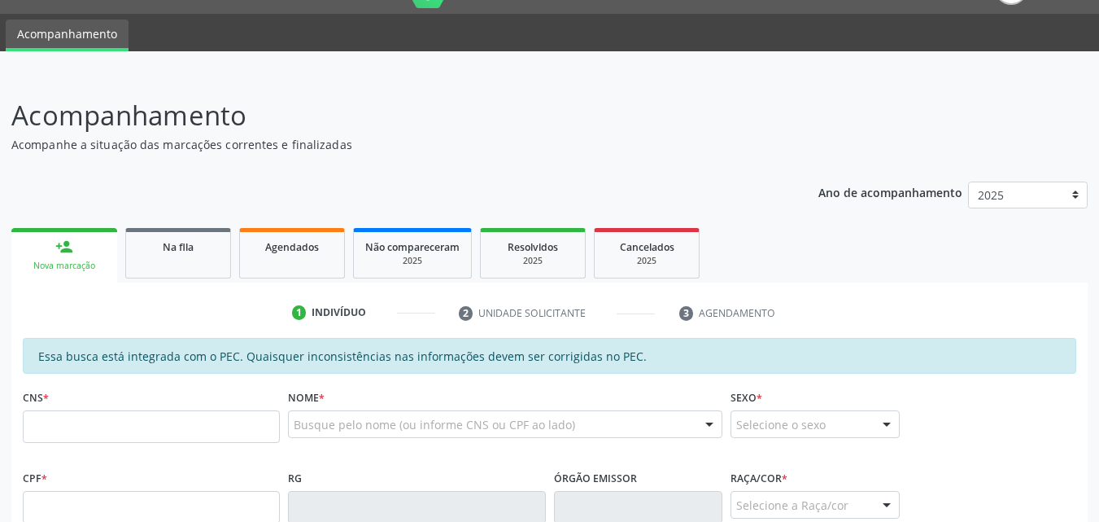
click at [79, 256] on link "person_add Nova marcação" at bounding box center [64, 255] width 106 height 55
click at [131, 421] on input "text" at bounding box center [151, 426] width 257 height 33
type input "706 8092 7764 1920"
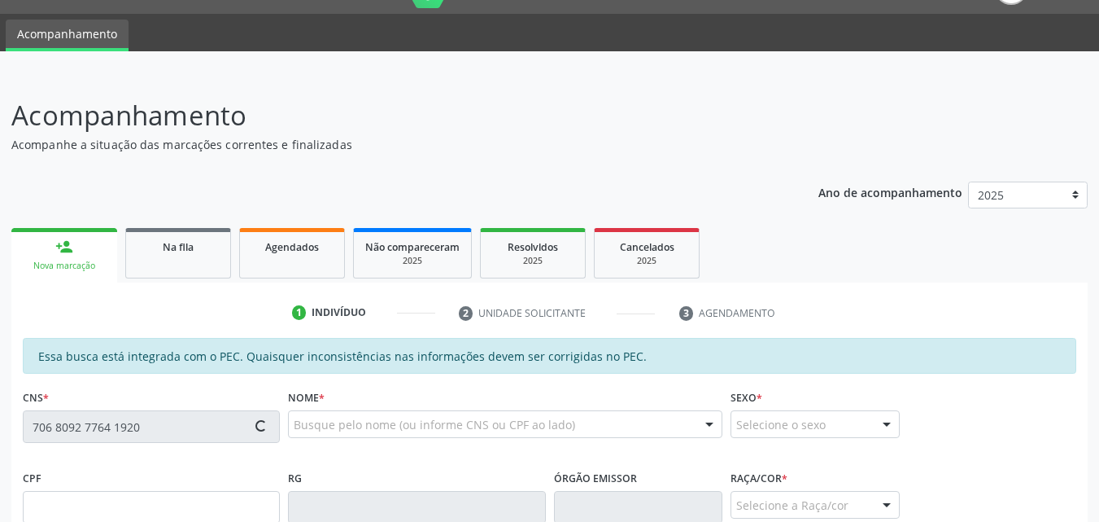
type input "056.336.854-31"
type input "0[DATE]"
type input "Geneci da Solidade"
type input "[PHONE_NUMBER]"
type input "S/N"
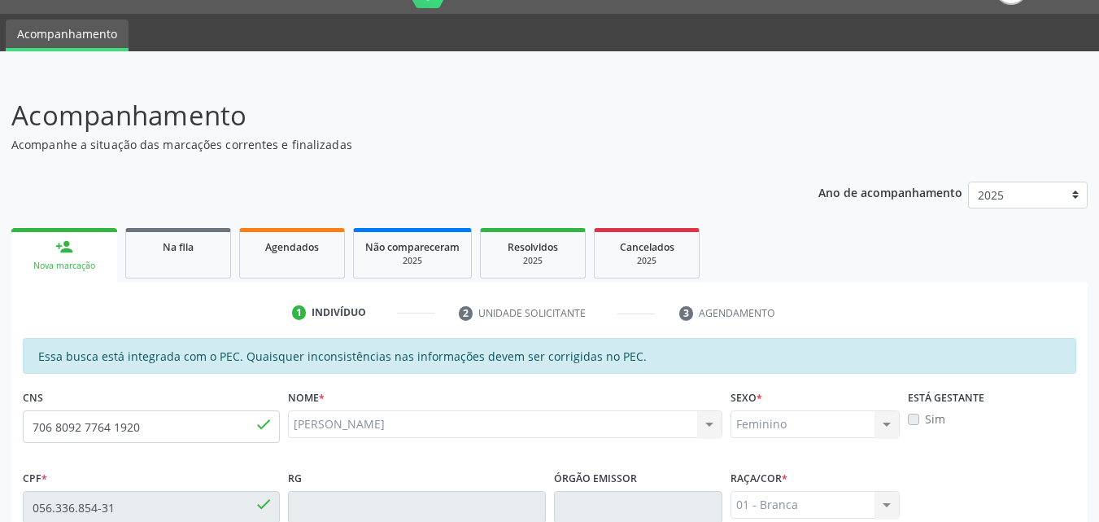
scroll to position [418, 0]
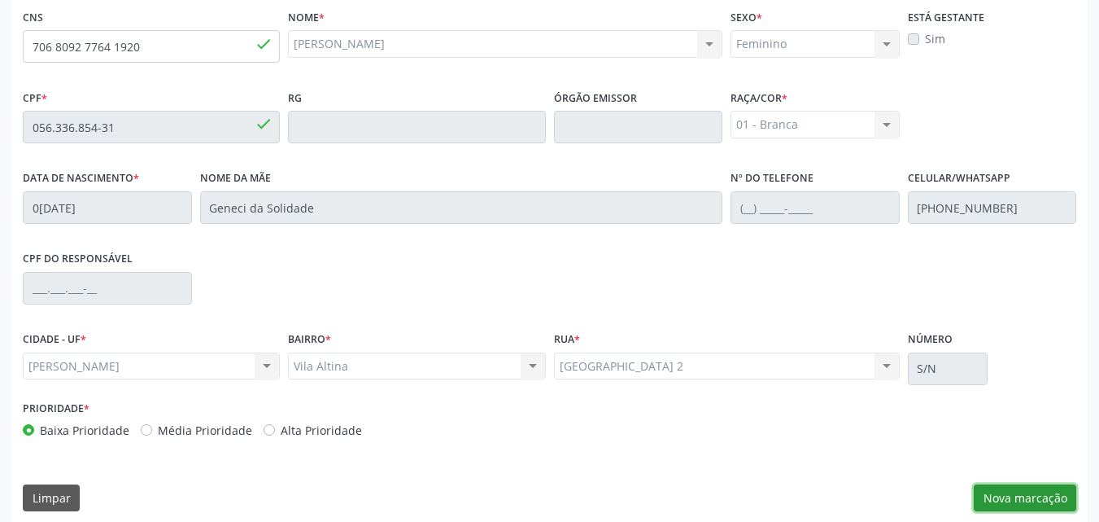
click at [1011, 484] on button "Nova marcação" at bounding box center [1025, 498] width 103 height 28
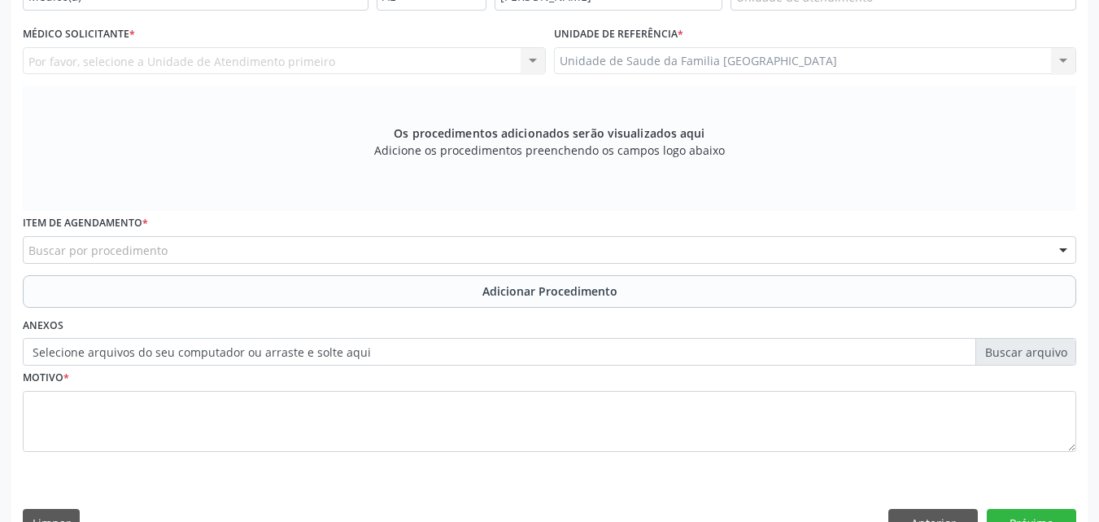
scroll to position [38, 0]
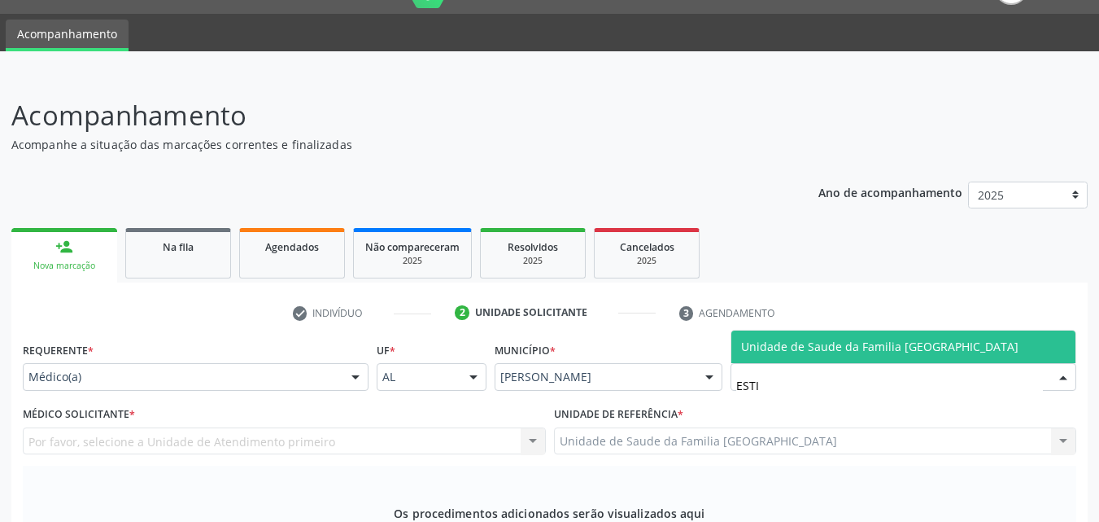
type input "ESTIV"
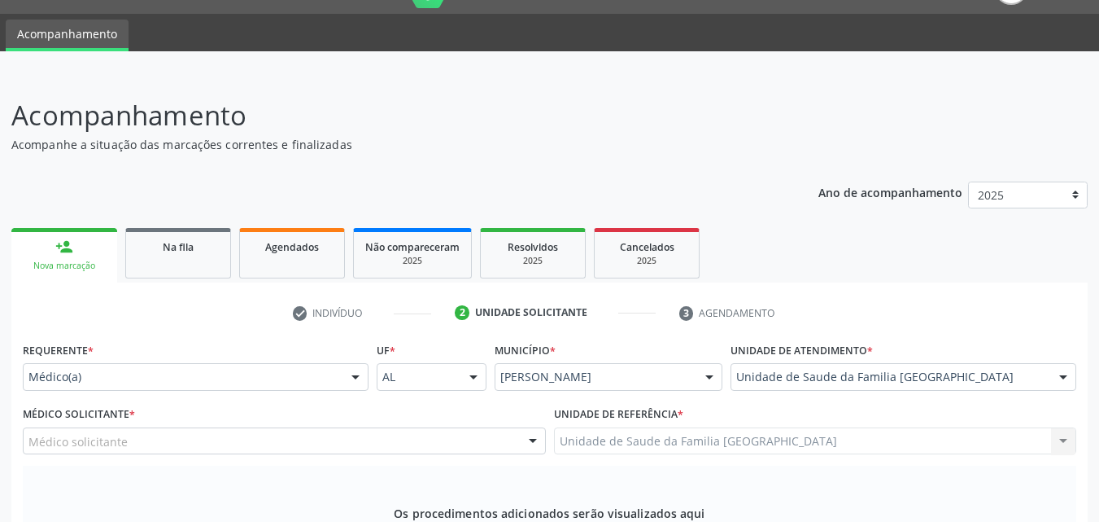
click at [181, 431] on div "Médico solicitante" at bounding box center [284, 441] width 523 height 28
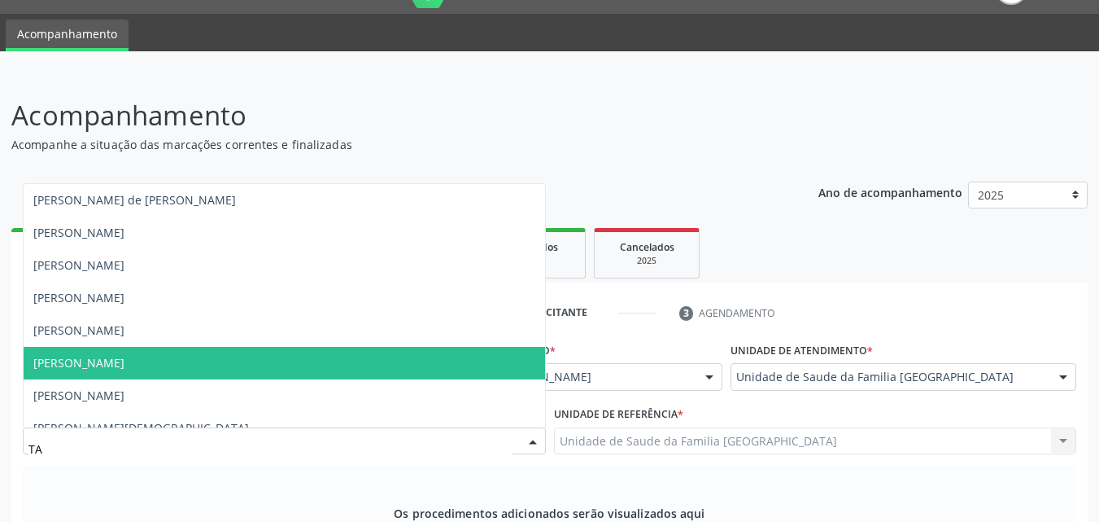
type input "TAC"
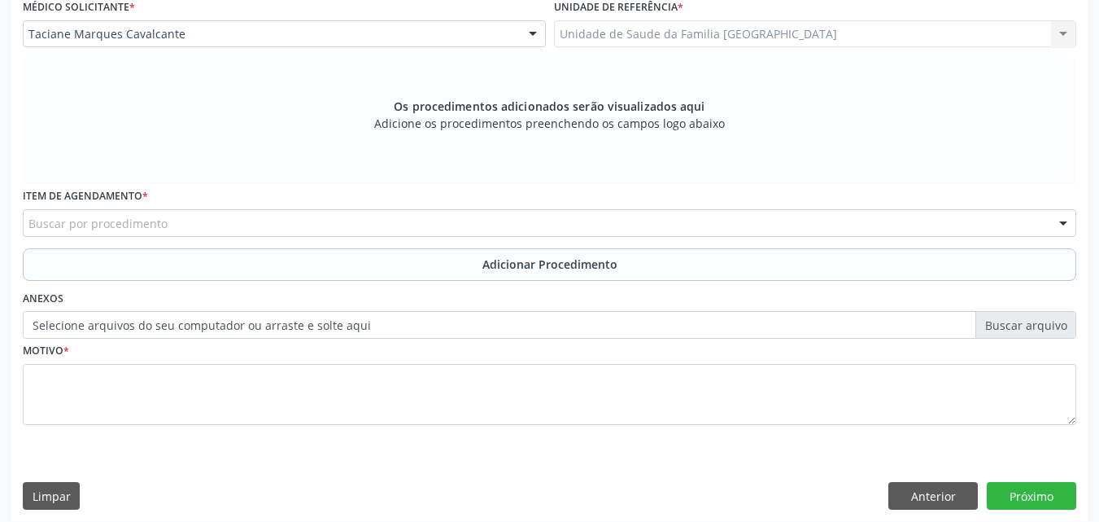
scroll to position [456, 0]
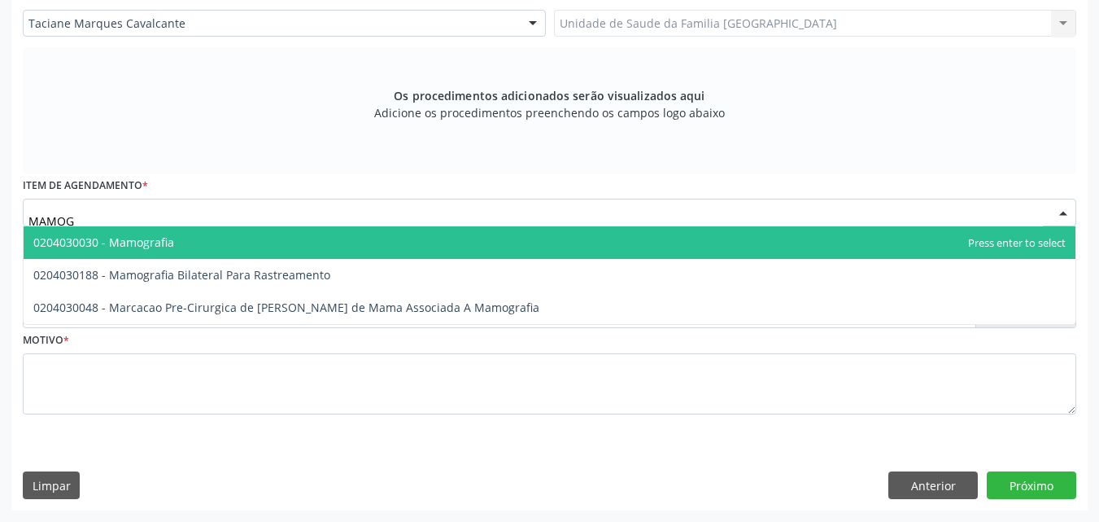
type input "MAMOGR"
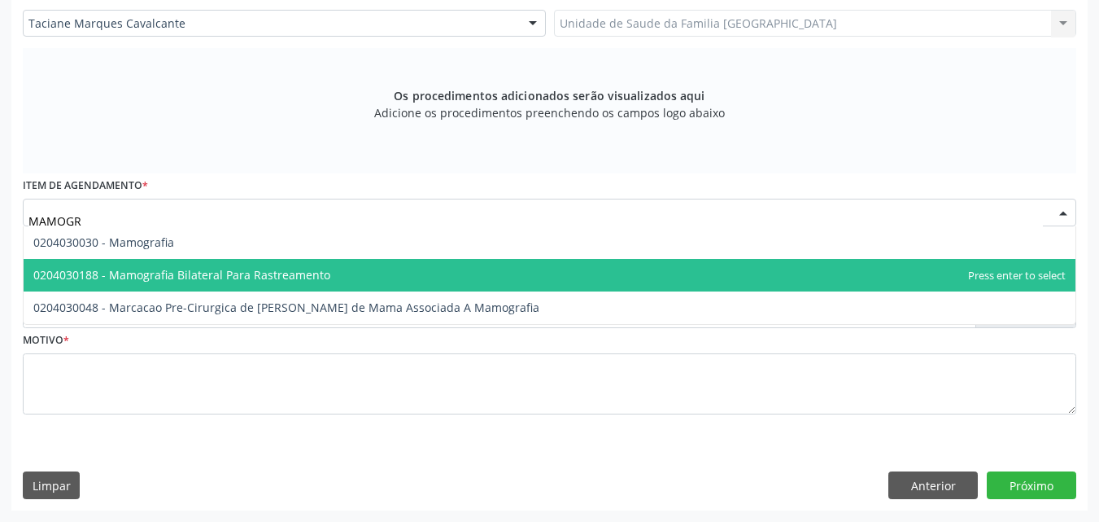
click at [107, 277] on span "0204030188 - Mamografia Bilateral Para Rastreamento" at bounding box center [181, 274] width 297 height 15
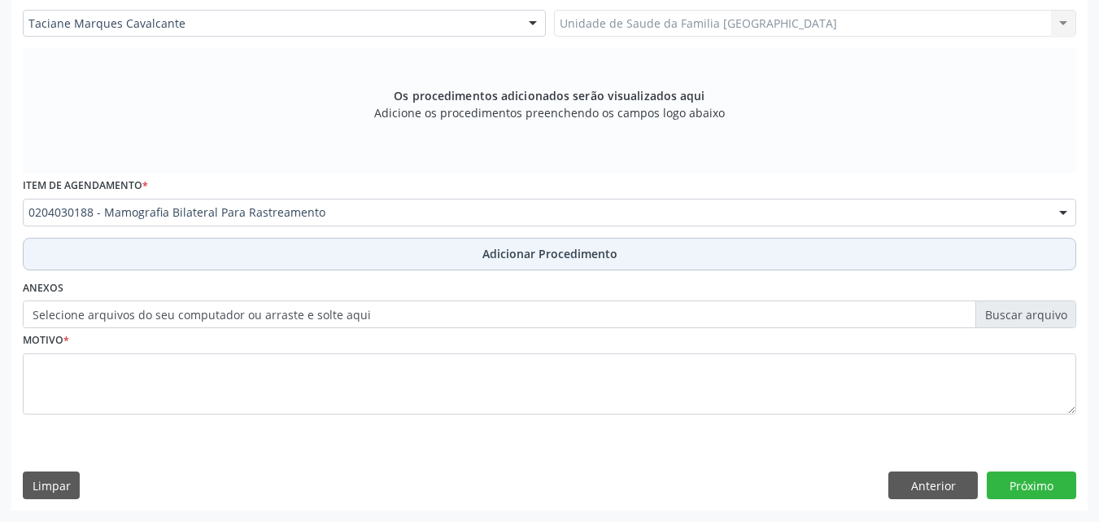
click at [168, 251] on button "Adicionar Procedimento" at bounding box center [550, 254] width 1054 height 33
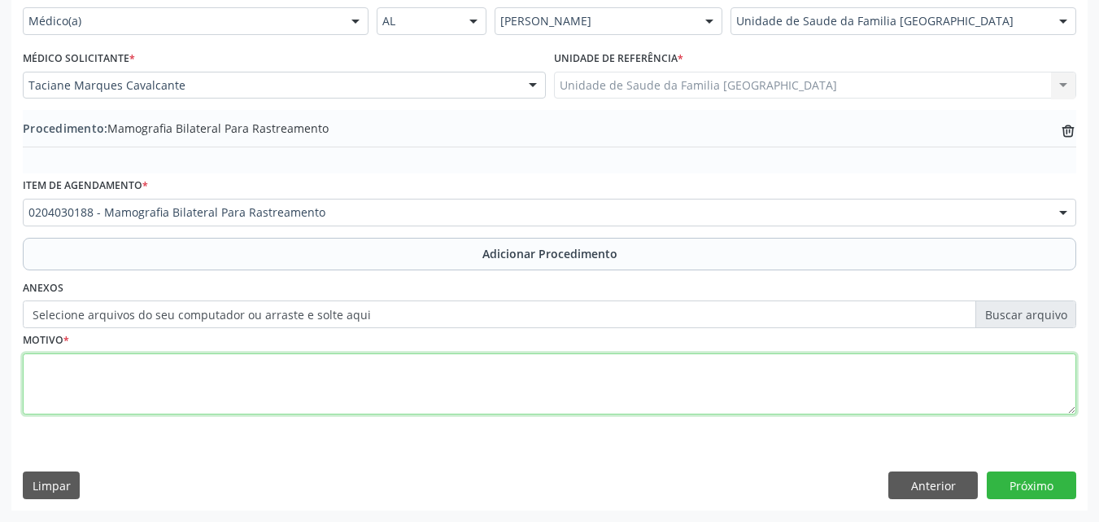
click at [215, 387] on textarea at bounding box center [550, 384] width 1054 height 62
type textarea "RATREIO."
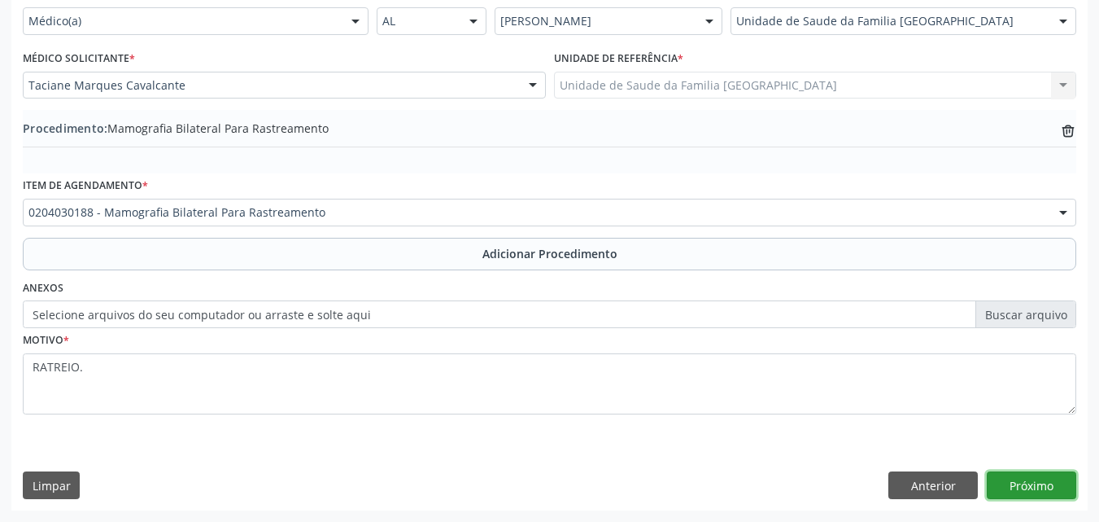
click at [1029, 484] on button "Próximo" at bounding box center [1032, 485] width 90 height 28
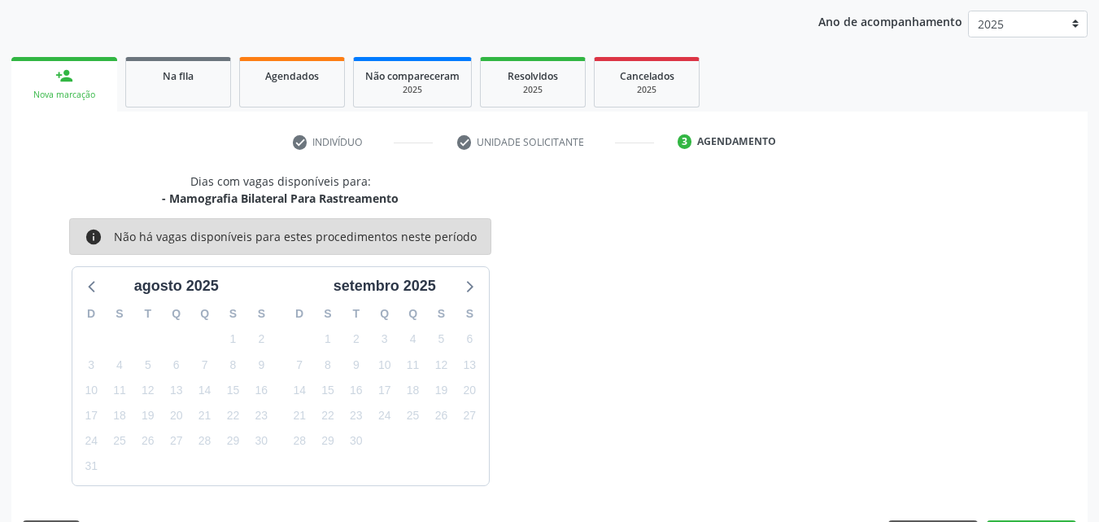
scroll to position [257, 0]
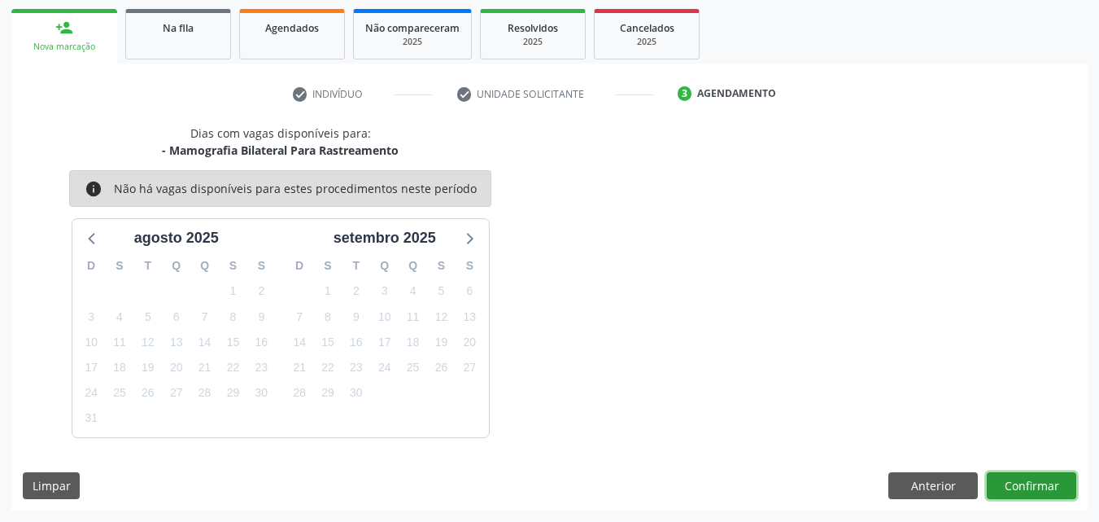
click at [1029, 484] on button "Confirmar" at bounding box center [1032, 486] width 90 height 28
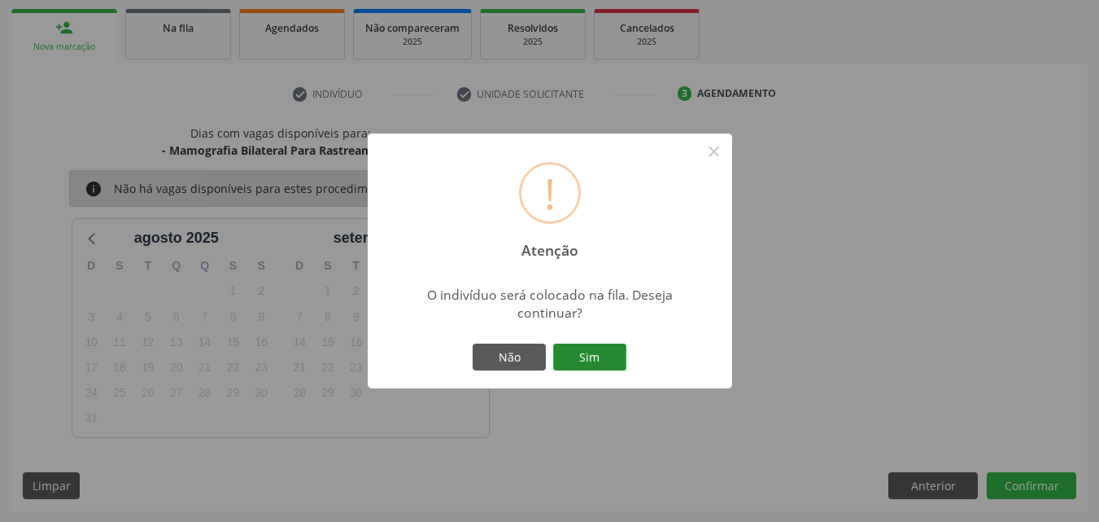
click at [592, 365] on button "Sim" at bounding box center [589, 357] width 73 height 28
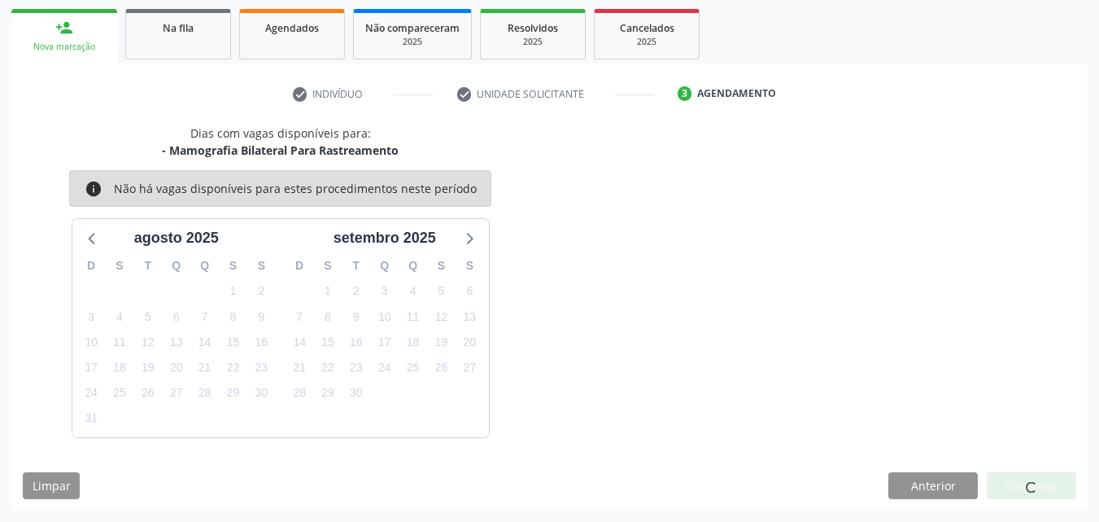
scroll to position [38, 0]
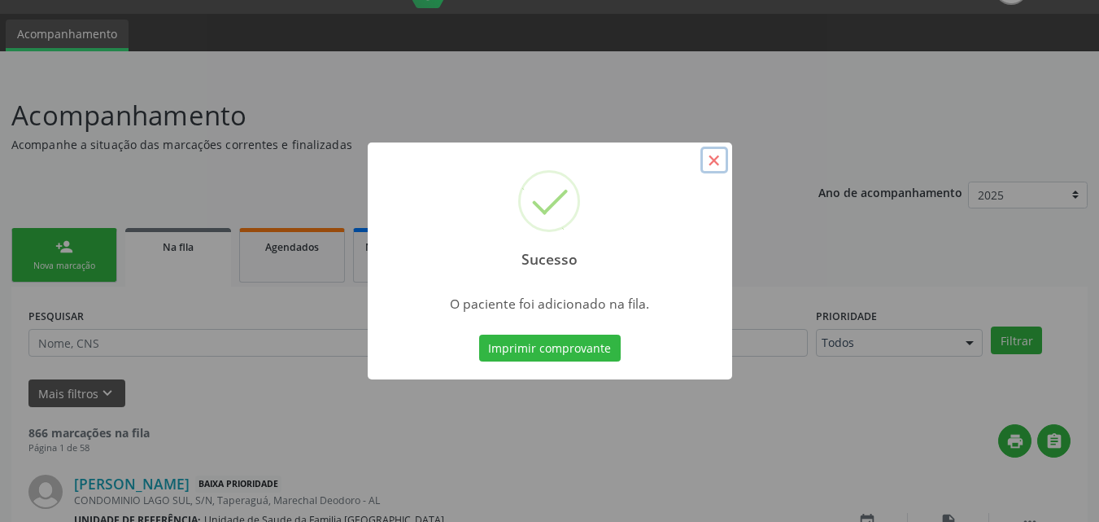
click at [710, 162] on button "×" at bounding box center [715, 160] width 28 height 28
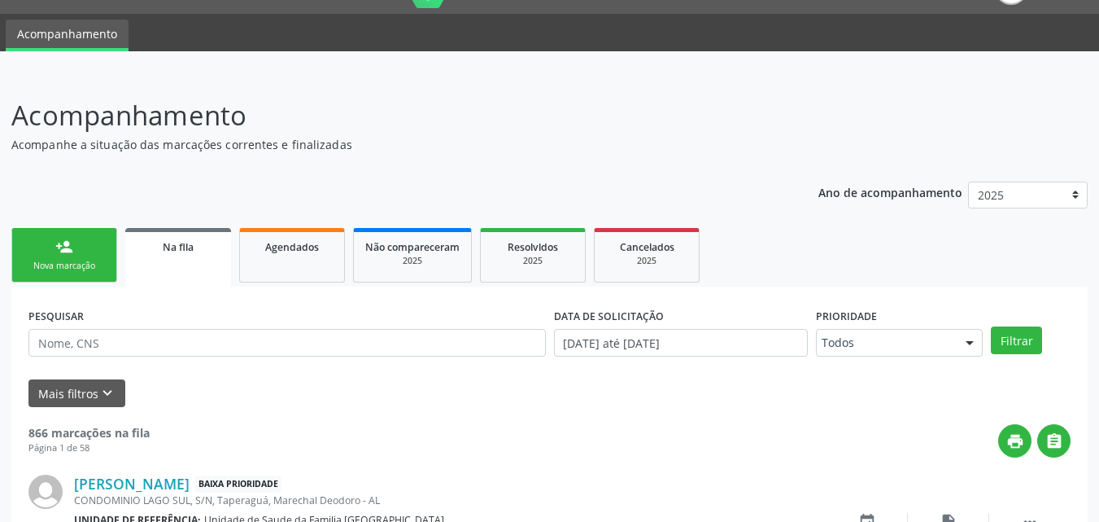
click at [50, 264] on div "Nova marcação" at bounding box center [64, 266] width 81 height 12
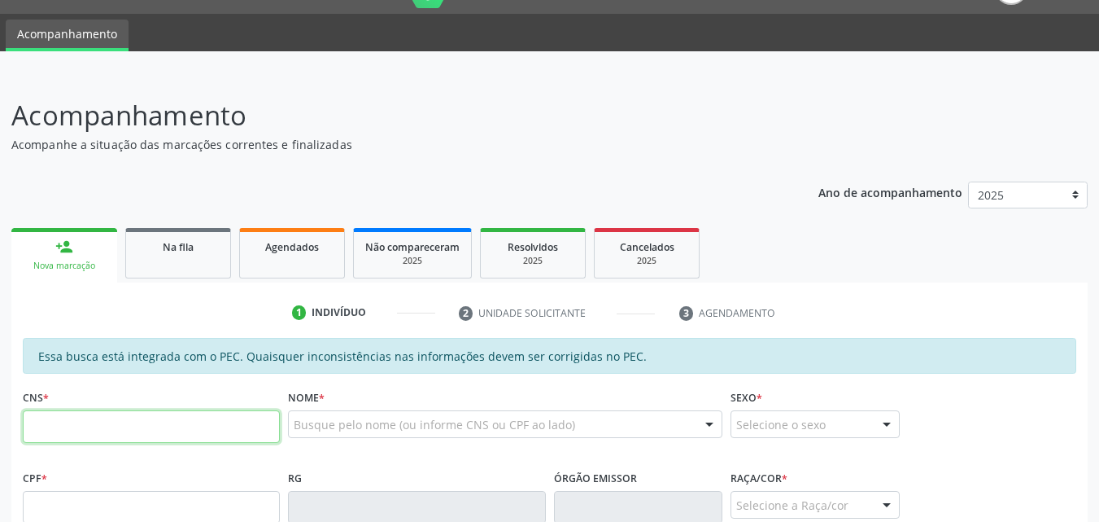
click at [125, 435] on input "text" at bounding box center [151, 426] width 257 height 33
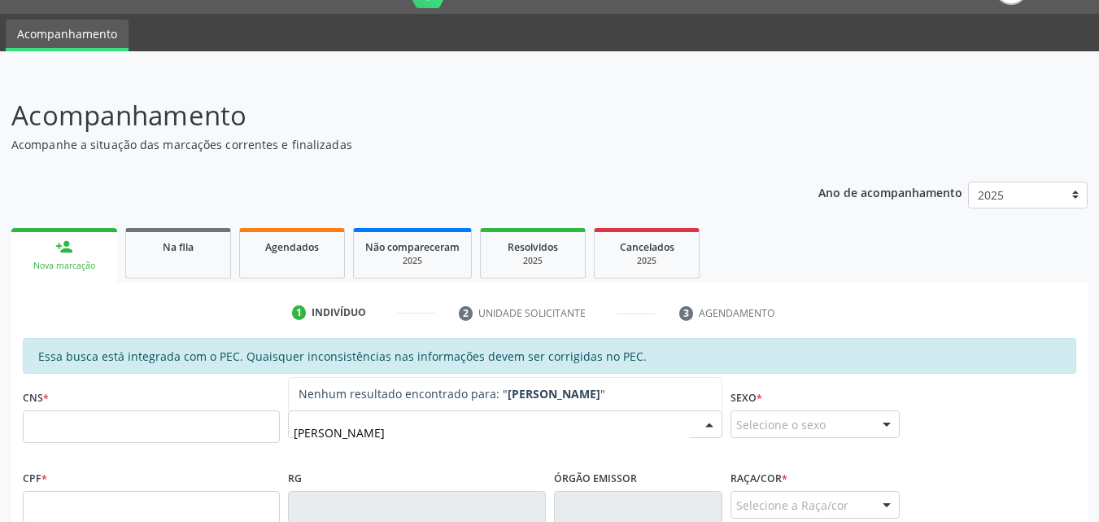
type input "[PERSON_NAME]"
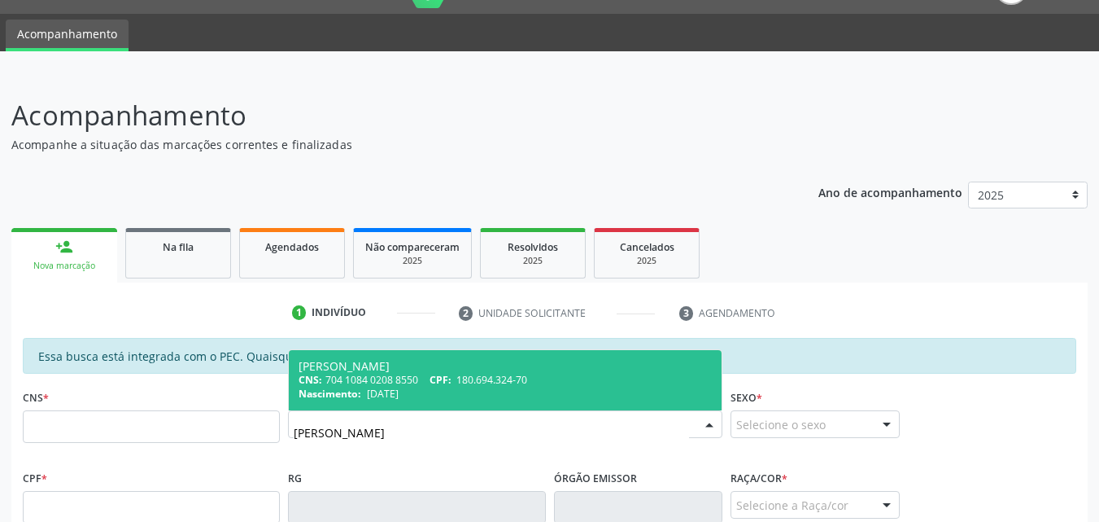
click at [394, 384] on div "CNS: 704 1084 0208 8550 CPF: 180.694.324-70" at bounding box center [505, 380] width 413 height 14
type input "704 1084 0208 8550"
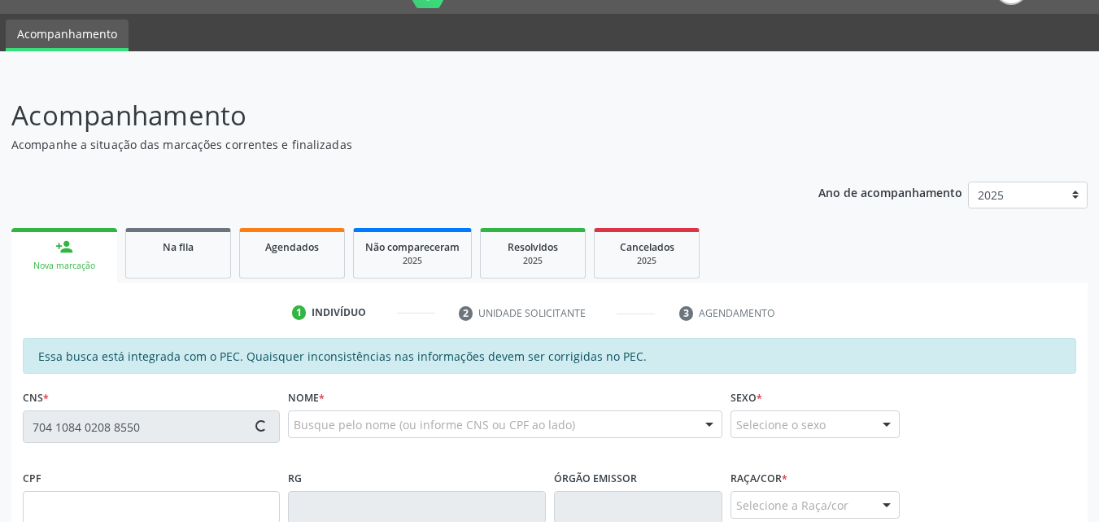
type input "180.694.324-70"
type input "[DATE]"
type input "[PERSON_NAME]"
type input "[PHONE_NUMBER]"
type input "83"
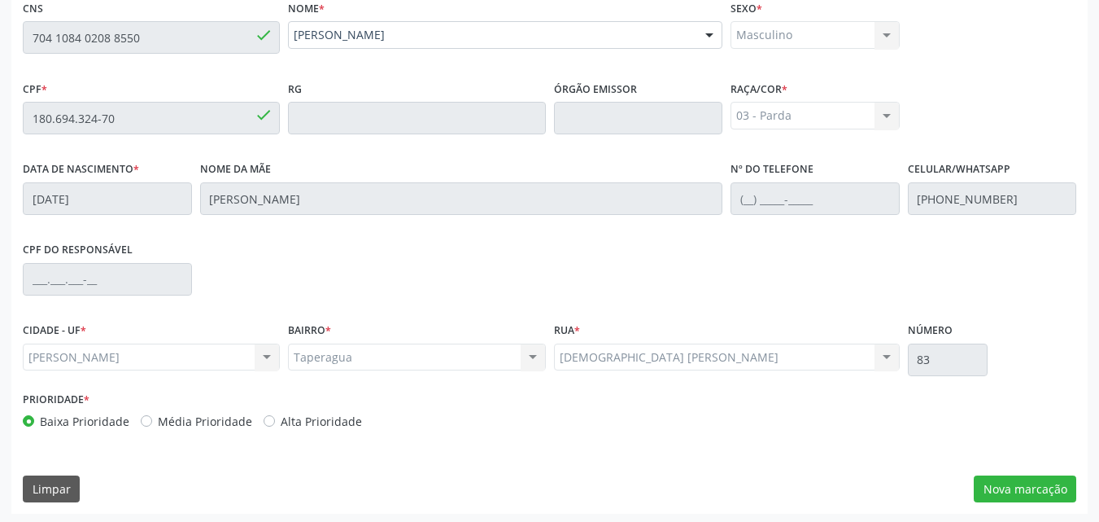
scroll to position [430, 0]
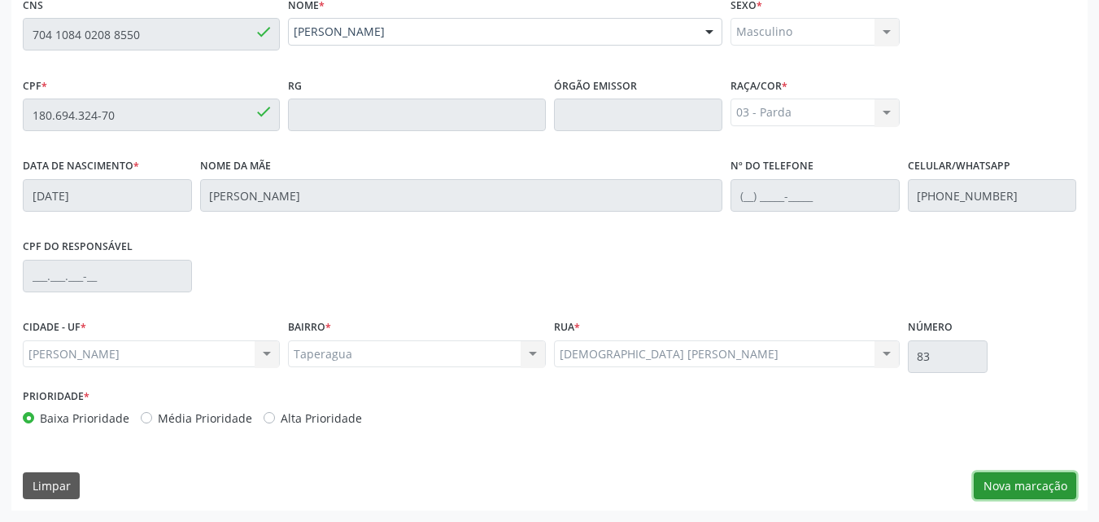
click at [1041, 482] on button "Nova marcação" at bounding box center [1025, 486] width 103 height 28
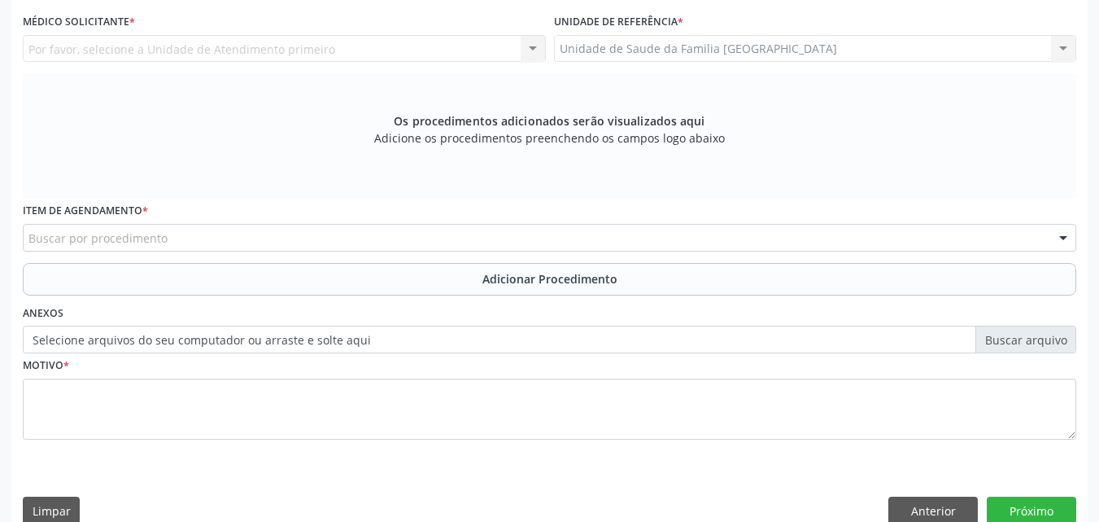
scroll to position [50, 0]
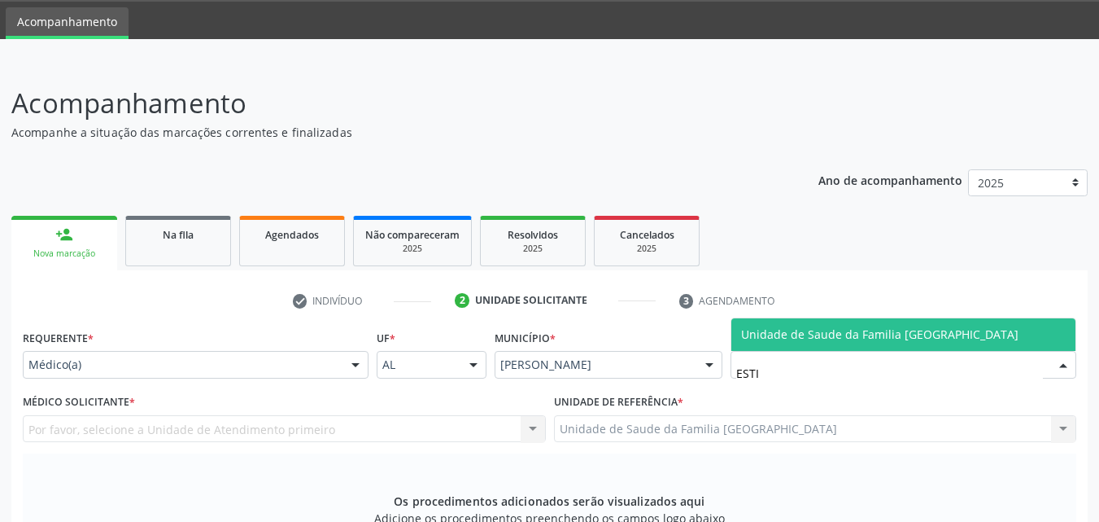
type input "ESTIV"
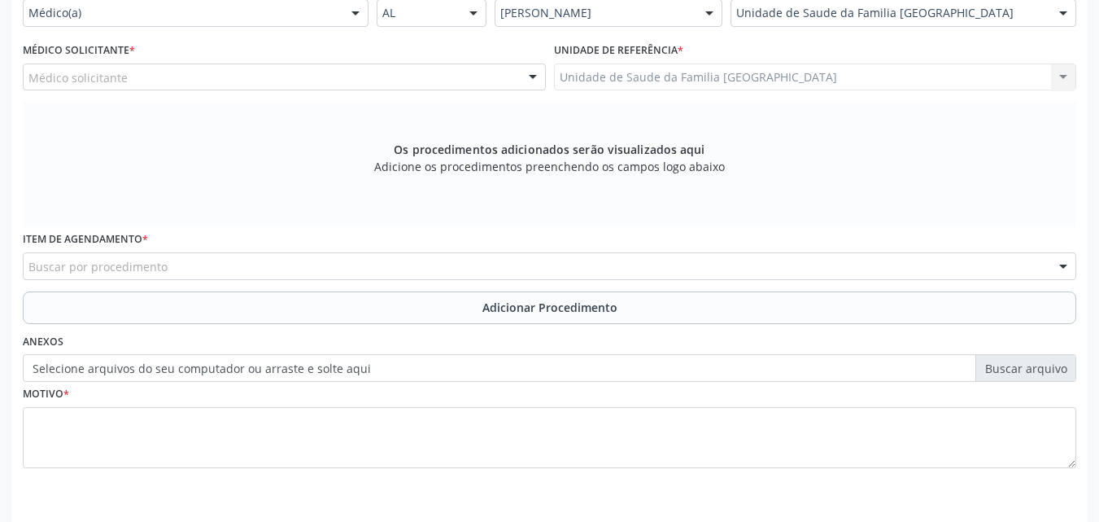
scroll to position [430, 0]
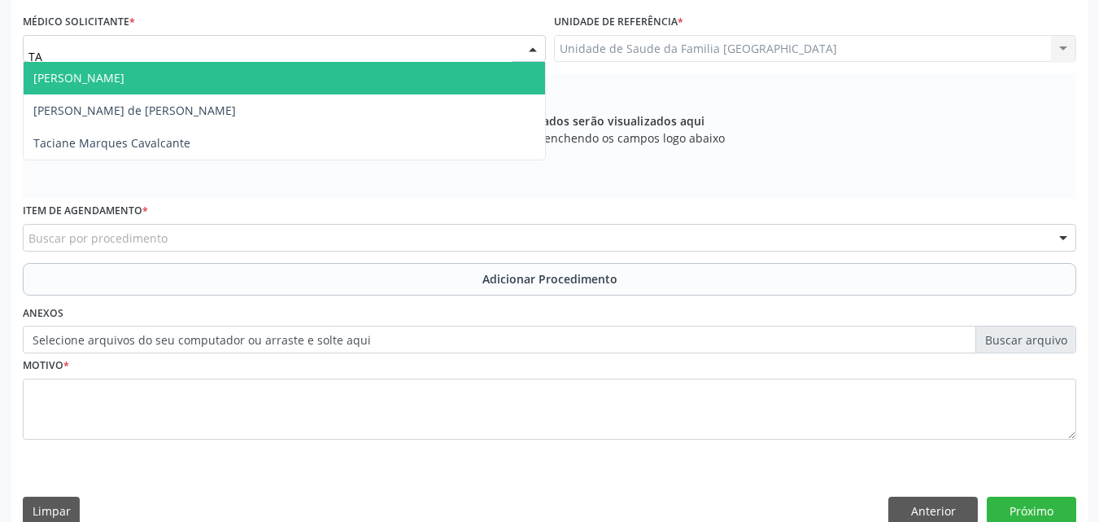
type input "TAC"
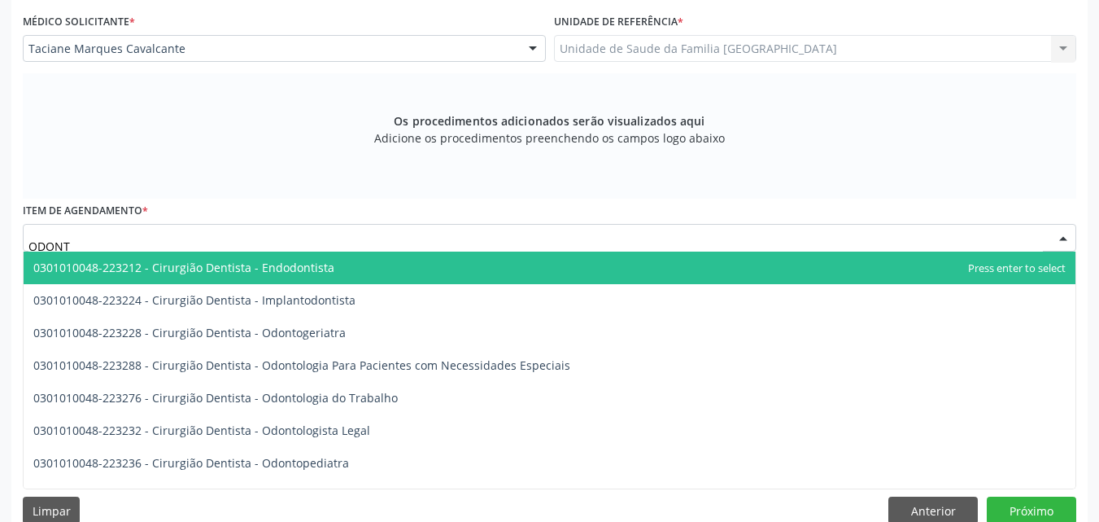
type input "ODONTO"
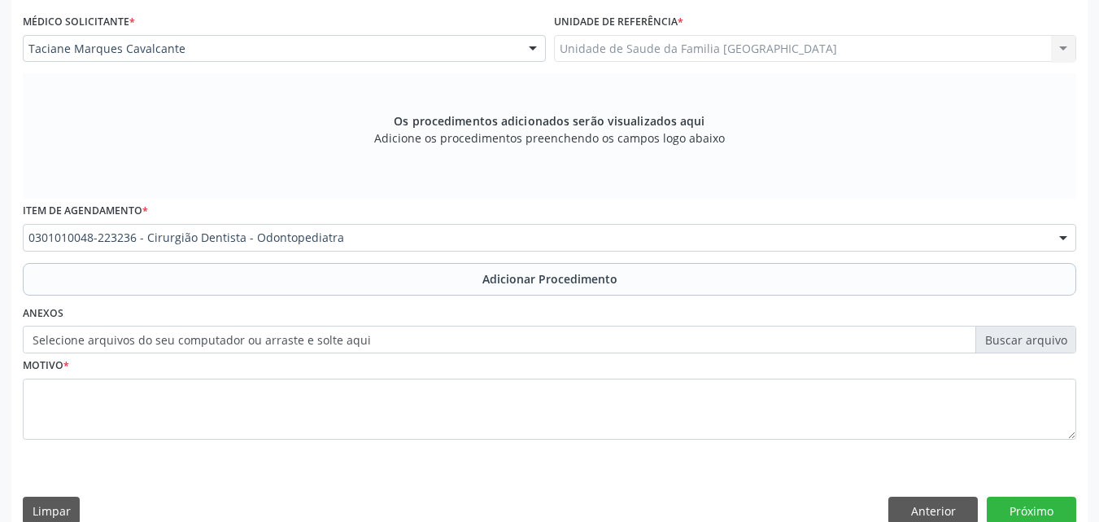
drag, startPoint x: 162, startPoint y: 278, endPoint x: 185, endPoint y: 374, distance: 99.5
click at [162, 278] on button "Adicionar Procedimento" at bounding box center [550, 279] width 1054 height 33
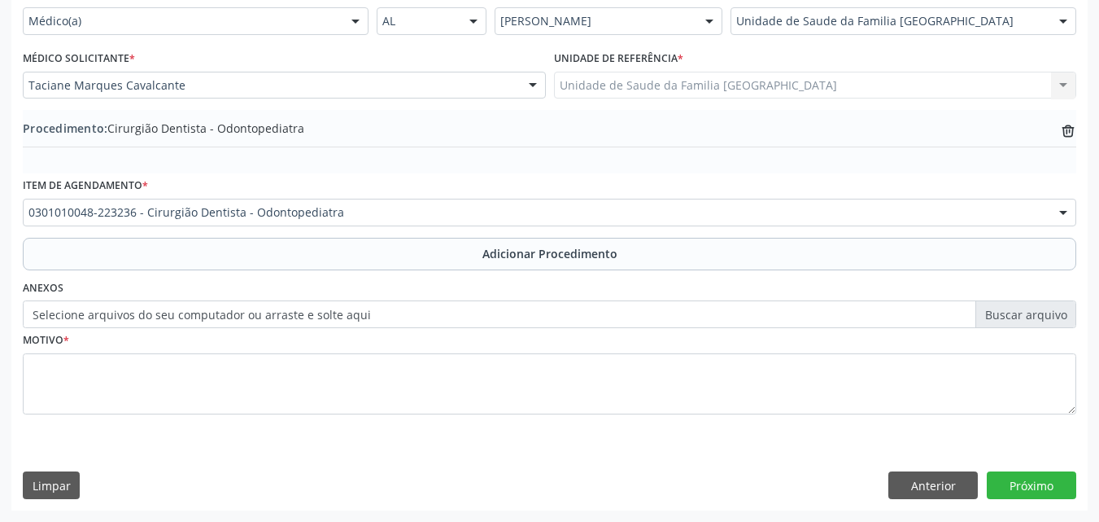
scroll to position [394, 0]
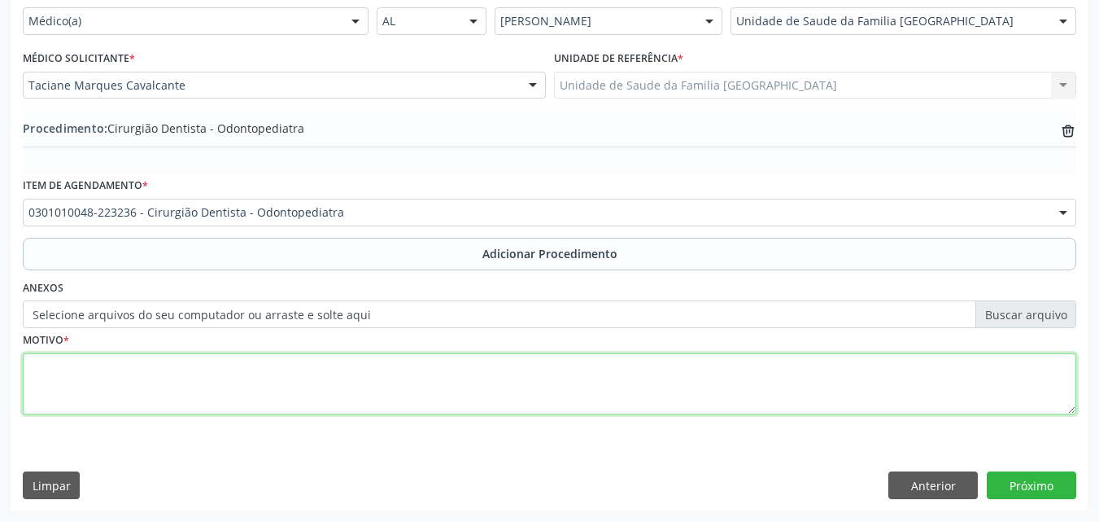
click at [177, 374] on textarea at bounding box center [550, 384] width 1054 height 62
type textarea "P"
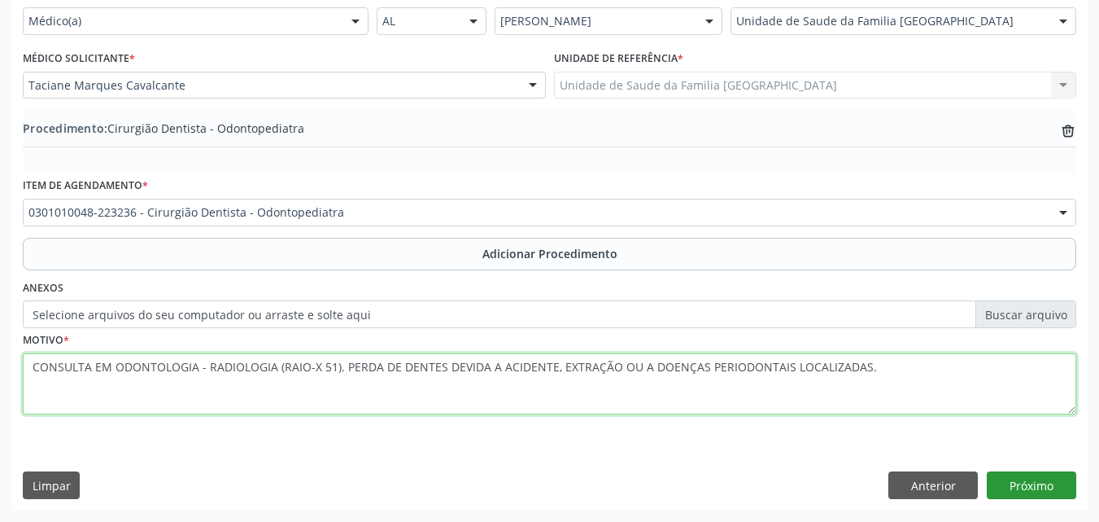
type textarea "CONSULTA EM ODONTOLOGIA - RADIOLOGIA (RAIO-X 51). PERDA DE DENTES DEVIDA A ACID…"
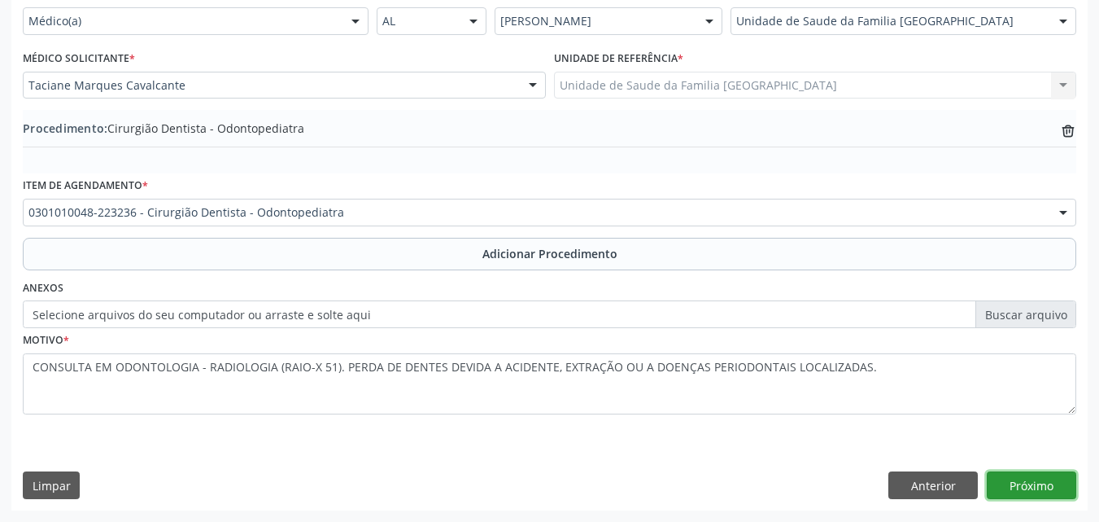
click at [1028, 479] on button "Próximo" at bounding box center [1032, 485] width 90 height 28
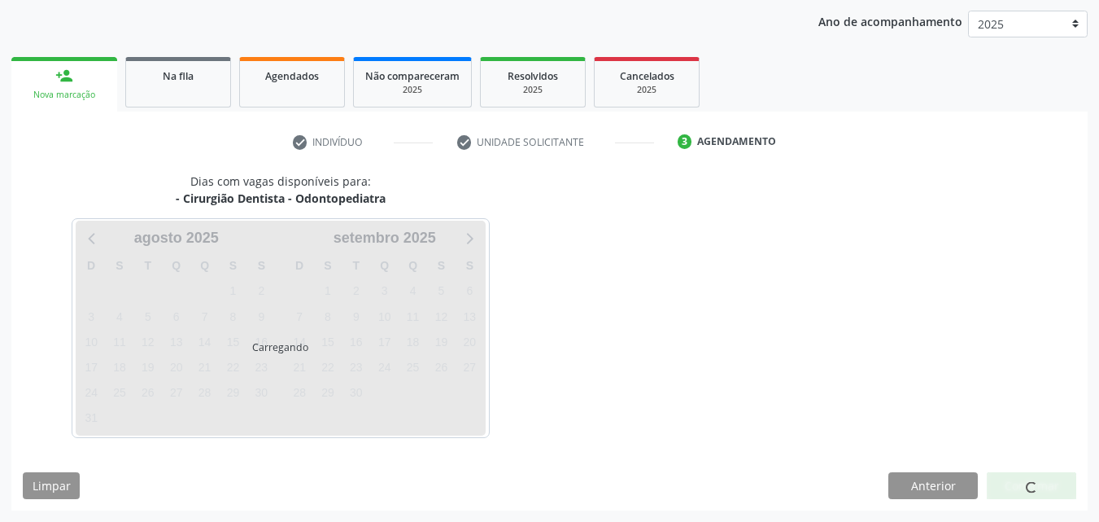
scroll to position [257, 0]
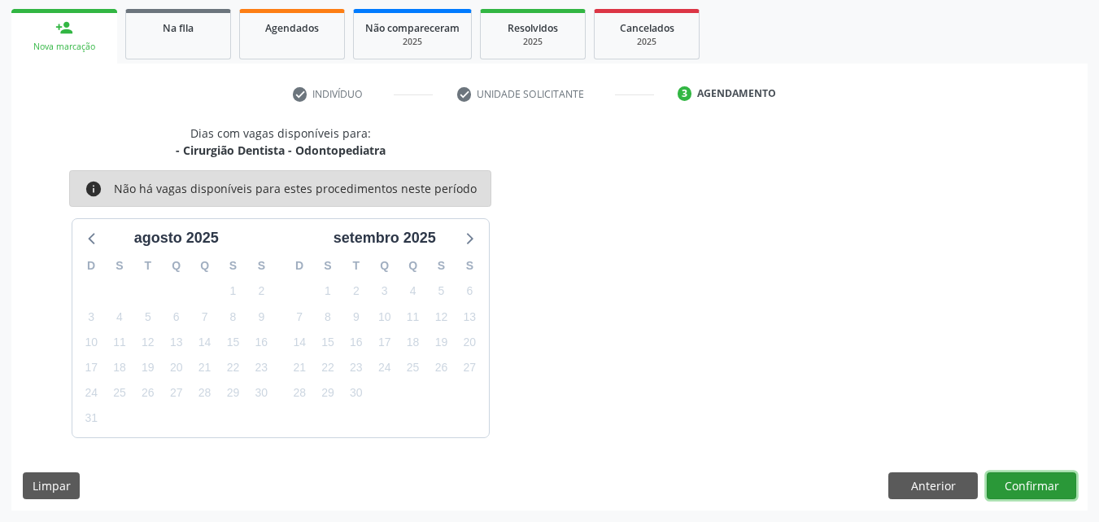
click at [1039, 479] on button "Confirmar" at bounding box center [1032, 486] width 90 height 28
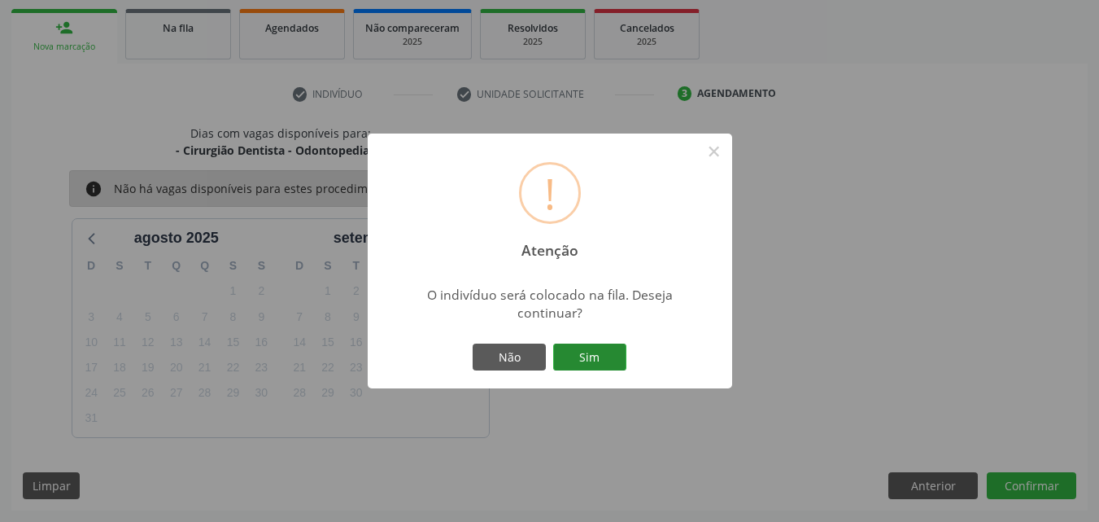
click at [591, 353] on button "Sim" at bounding box center [589, 357] width 73 height 28
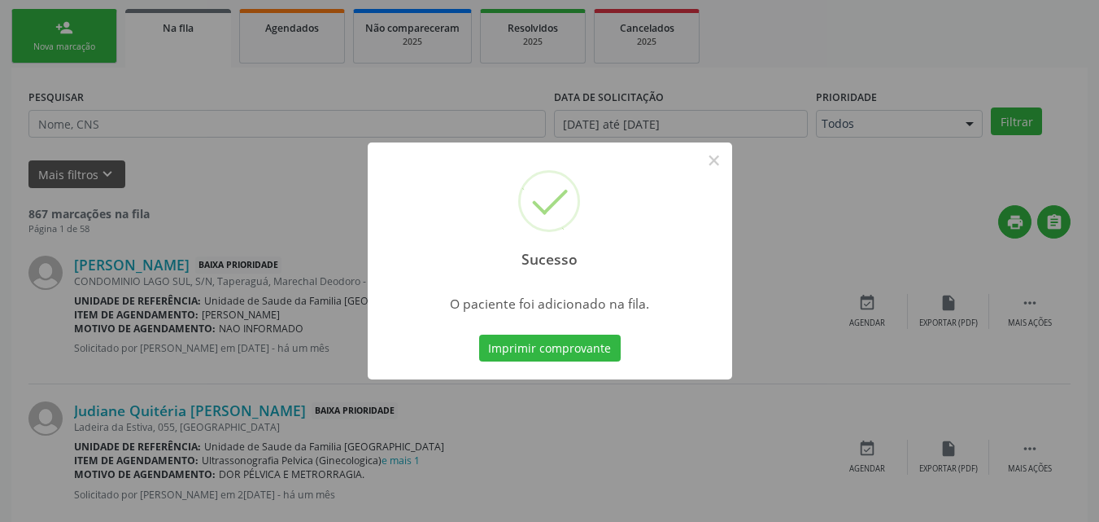
scroll to position [38, 0]
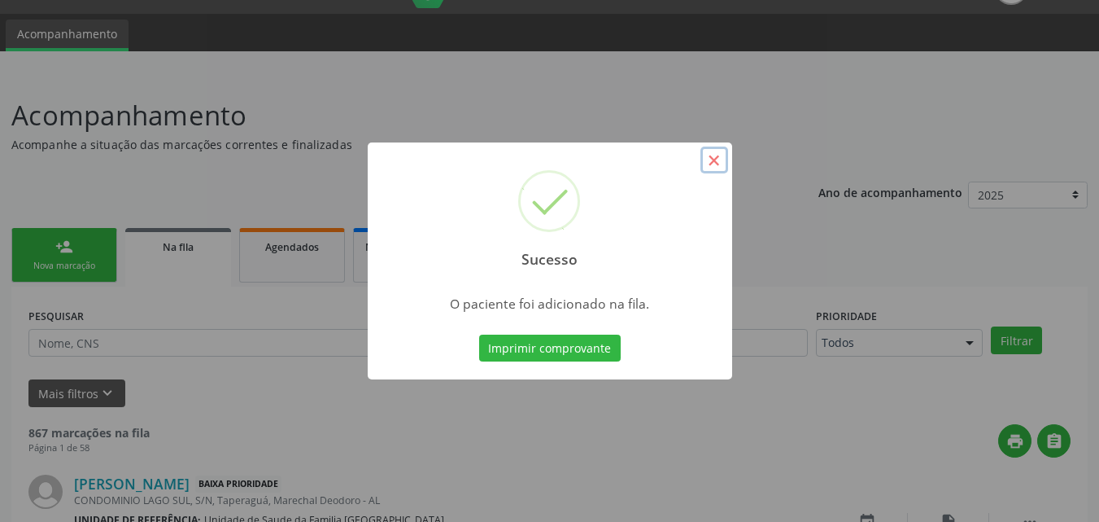
click at [719, 158] on button "×" at bounding box center [715, 160] width 28 height 28
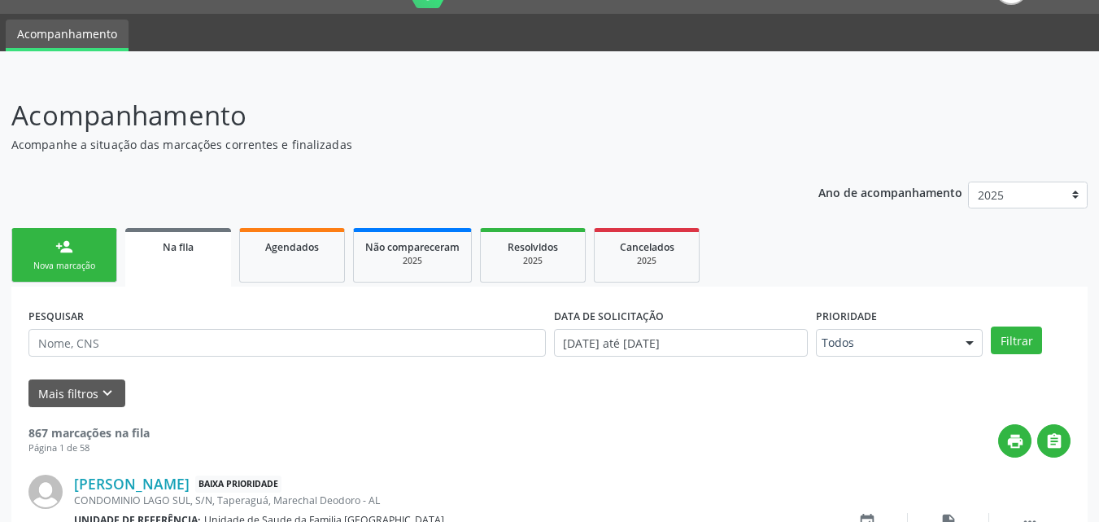
click at [35, 264] on div "Nova marcação" at bounding box center [64, 266] width 81 height 12
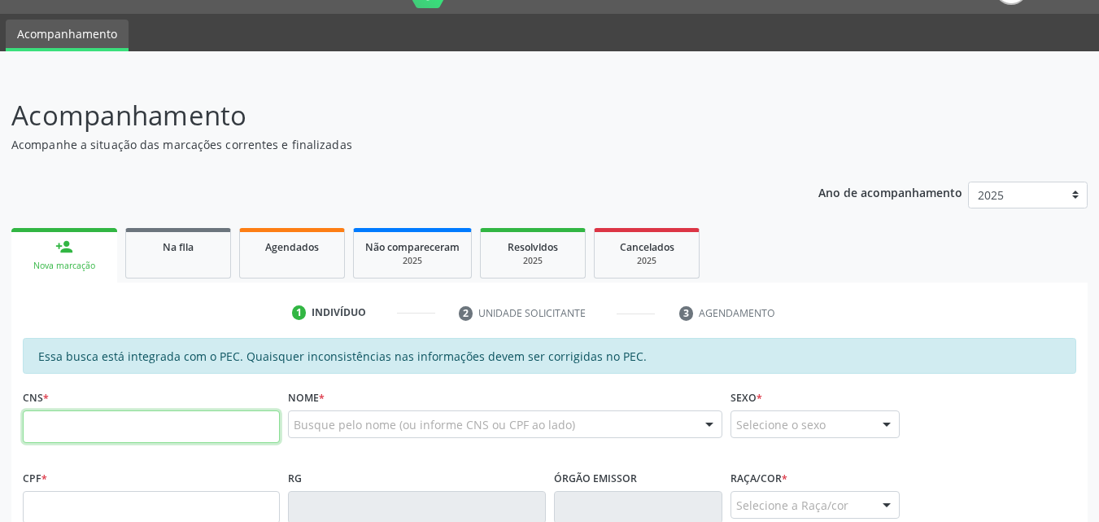
click at [249, 438] on input "text" at bounding box center [151, 426] width 257 height 33
type input "708 7031 6905 8294"
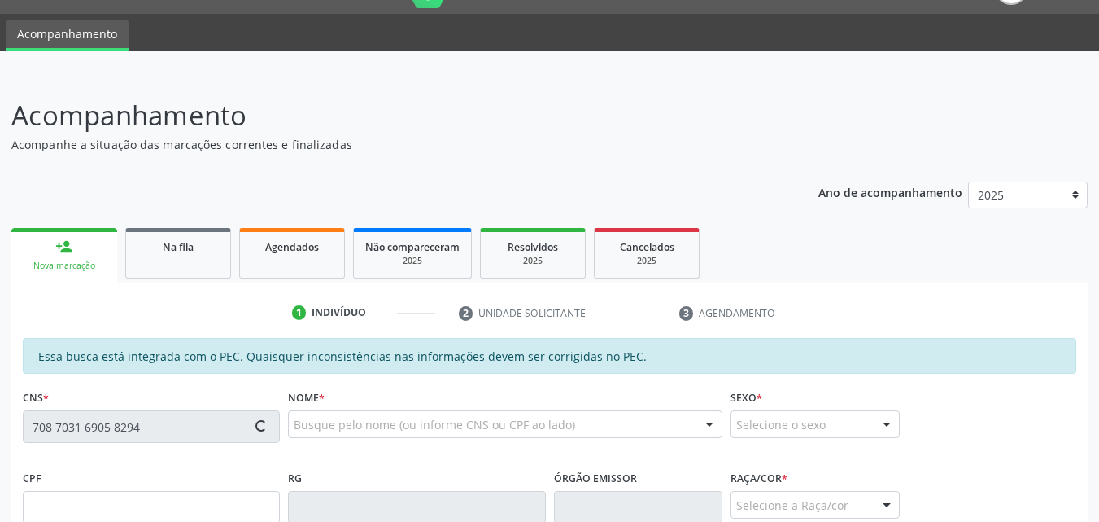
type input "106.069.882-03"
type input "[DATE]"
type input "[PERSON_NAME]"
type input "[PHONE_NUMBER]"
type input "S/N"
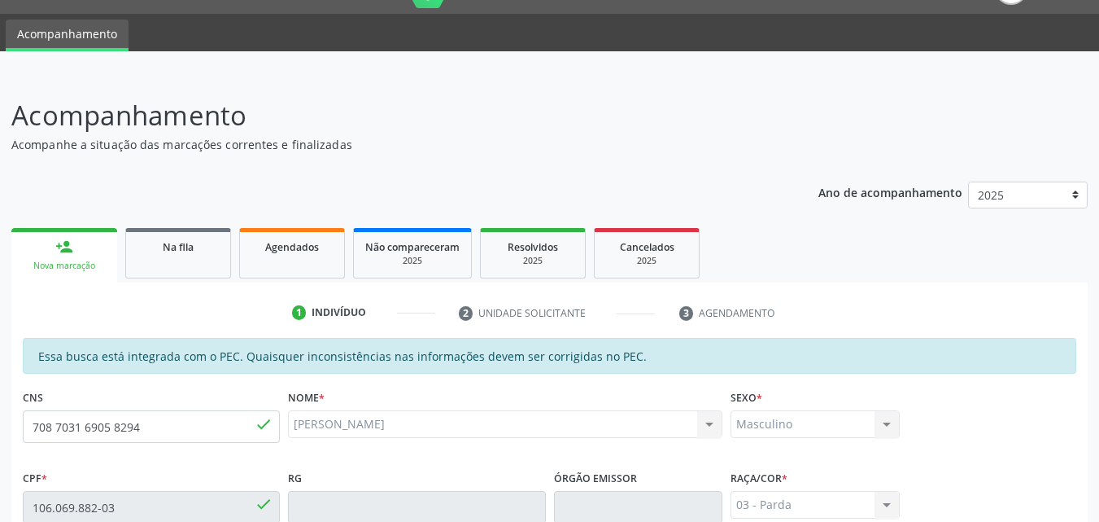
scroll to position [430, 0]
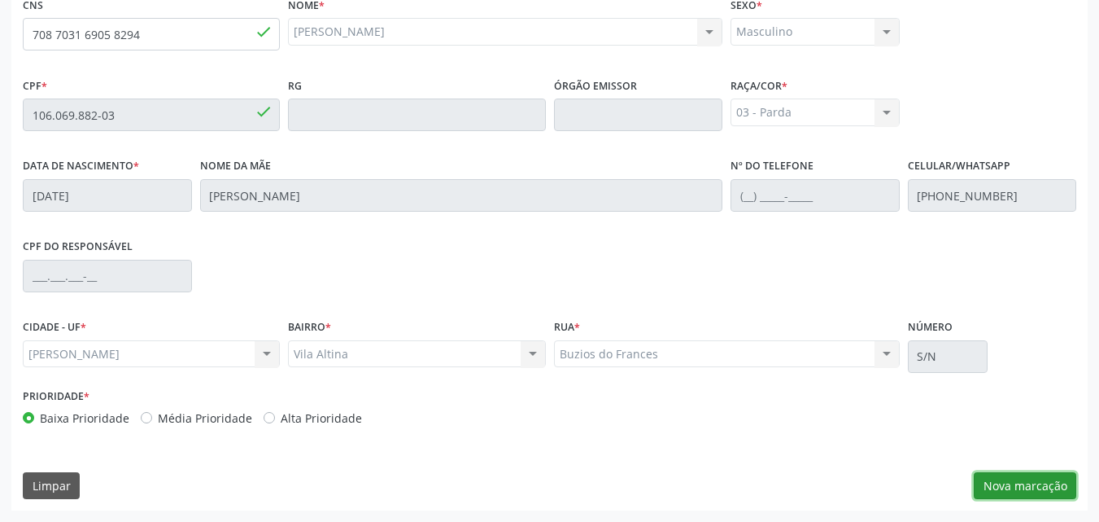
click at [1003, 479] on button "Nova marcação" at bounding box center [1025, 486] width 103 height 28
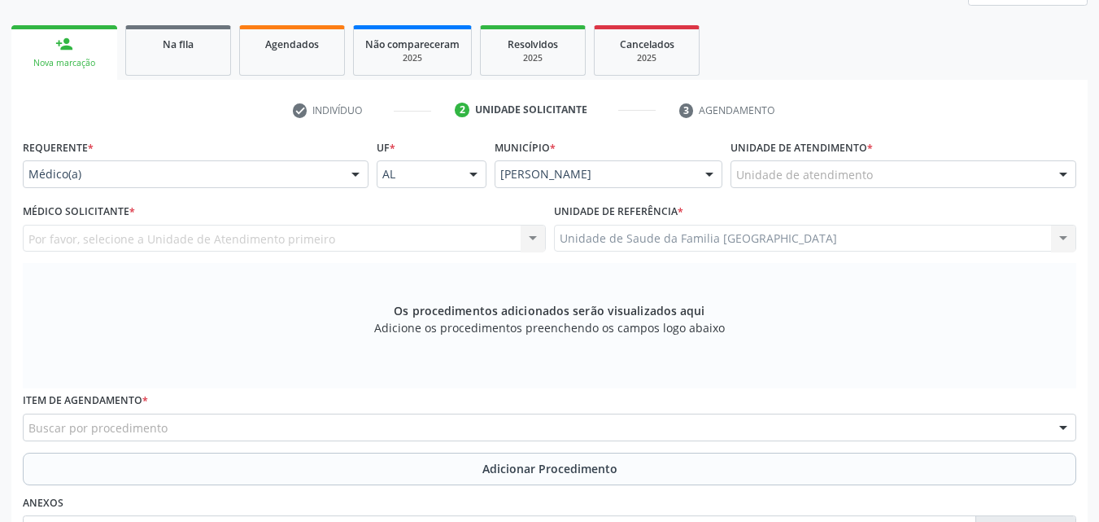
scroll to position [0, 0]
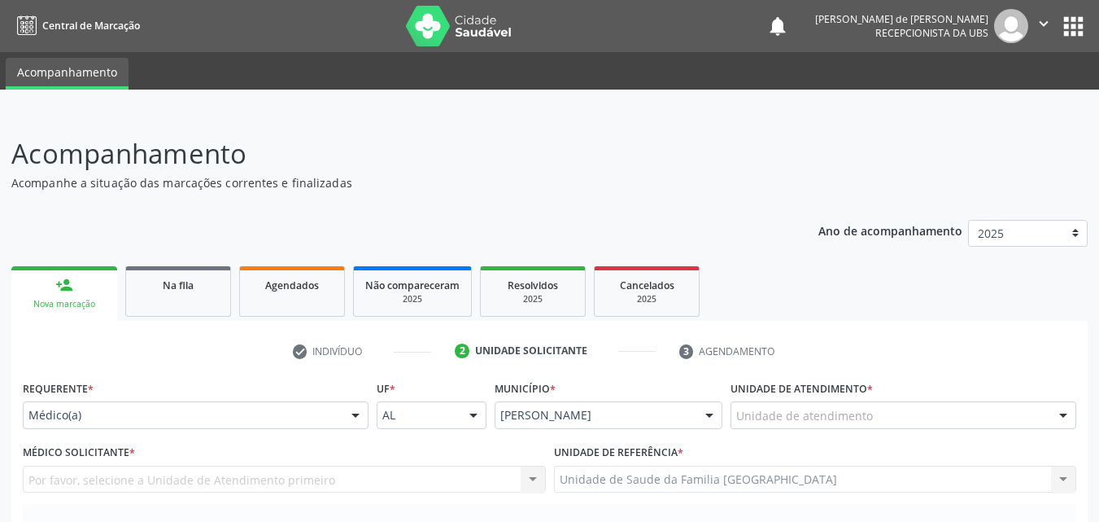
click at [82, 430] on div "Requerente * Médico(a) Médico(a) Enfermeiro(a) Paciente Nenhum resultado encont…" at bounding box center [196, 407] width 354 height 63
click at [83, 424] on div at bounding box center [196, 415] width 346 height 28
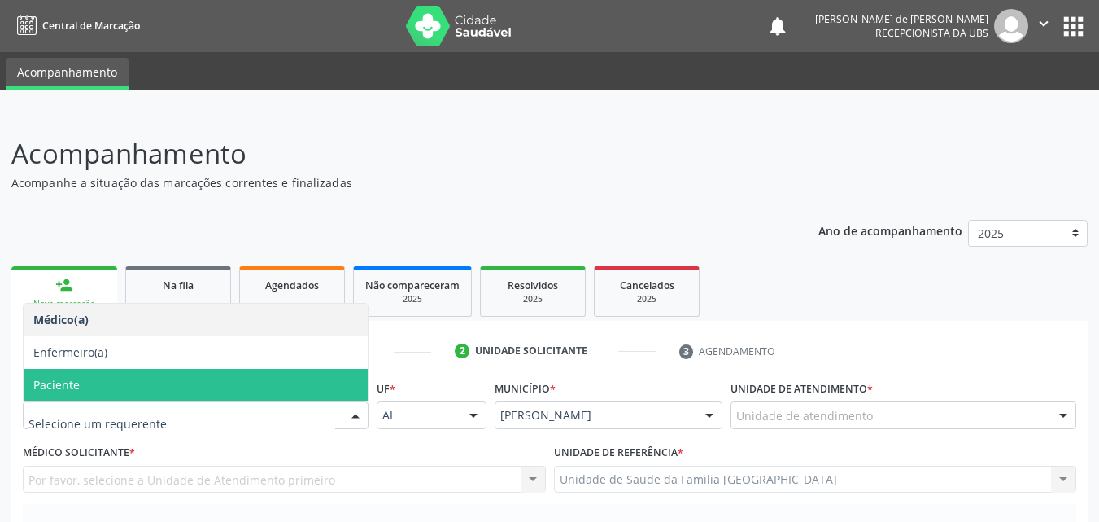
click at [79, 378] on span "Paciente" at bounding box center [196, 385] width 344 height 33
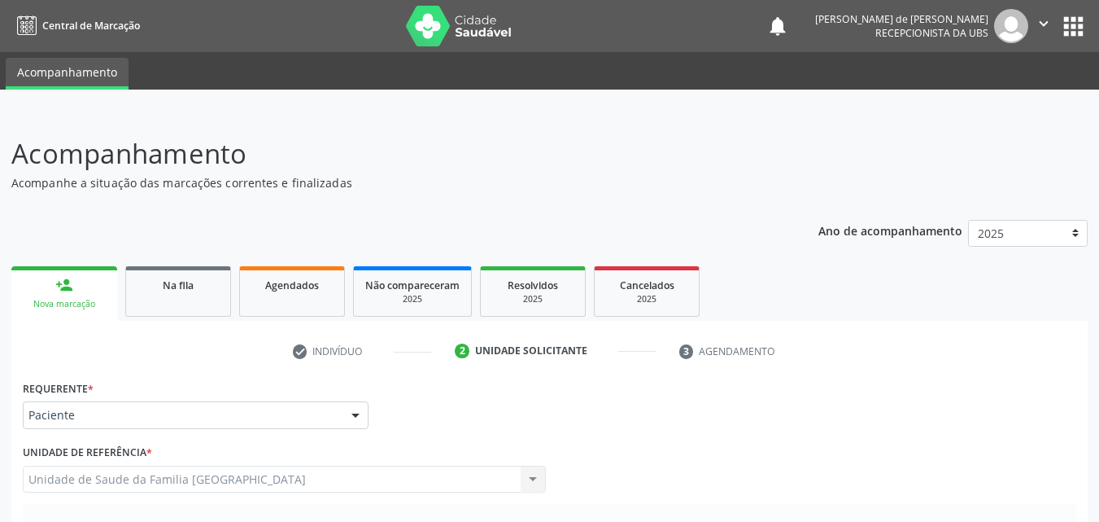
scroll to position [456, 0]
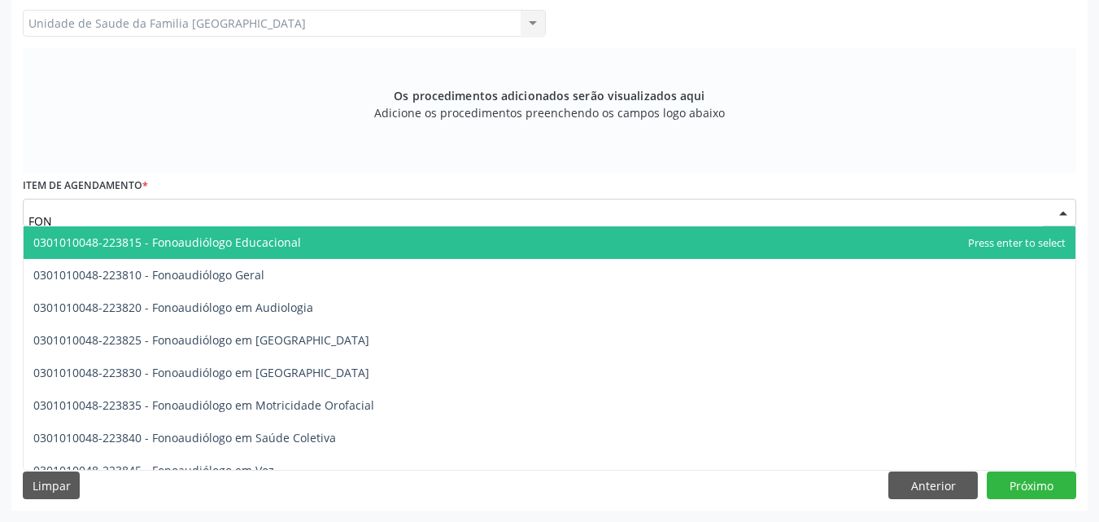
type input "FONO"
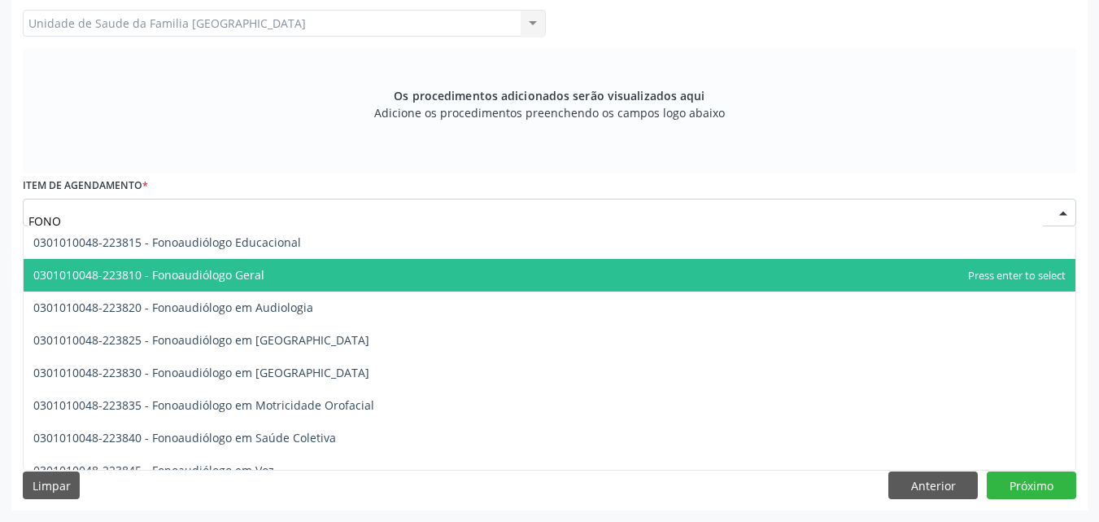
click at [181, 272] on span "0301010048-223810 - Fonoaudiólogo Geral" at bounding box center [148, 274] width 231 height 15
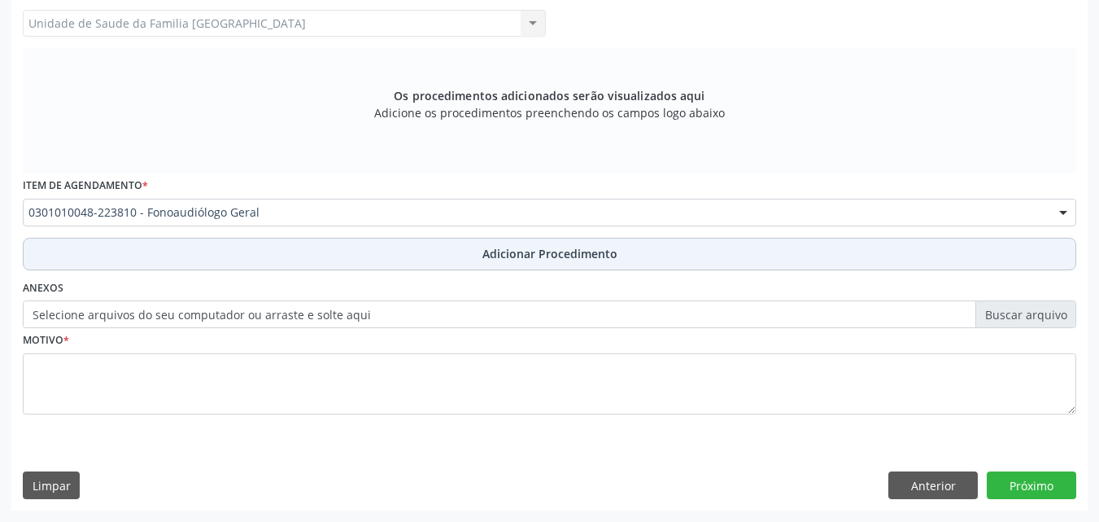
click at [164, 260] on button "Adicionar Procedimento" at bounding box center [550, 254] width 1054 height 33
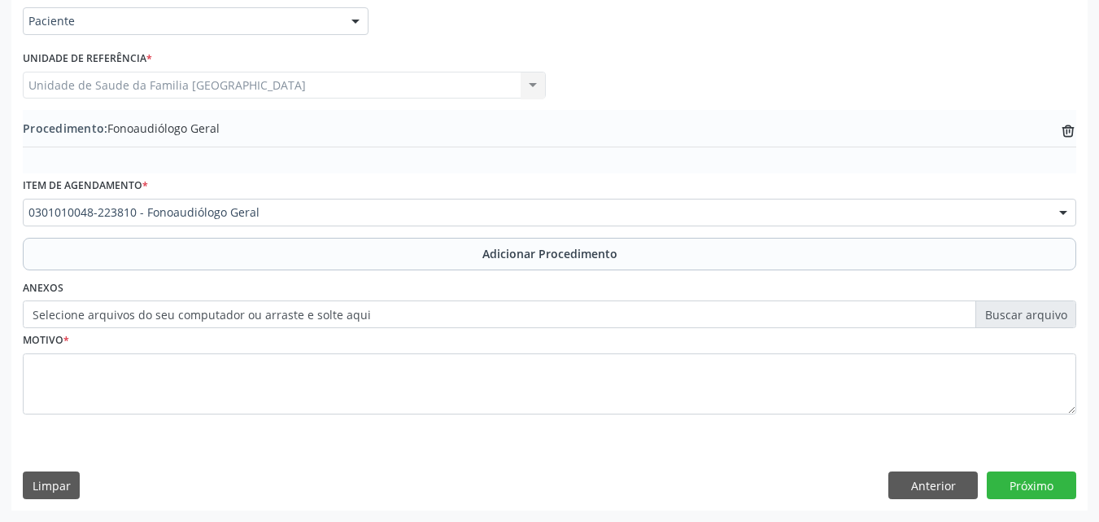
scroll to position [394, 0]
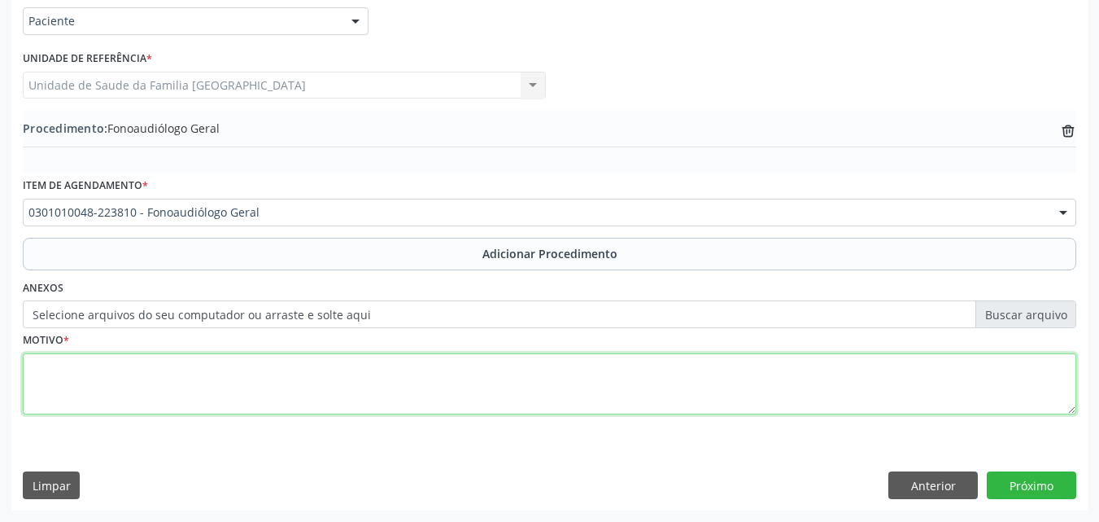
click at [166, 369] on textarea at bounding box center [550, 384] width 1054 height 62
type textarea "AVALIAÇÃO."
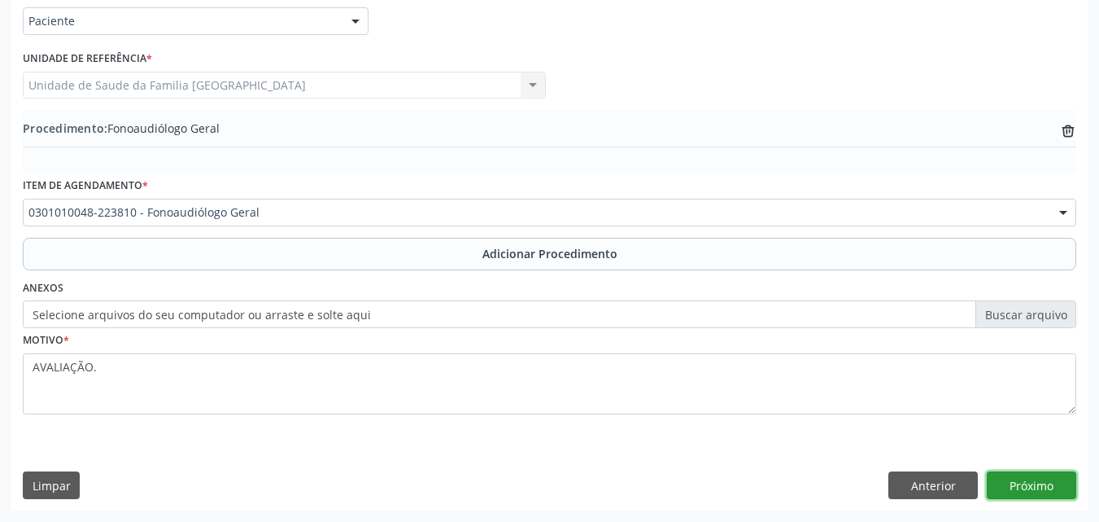
click at [1050, 488] on button "Próximo" at bounding box center [1032, 485] width 90 height 28
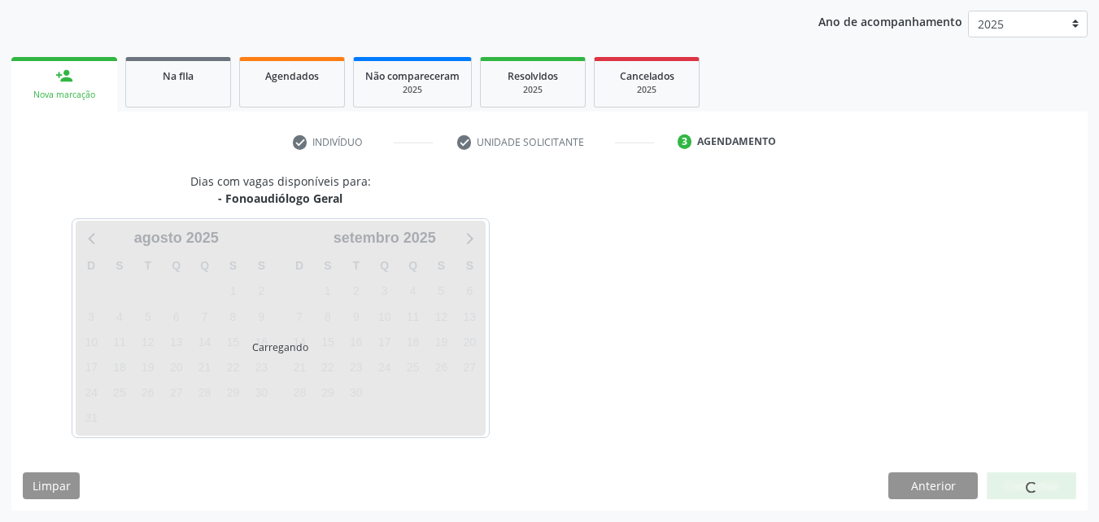
scroll to position [257, 0]
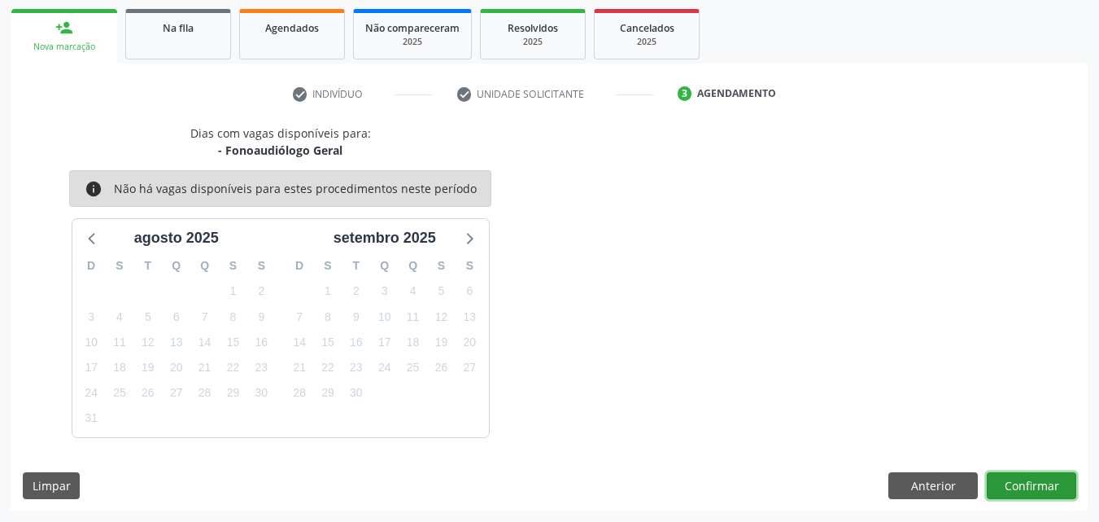
click at [1050, 488] on button "Confirmar" at bounding box center [1032, 486] width 90 height 28
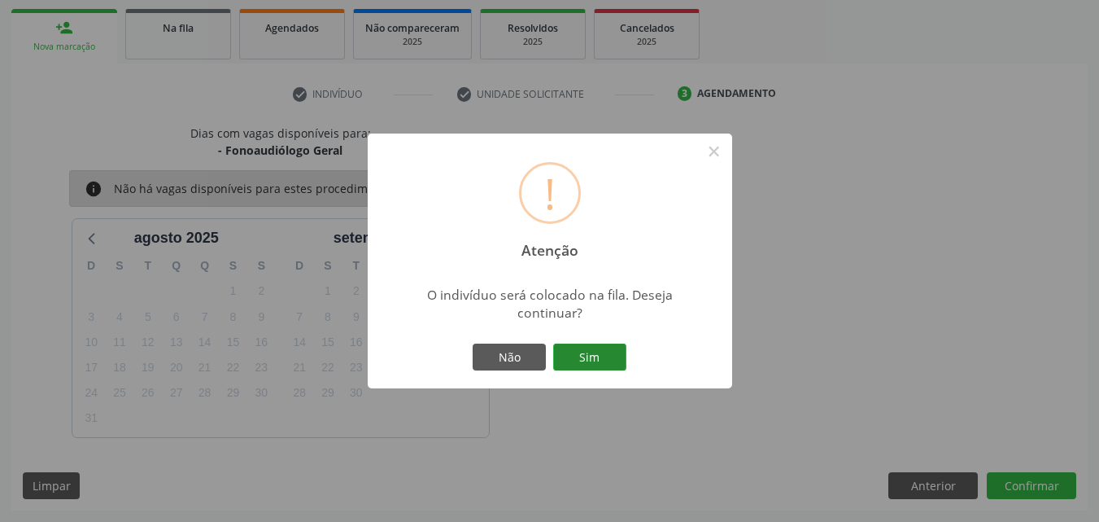
click at [575, 348] on button "Sim" at bounding box center [589, 357] width 73 height 28
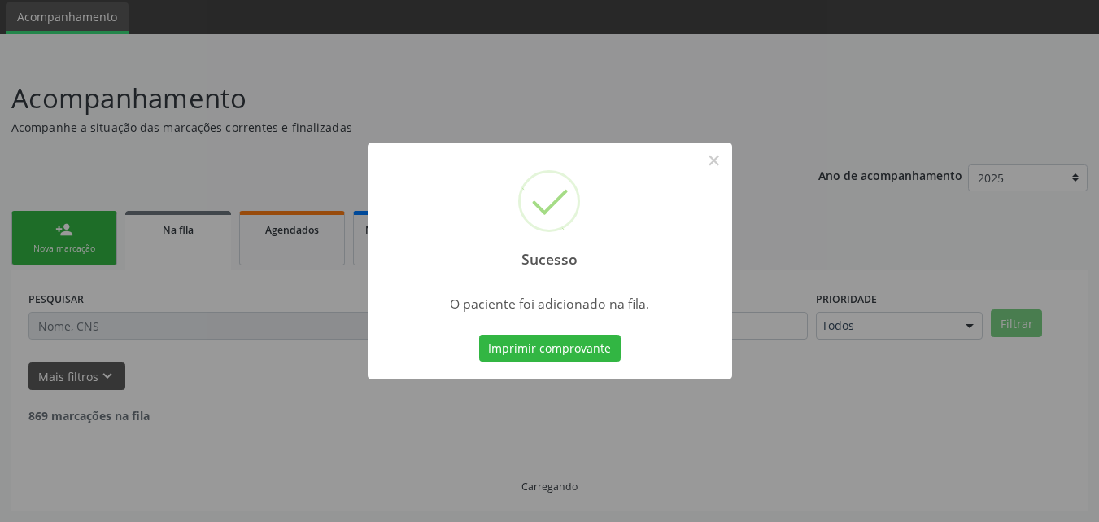
scroll to position [38, 0]
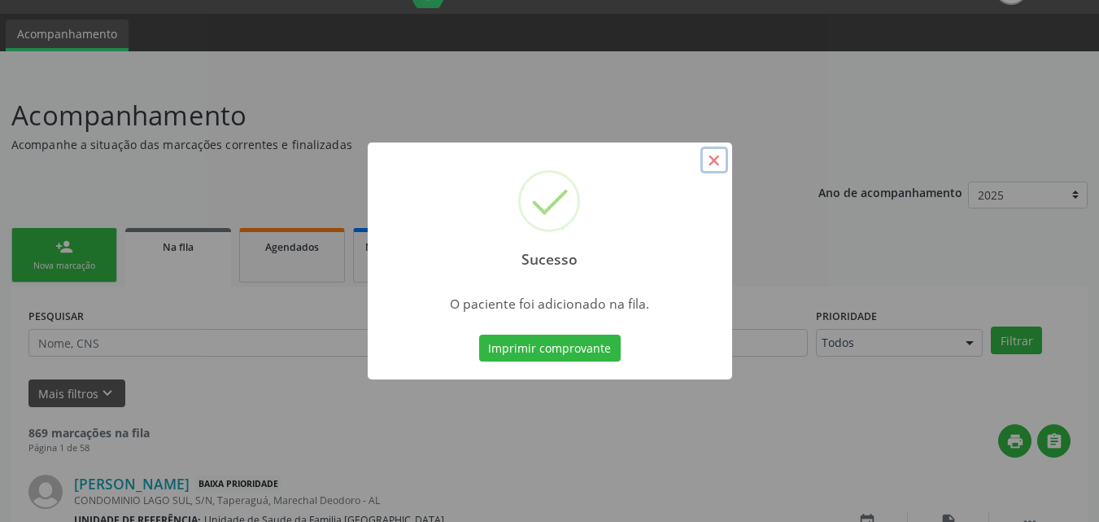
click at [715, 157] on button "×" at bounding box center [715, 160] width 28 height 28
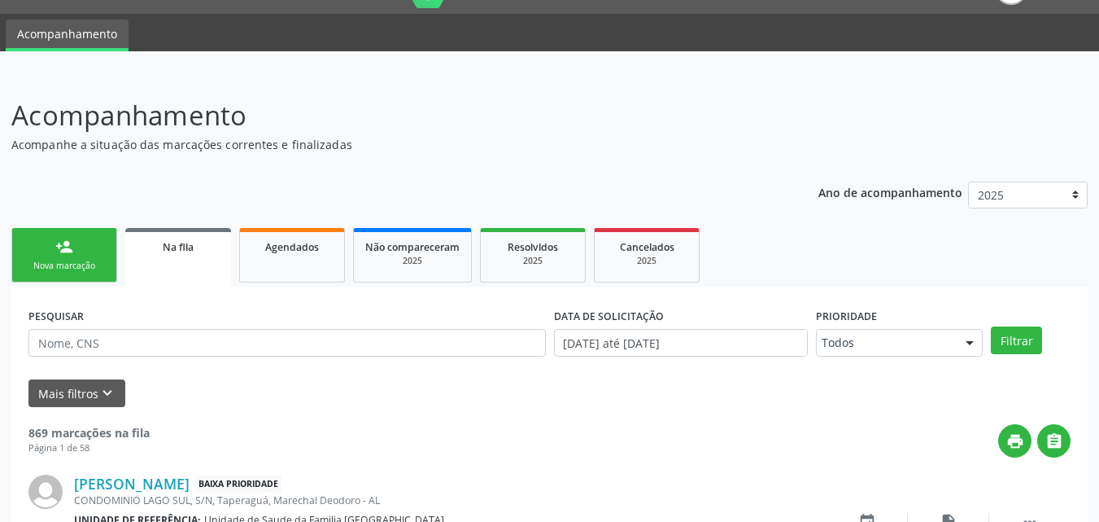
click at [72, 249] on link "person_add Nova marcação" at bounding box center [64, 255] width 106 height 55
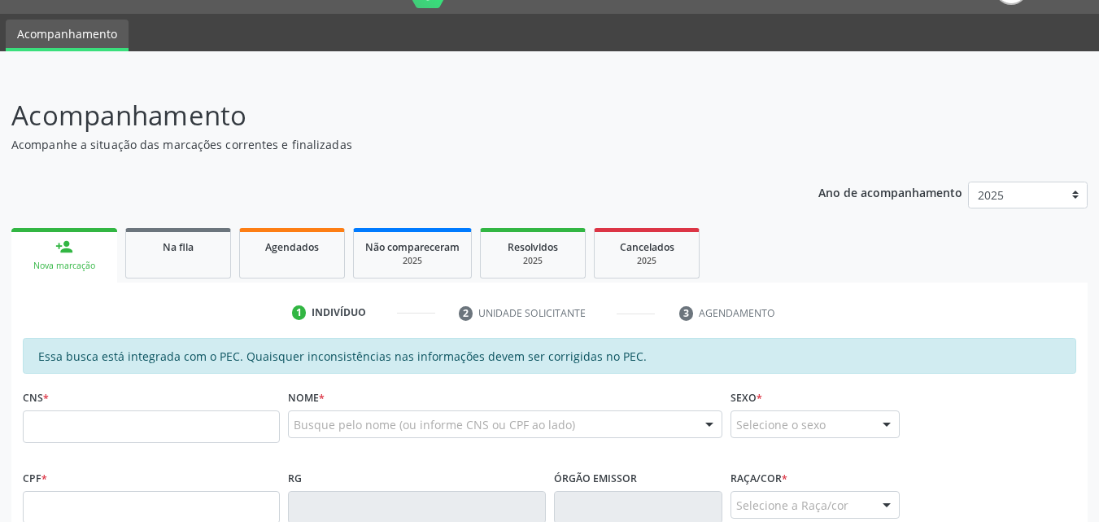
scroll to position [418, 0]
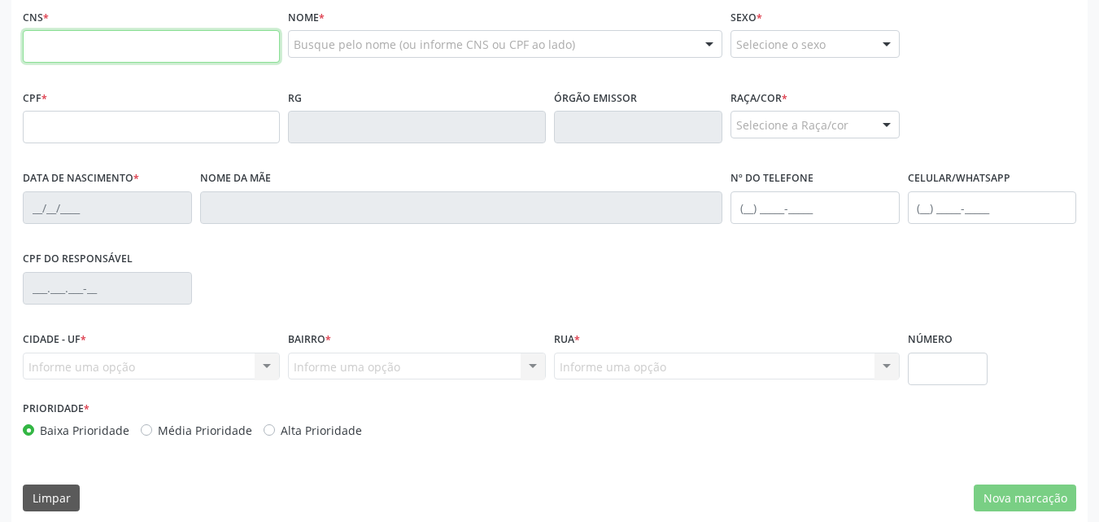
click at [92, 50] on input "text" at bounding box center [151, 46] width 257 height 33
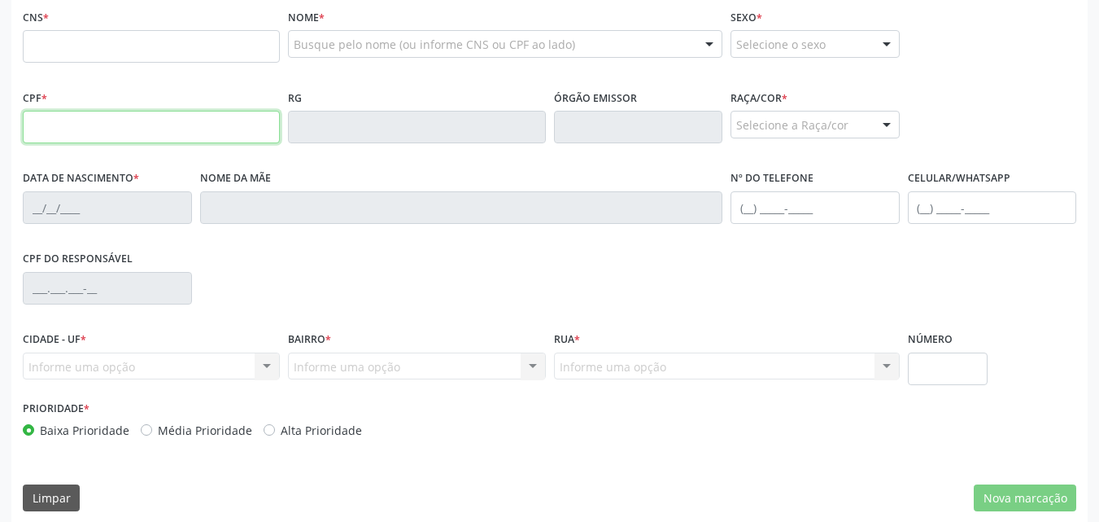
click at [38, 131] on input "text" at bounding box center [151, 127] width 257 height 33
type input "898.386.532-68"
type input "704 0053 9385 7761"
type input "[DATE]"
type input "[PERSON_NAME]"
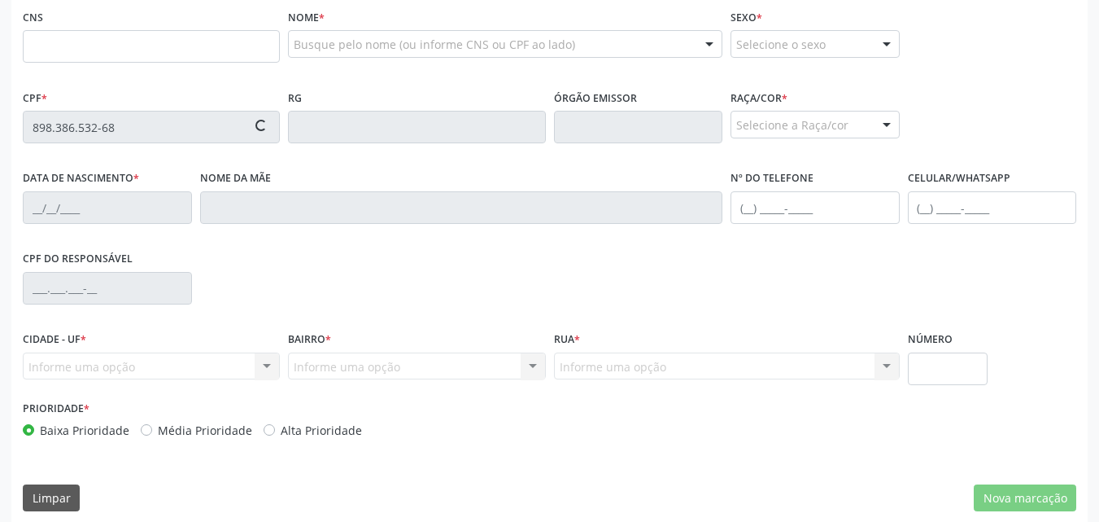
type input "[PHONE_NUMBER]"
type input "488"
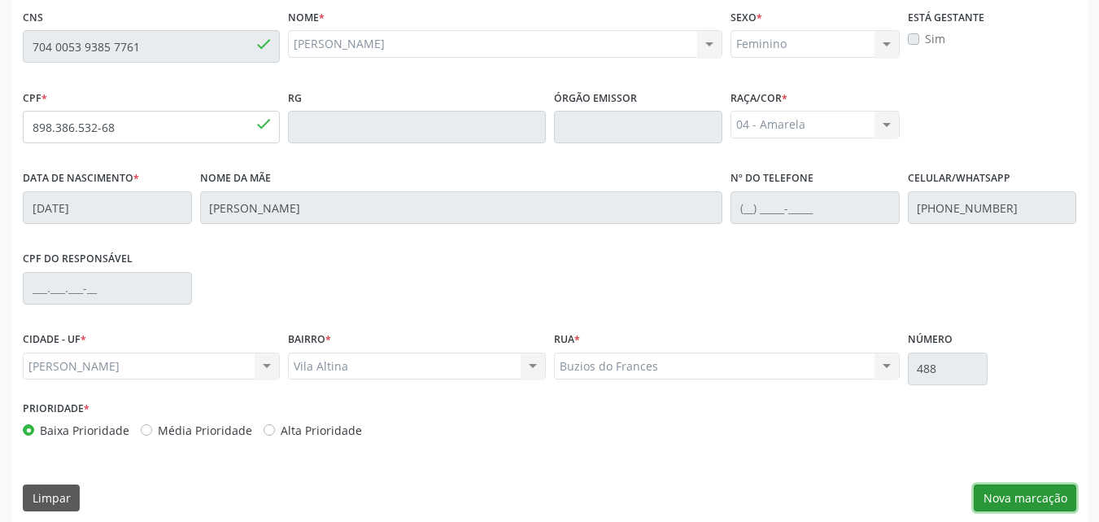
click at [1048, 496] on button "Nova marcação" at bounding box center [1025, 498] width 103 height 28
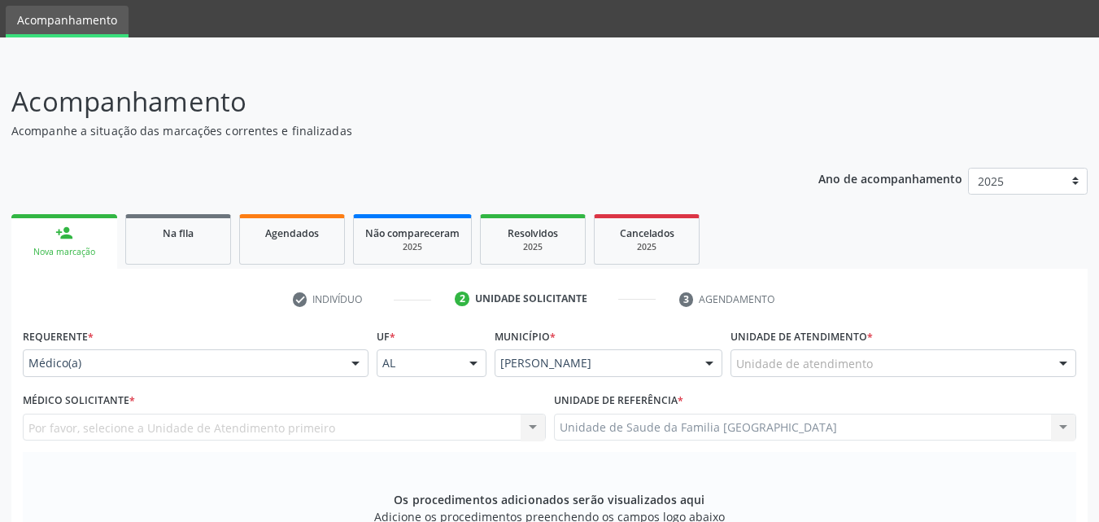
scroll to position [0, 0]
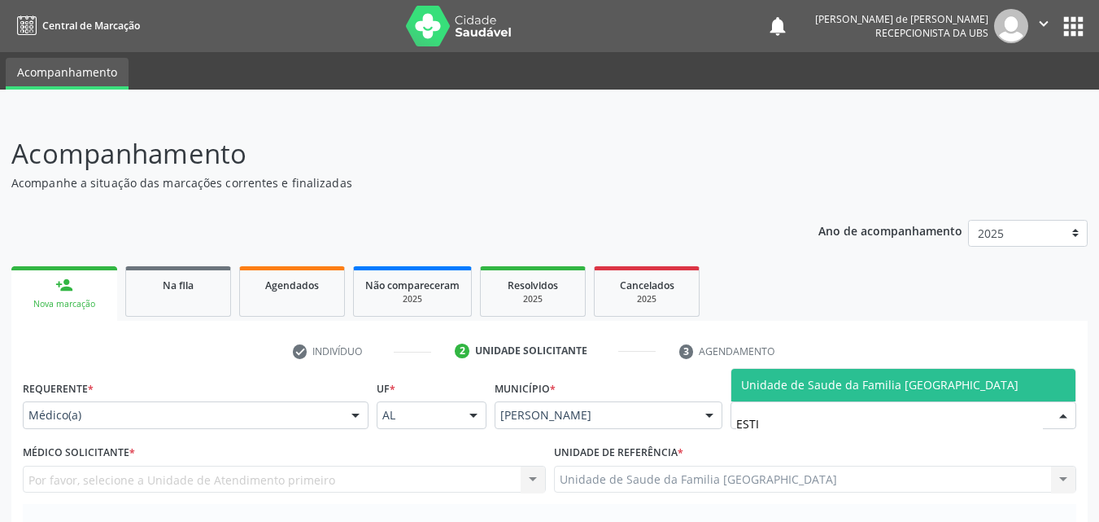
type input "ESTIV"
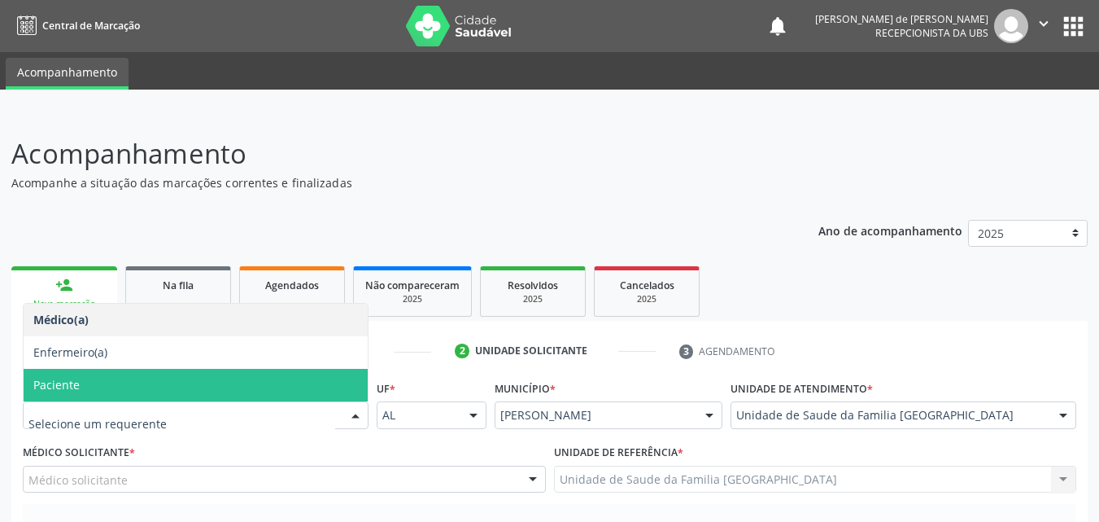
click at [85, 375] on span "Paciente" at bounding box center [196, 385] width 344 height 33
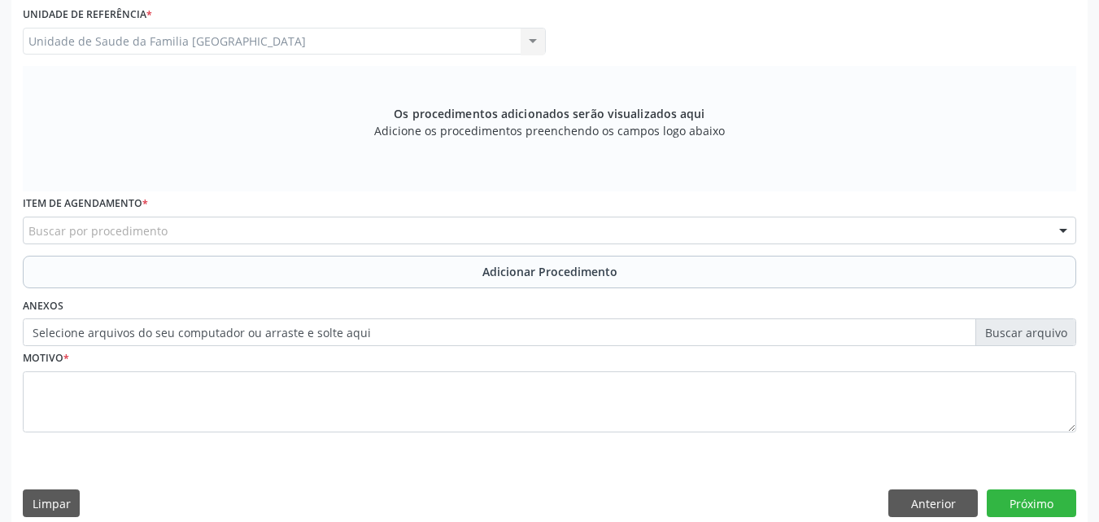
scroll to position [456, 0]
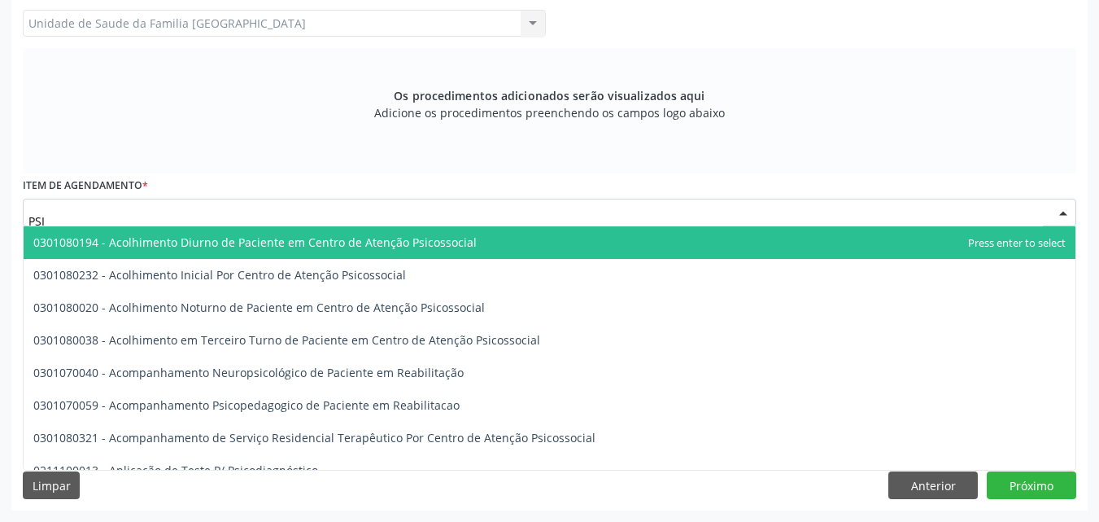
type input "PSIQ"
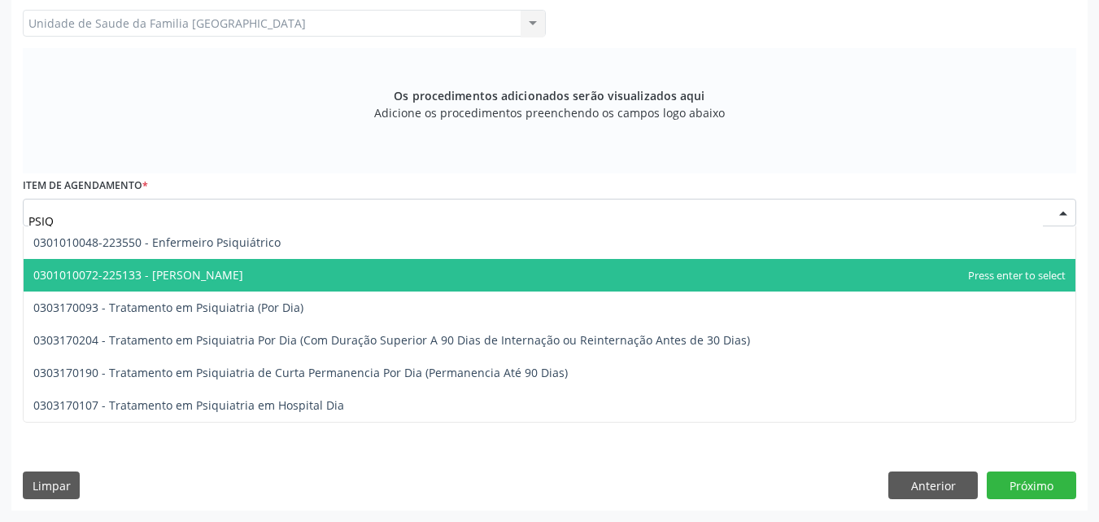
click at [130, 268] on span "0301010072-225133 - [PERSON_NAME]" at bounding box center [138, 274] width 210 height 15
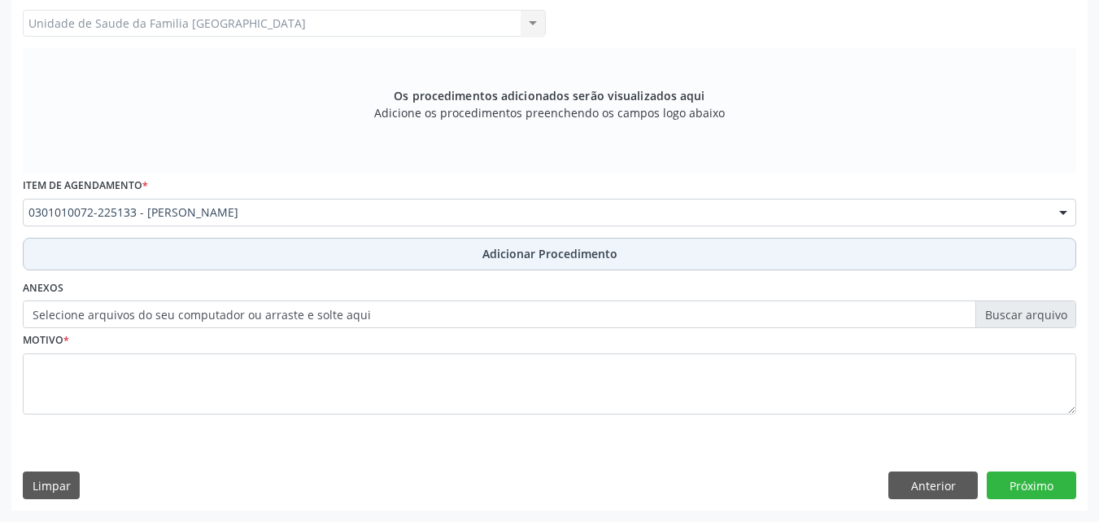
click at [142, 239] on button "Adicionar Procedimento" at bounding box center [550, 254] width 1054 height 33
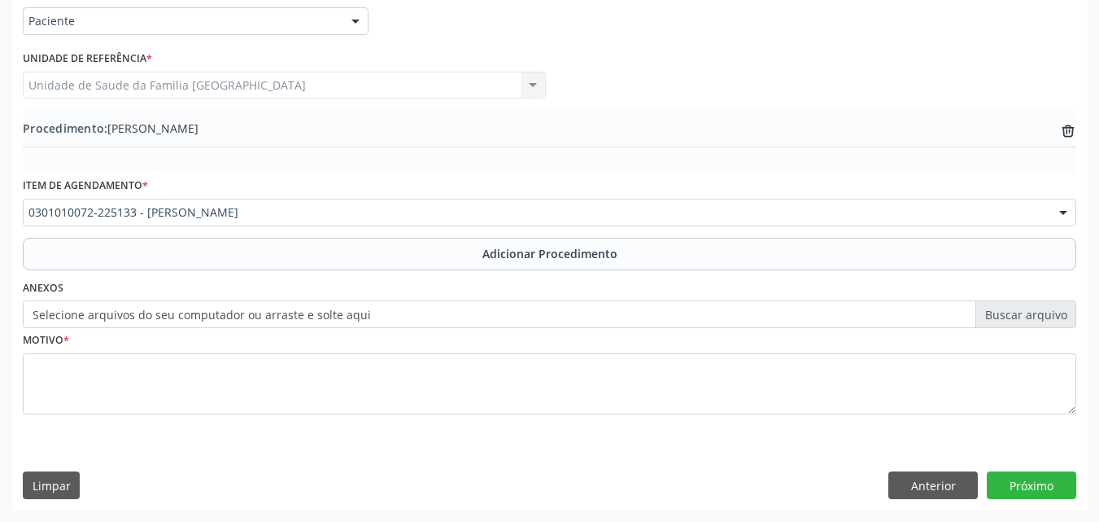
scroll to position [394, 0]
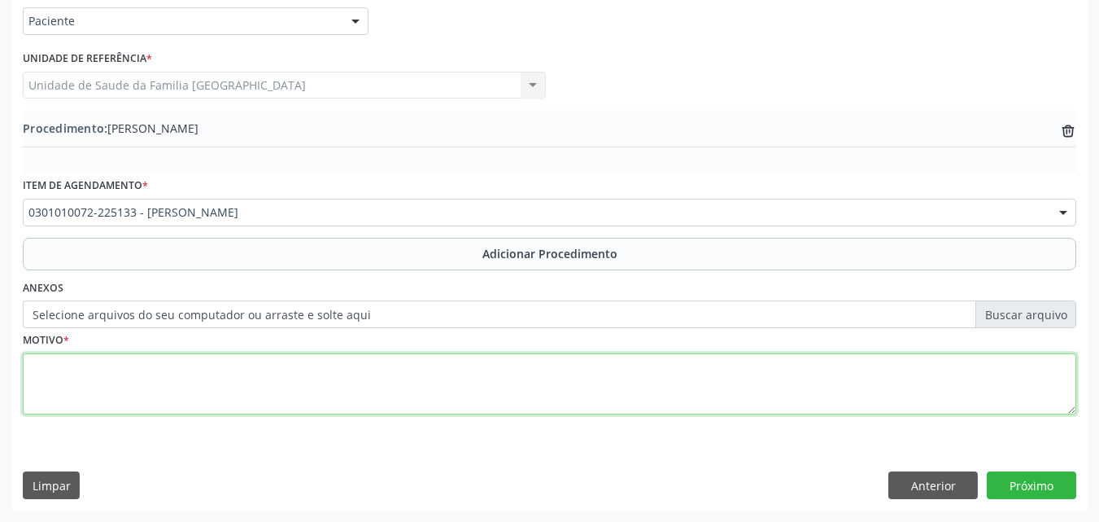
click at [147, 369] on textarea at bounding box center [550, 384] width 1054 height 62
drag, startPoint x: 548, startPoint y: 390, endPoint x: 0, endPoint y: 388, distance: 547.7
click at [0, 388] on div "Acompanhamento Acompanhe a situação das marcações correntes e finalizadas Relat…" at bounding box center [549, 119] width 1099 height 803
type textarea "TRATAMENTO DE QUADRO CLÍNICO DE TEA + TDAH, FAZ USO DE DEKSA 50MG 1X AO DIA."
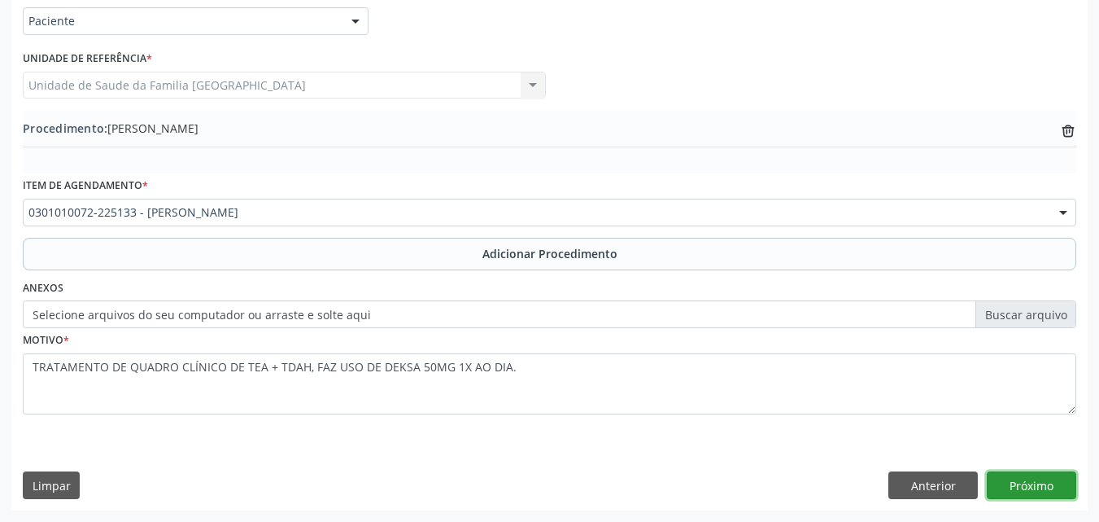
click at [1032, 484] on button "Próximo" at bounding box center [1032, 485] width 90 height 28
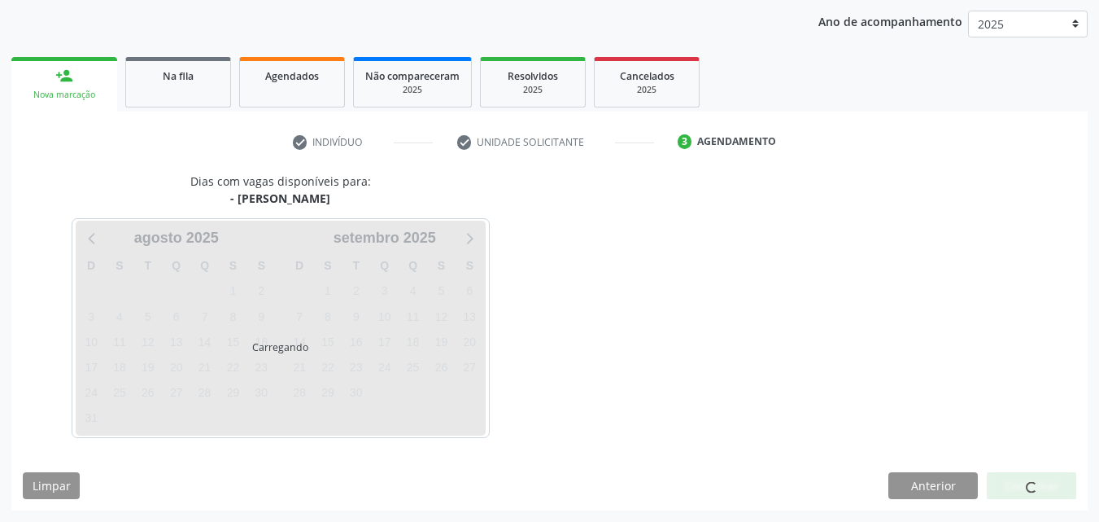
scroll to position [257, 0]
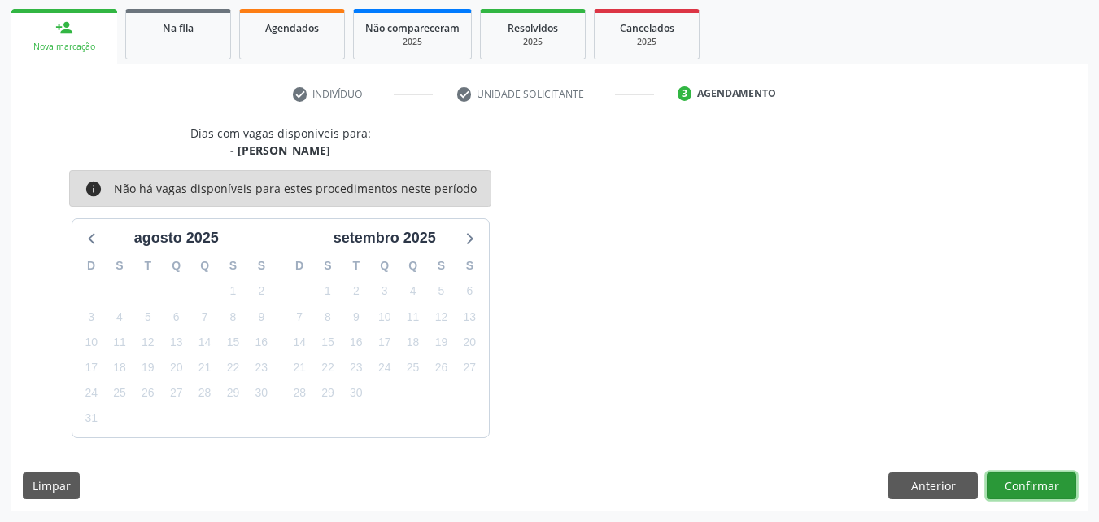
click at [1041, 484] on button "Confirmar" at bounding box center [1032, 486] width 90 height 28
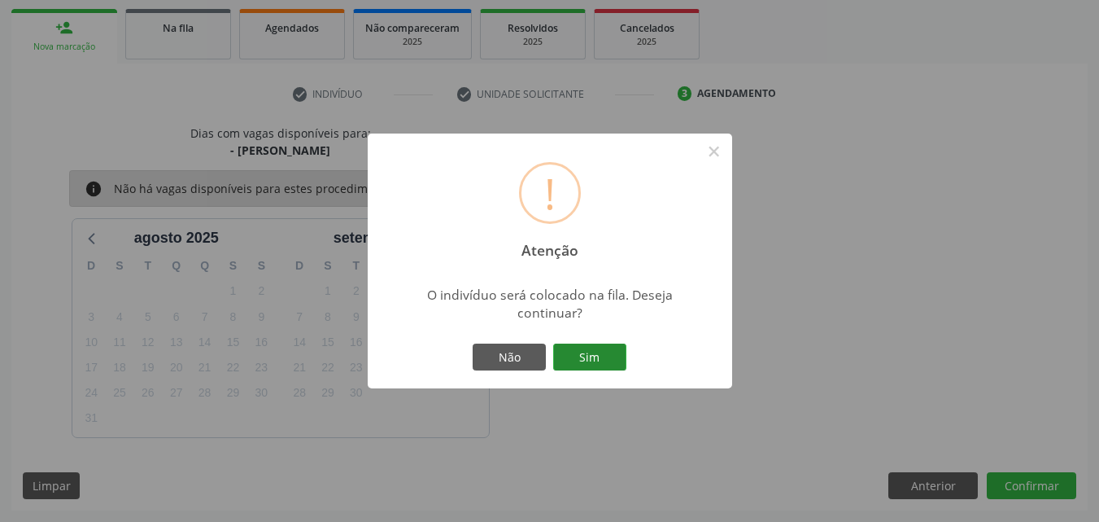
click at [567, 345] on button "Sim" at bounding box center [589, 357] width 73 height 28
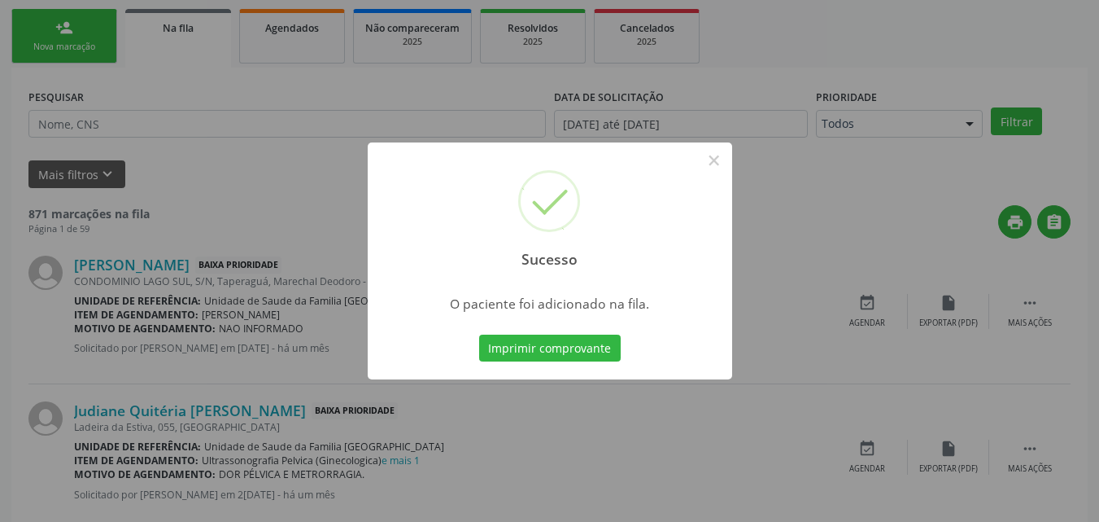
scroll to position [38, 0]
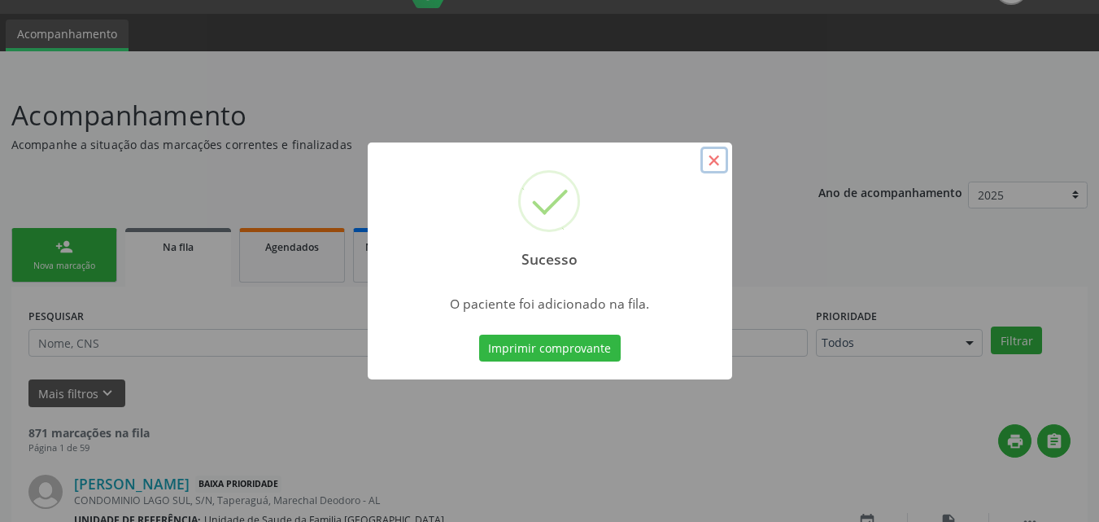
click at [711, 160] on button "×" at bounding box center [715, 160] width 28 height 28
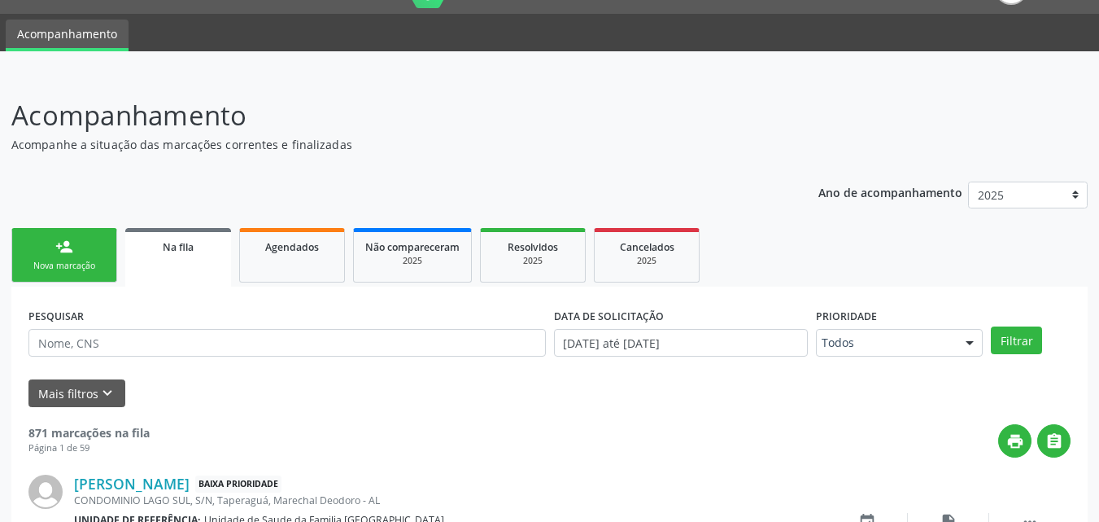
click at [94, 249] on link "person_add Nova marcação" at bounding box center [64, 255] width 106 height 55
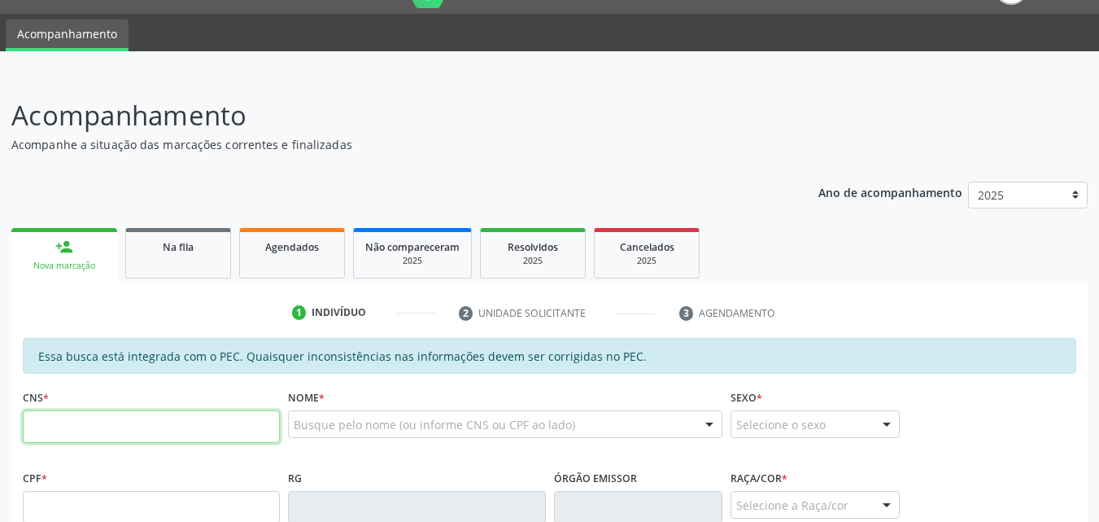
click at [120, 428] on input "text" at bounding box center [151, 426] width 257 height 33
click at [75, 495] on input "text" at bounding box center [151, 507] width 257 height 33
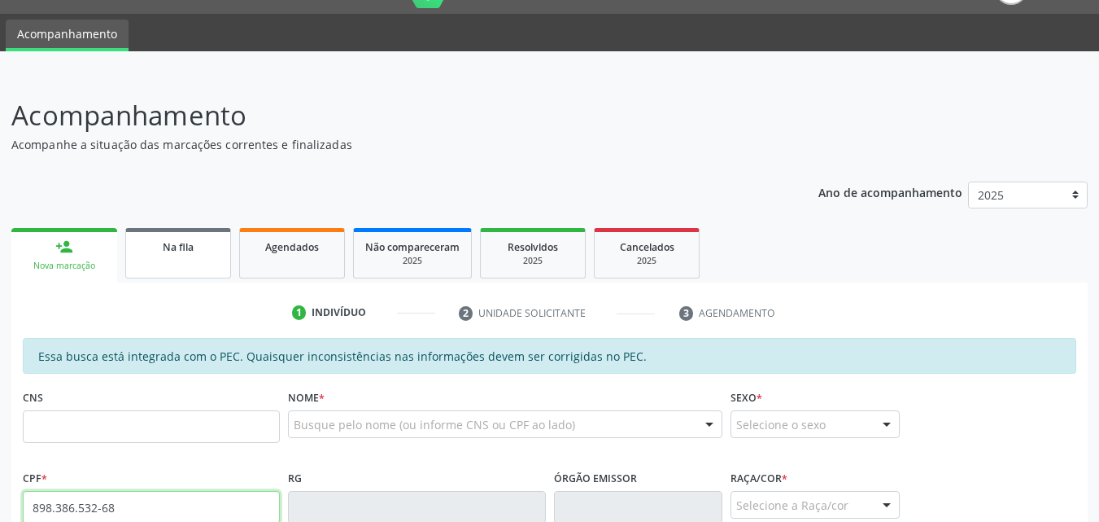
type input "898.386.532-68"
type input "704 0053 9385 7761"
type input "[DATE]"
type input "[PERSON_NAME]"
type input "[PHONE_NUMBER]"
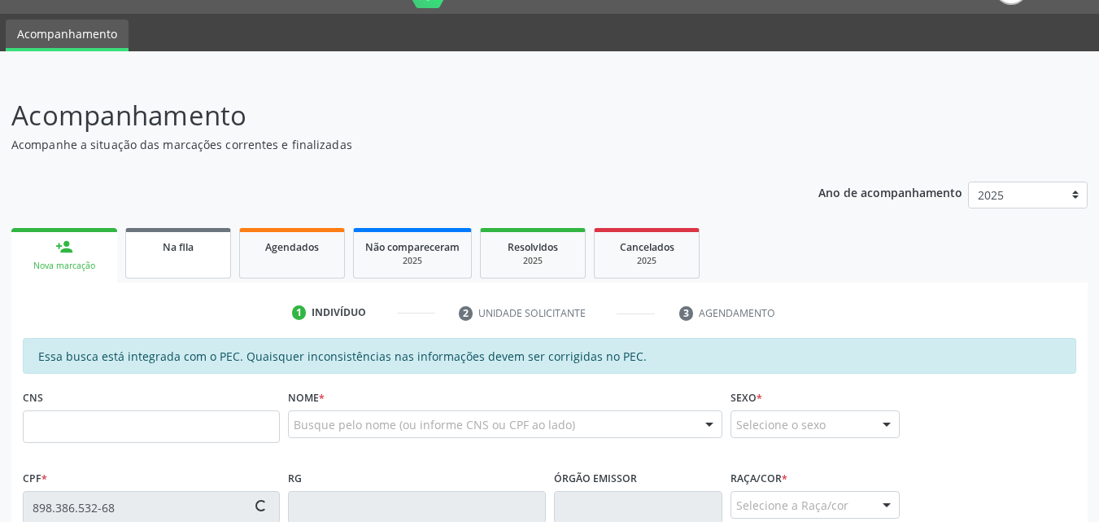
type input "488"
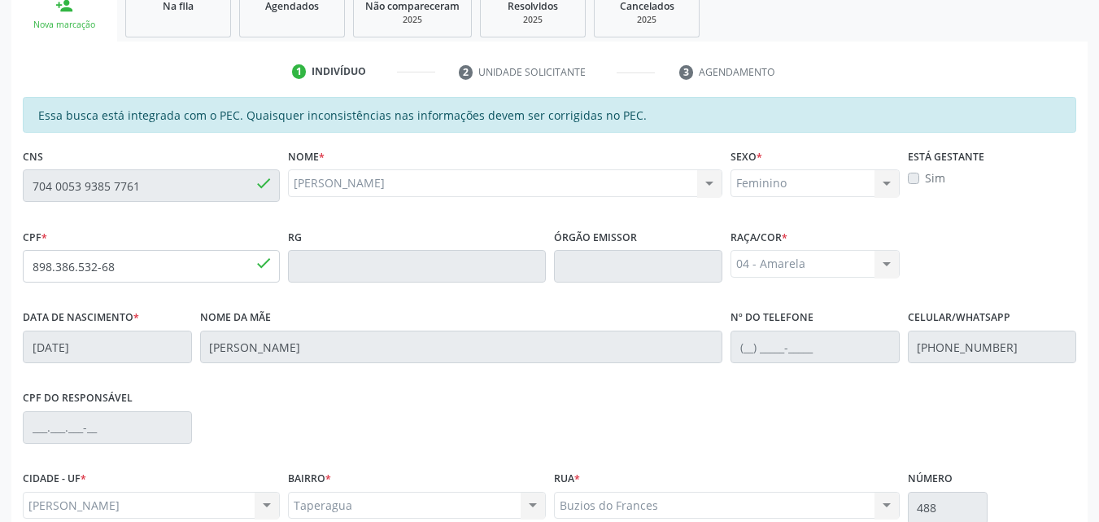
scroll to position [430, 0]
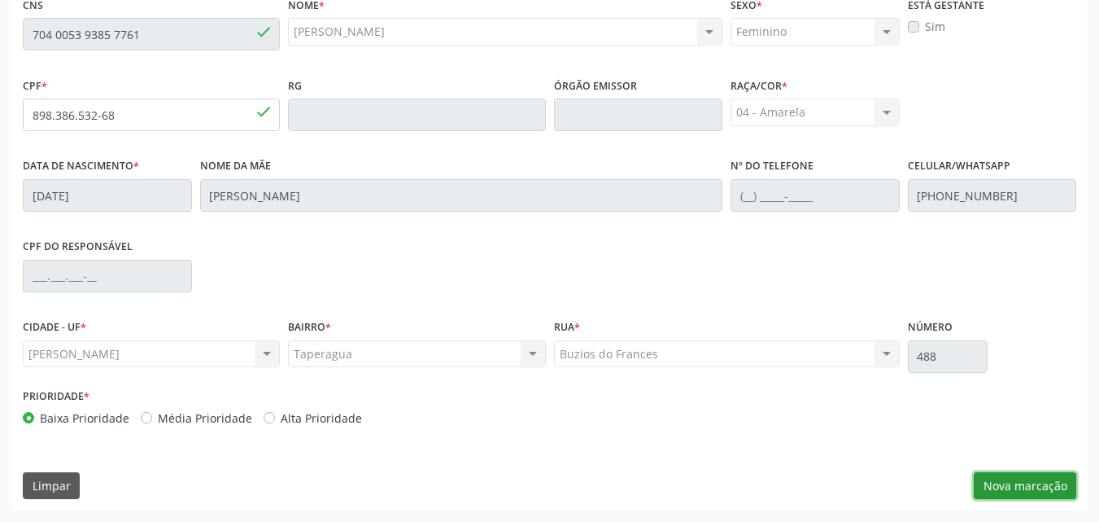
click at [1027, 482] on button "Nova marcação" at bounding box center [1025, 486] width 103 height 28
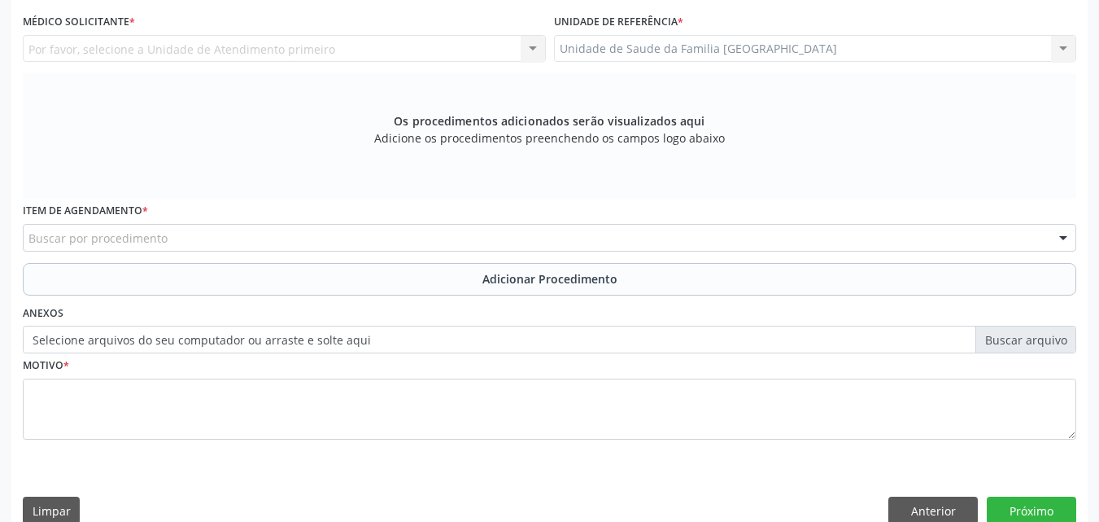
click at [260, 46] on div "Por favor, selecione a Unidade de Atendimento primeiro Nenhum resultado encontr…" at bounding box center [284, 49] width 523 height 28
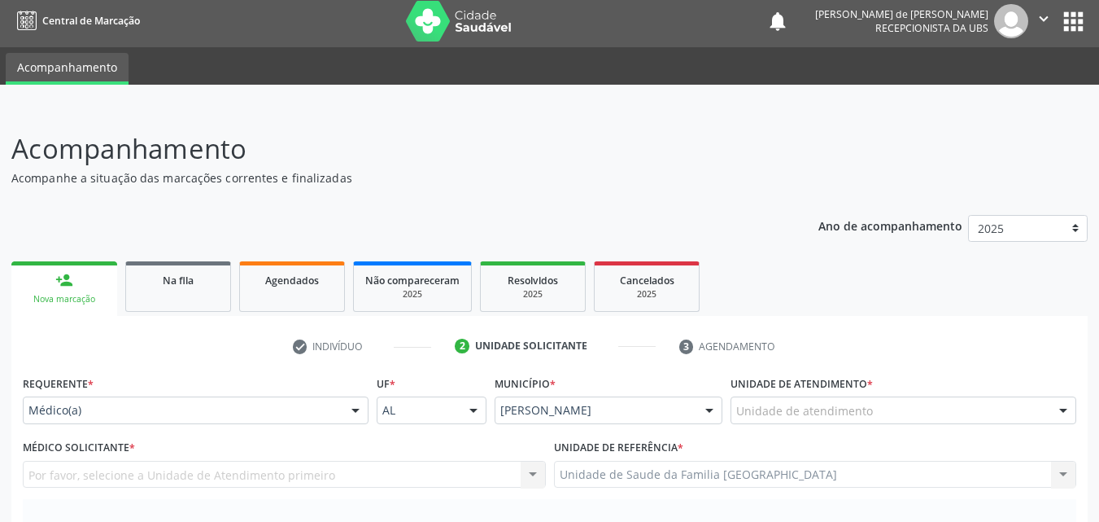
scroll to position [0, 0]
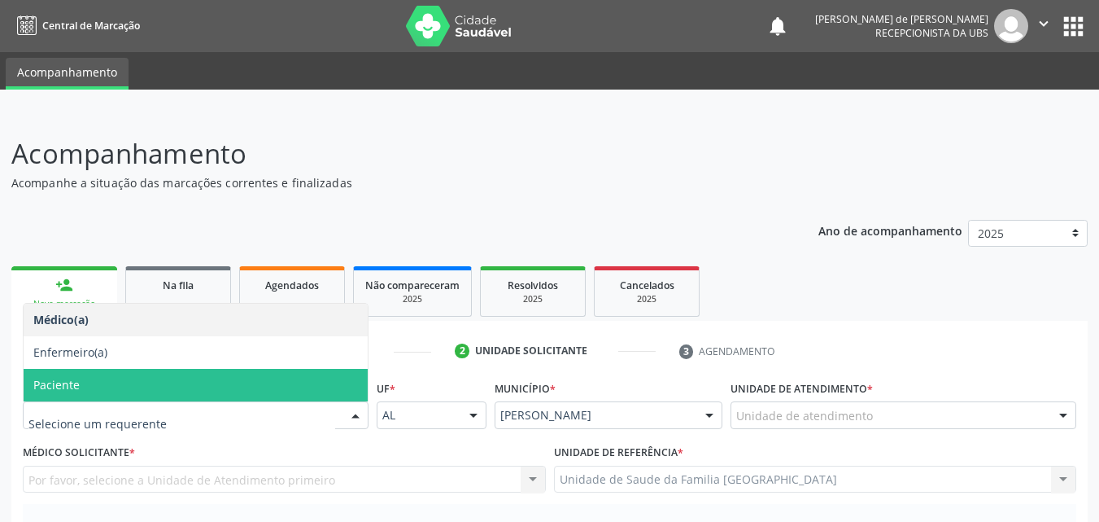
click at [113, 391] on span "Paciente" at bounding box center [196, 385] width 344 height 33
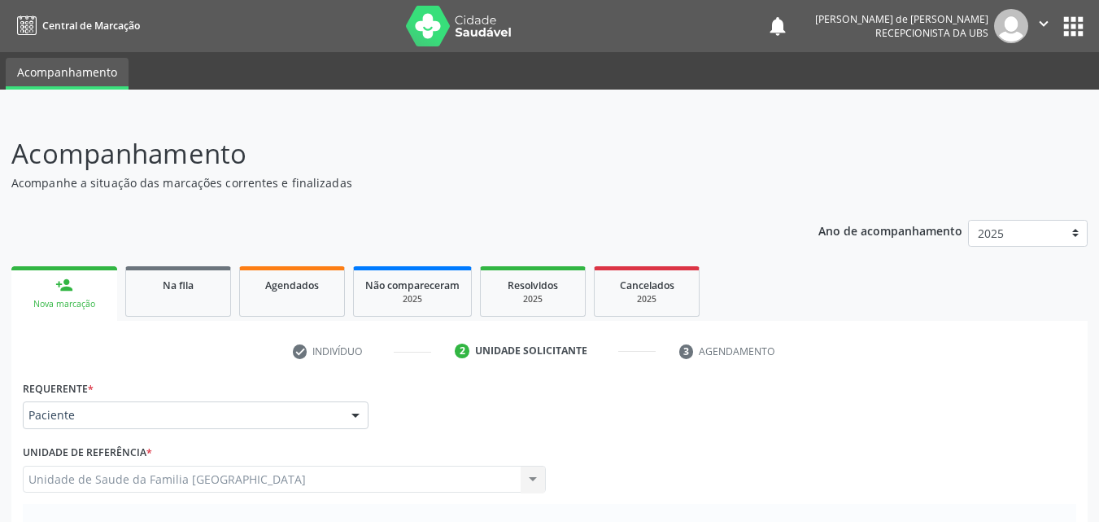
scroll to position [456, 0]
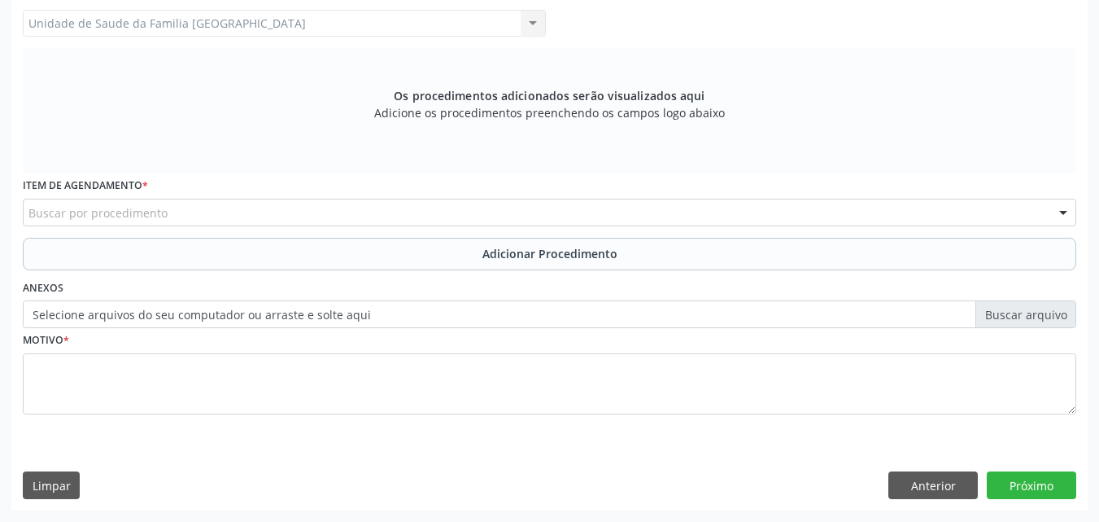
click at [207, 208] on div "Buscar por procedimento" at bounding box center [550, 213] width 1054 height 28
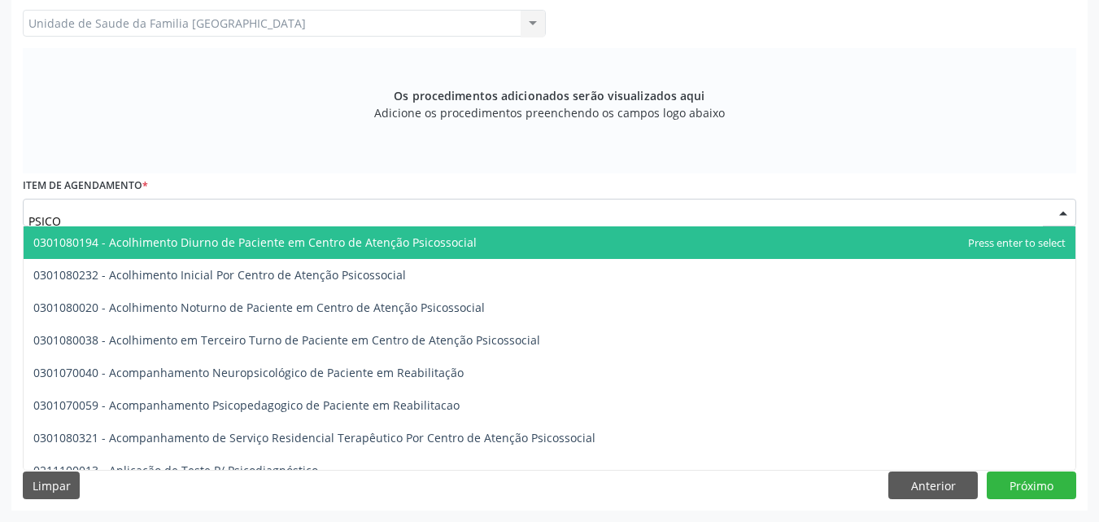
type input "PSICOT"
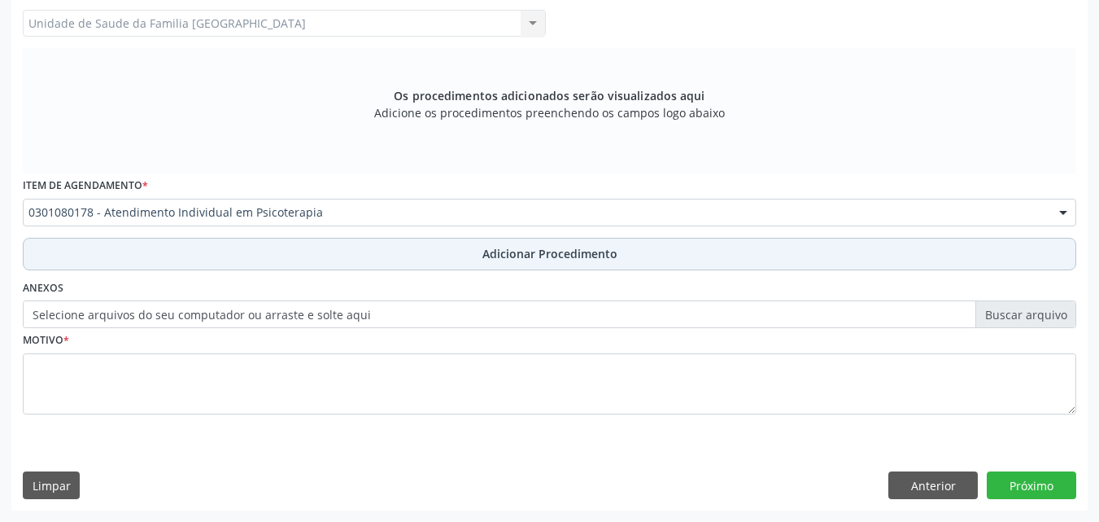
click at [222, 256] on button "Adicionar Procedimento" at bounding box center [550, 254] width 1054 height 33
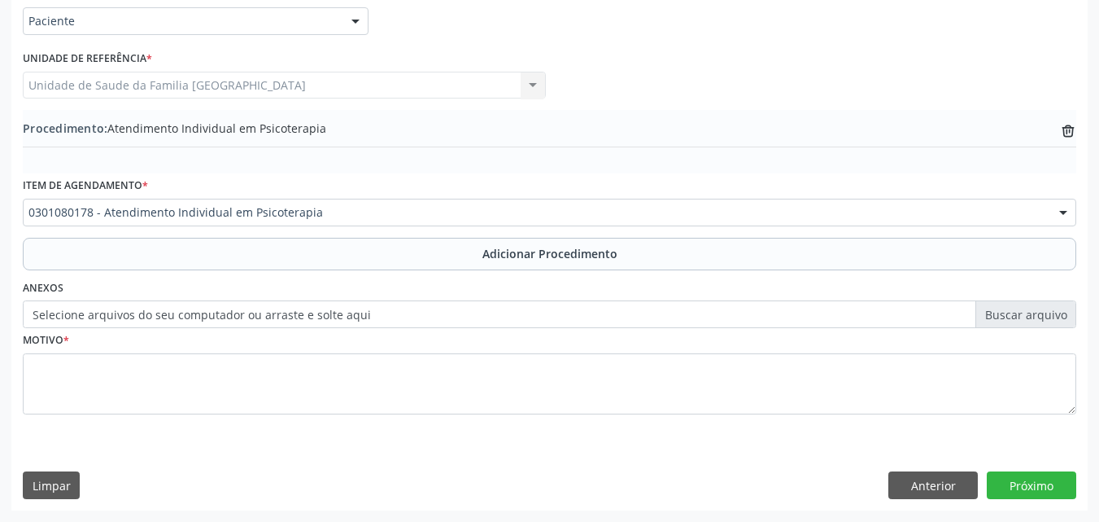
scroll to position [394, 0]
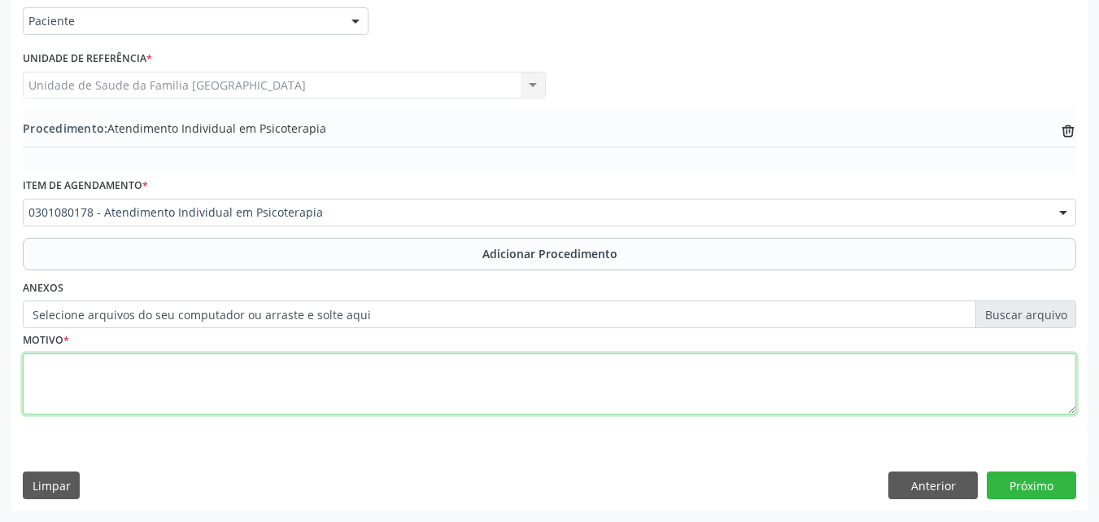
click at [156, 378] on textarea at bounding box center [550, 384] width 1054 height 62
paste textarea "TRATAMENTO DE QUADRO CLÍNICO DE TEA + TDAH, FAZ USO DE DEKSA 50MG 1X AO DIA."
type textarea "TRATAMENTO DE QUADRO CLÍNICO DE TEA + TDAH, FAZ USO DE DEKSA 50MG 1X AO DIA."
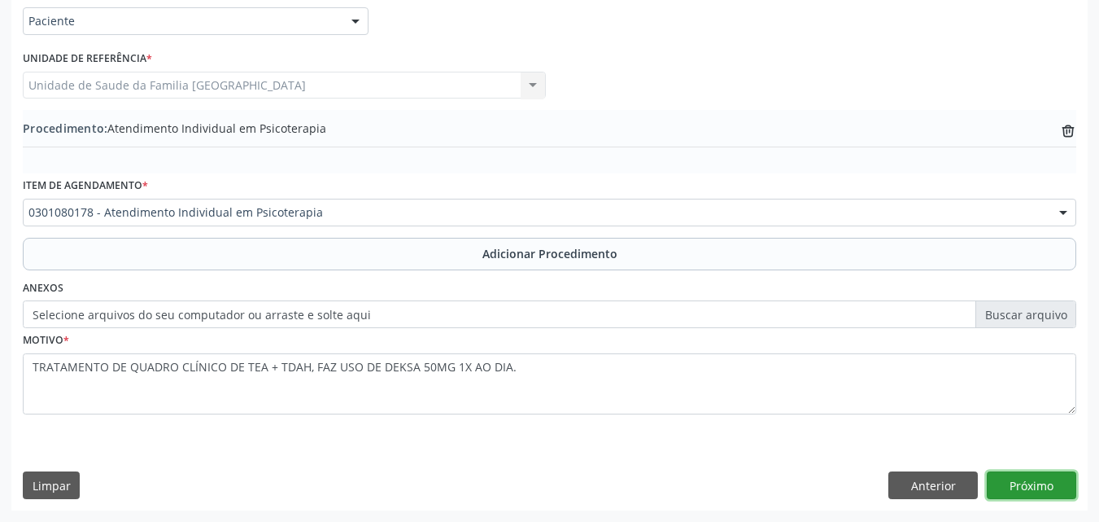
click at [1012, 486] on button "Próximo" at bounding box center [1032, 485] width 90 height 28
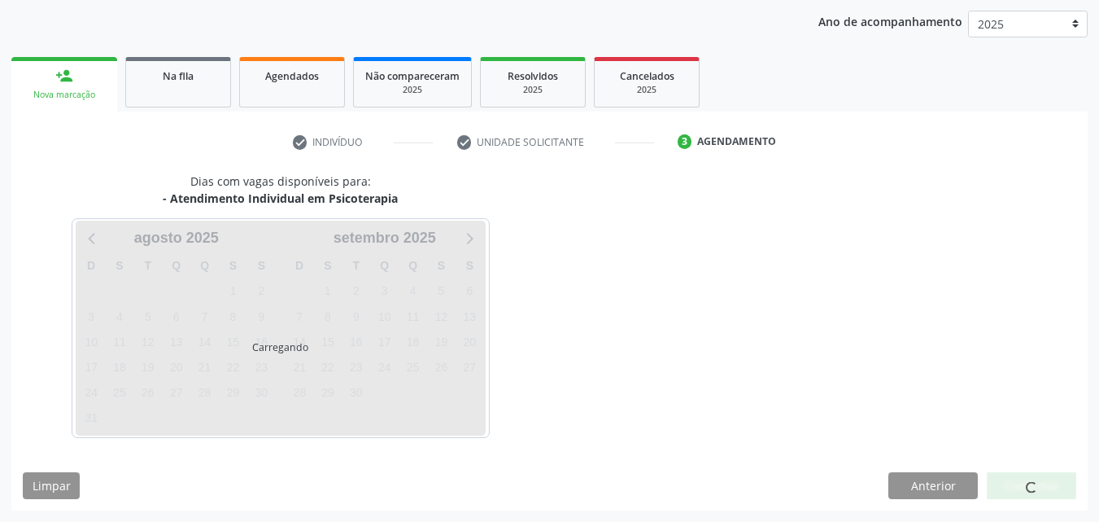
scroll to position [257, 0]
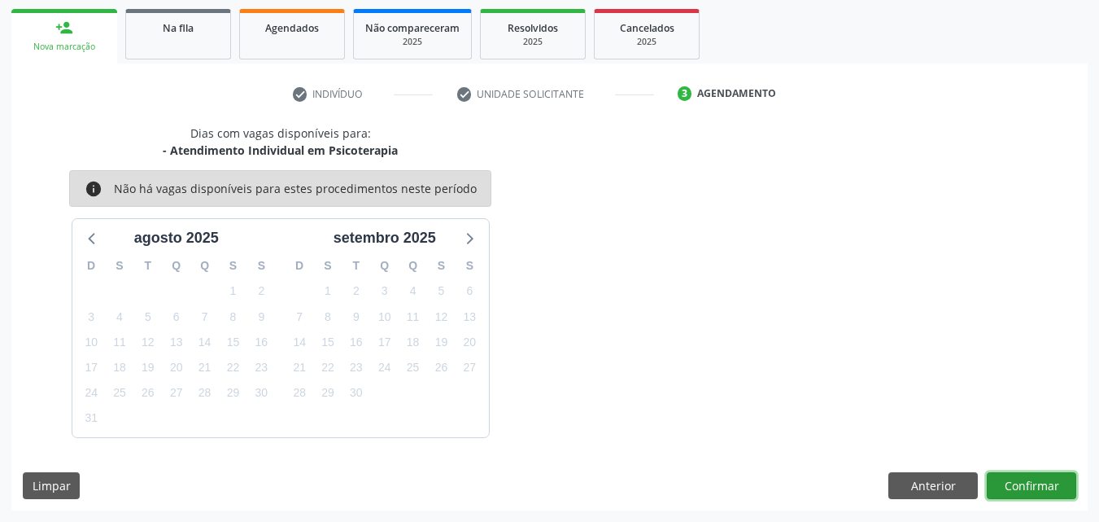
click at [1011, 485] on button "Confirmar" at bounding box center [1032, 486] width 90 height 28
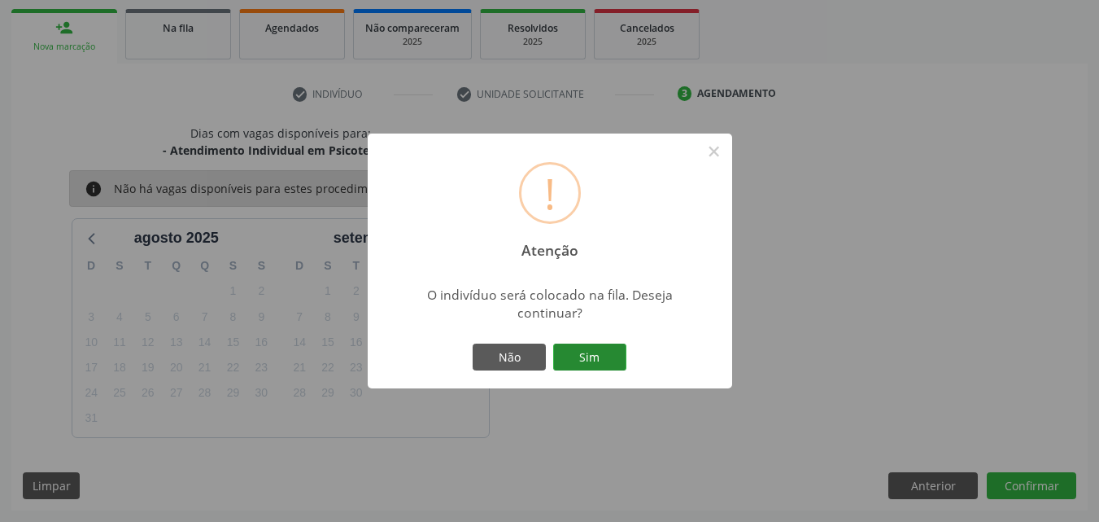
click at [564, 354] on button "Sim" at bounding box center [589, 357] width 73 height 28
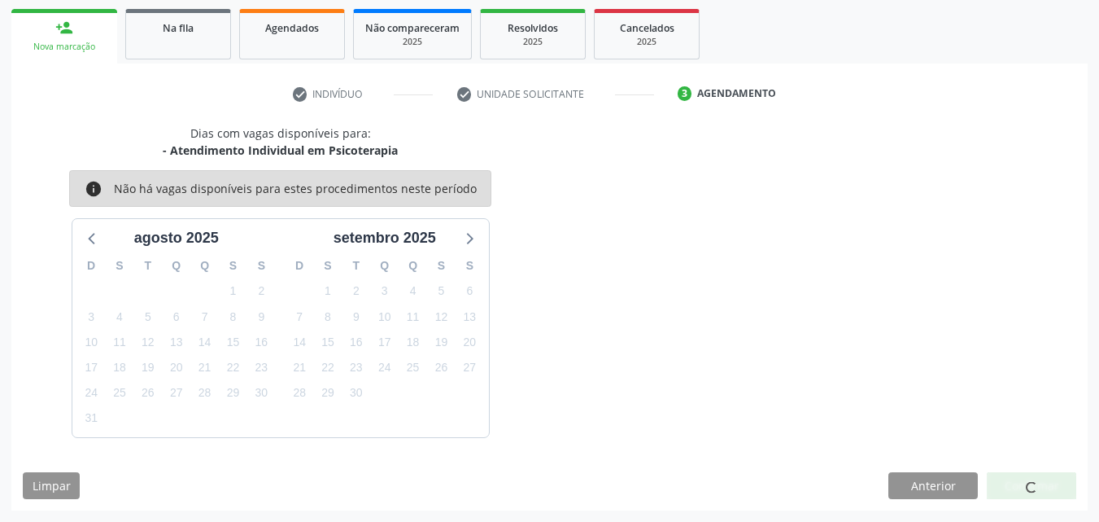
scroll to position [38, 0]
